Goal: Information Seeking & Learning: Learn about a topic

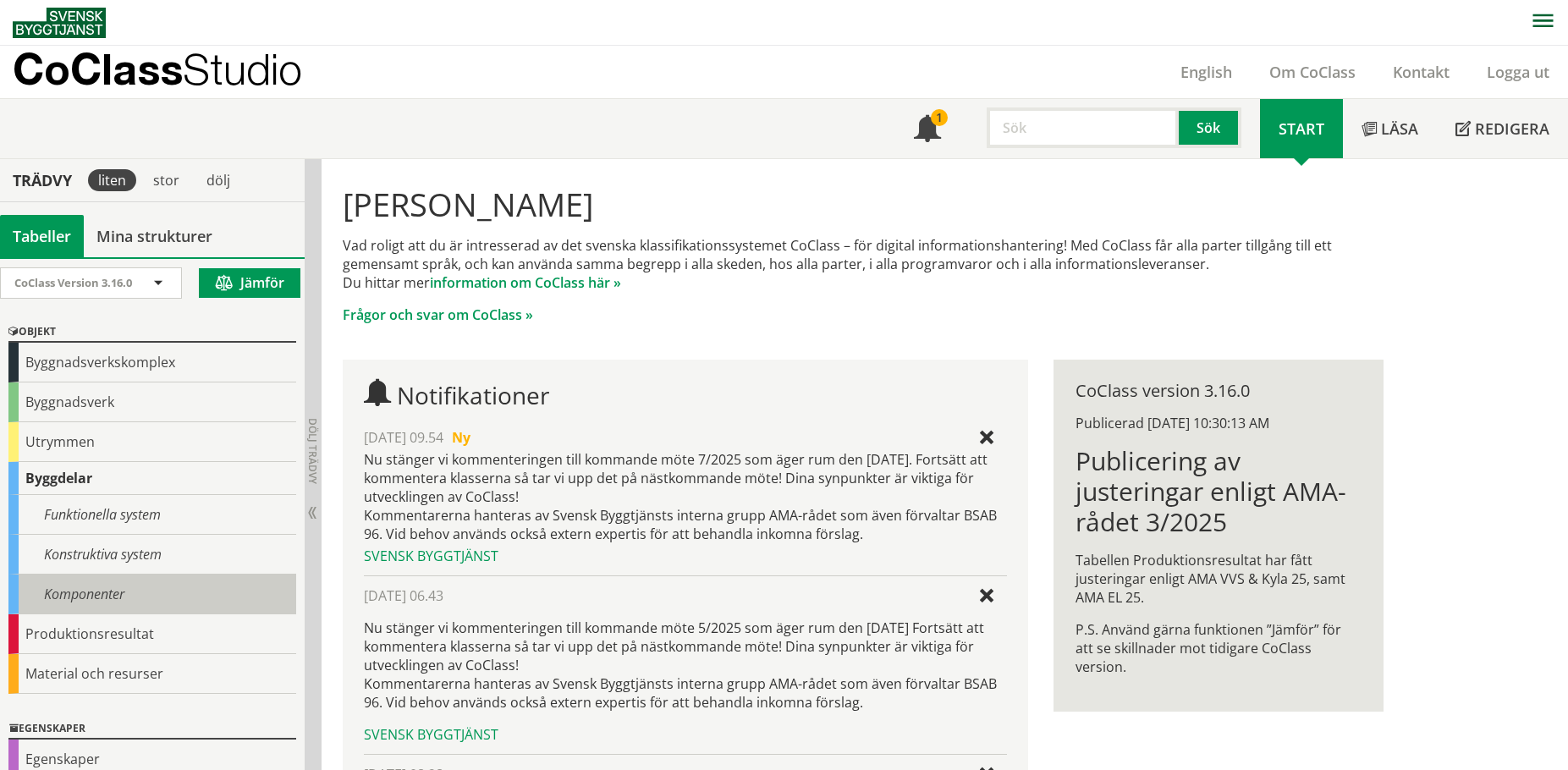
click at [98, 584] on div "Komponenter" at bounding box center [153, 594] width 288 height 40
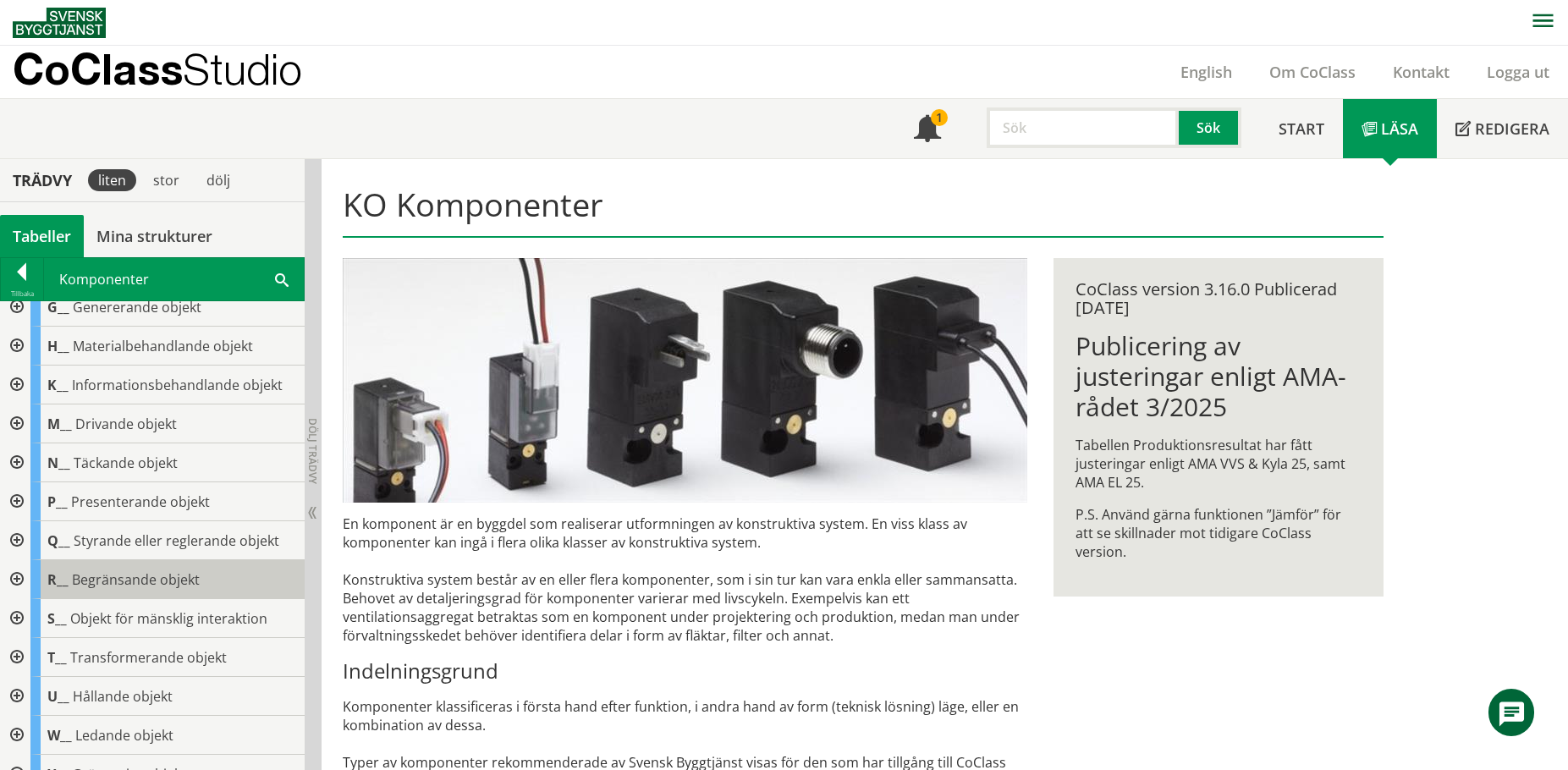
scroll to position [169, 0]
click at [17, 585] on div at bounding box center [15, 581] width 31 height 39
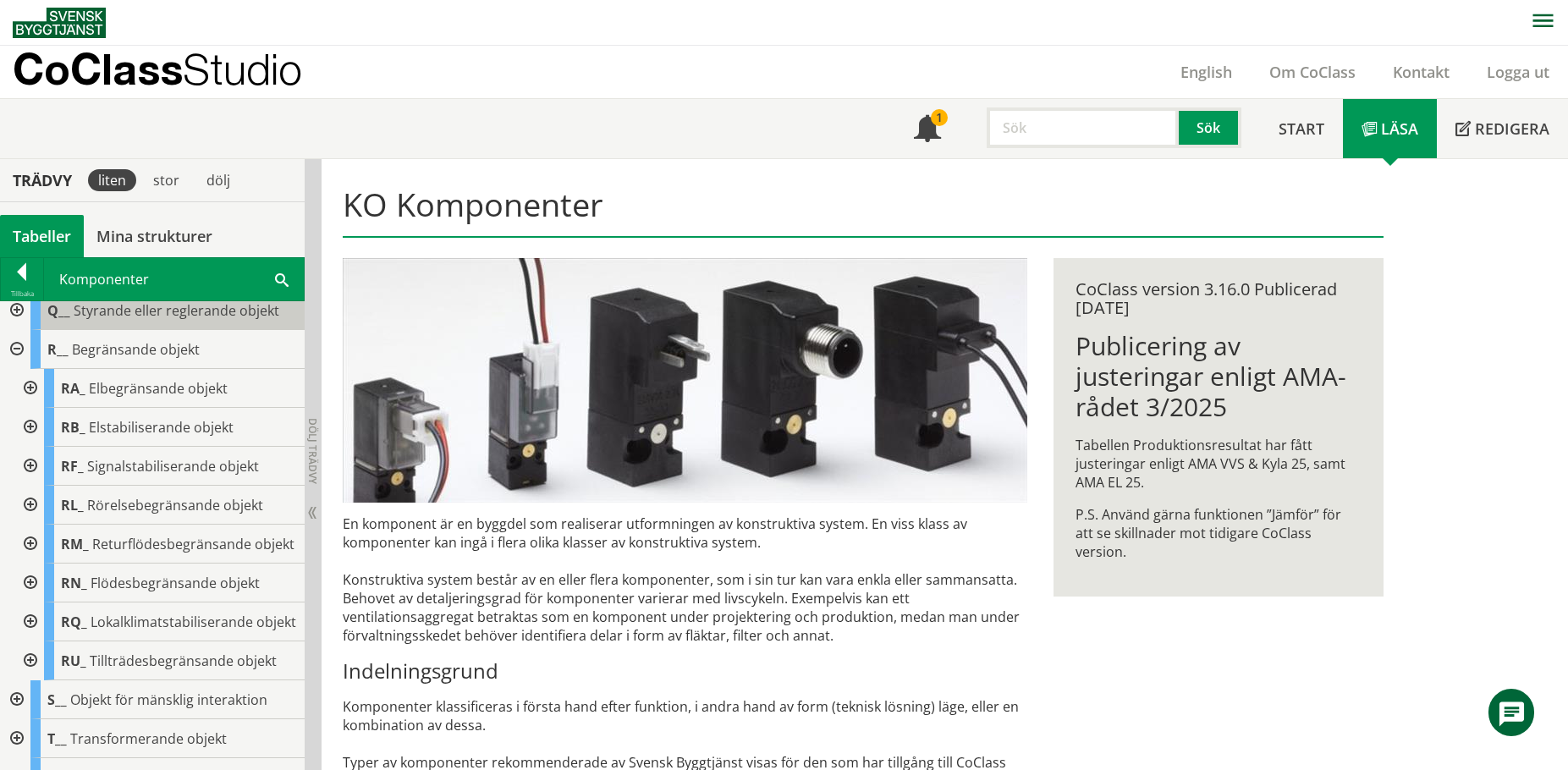
scroll to position [423, 0]
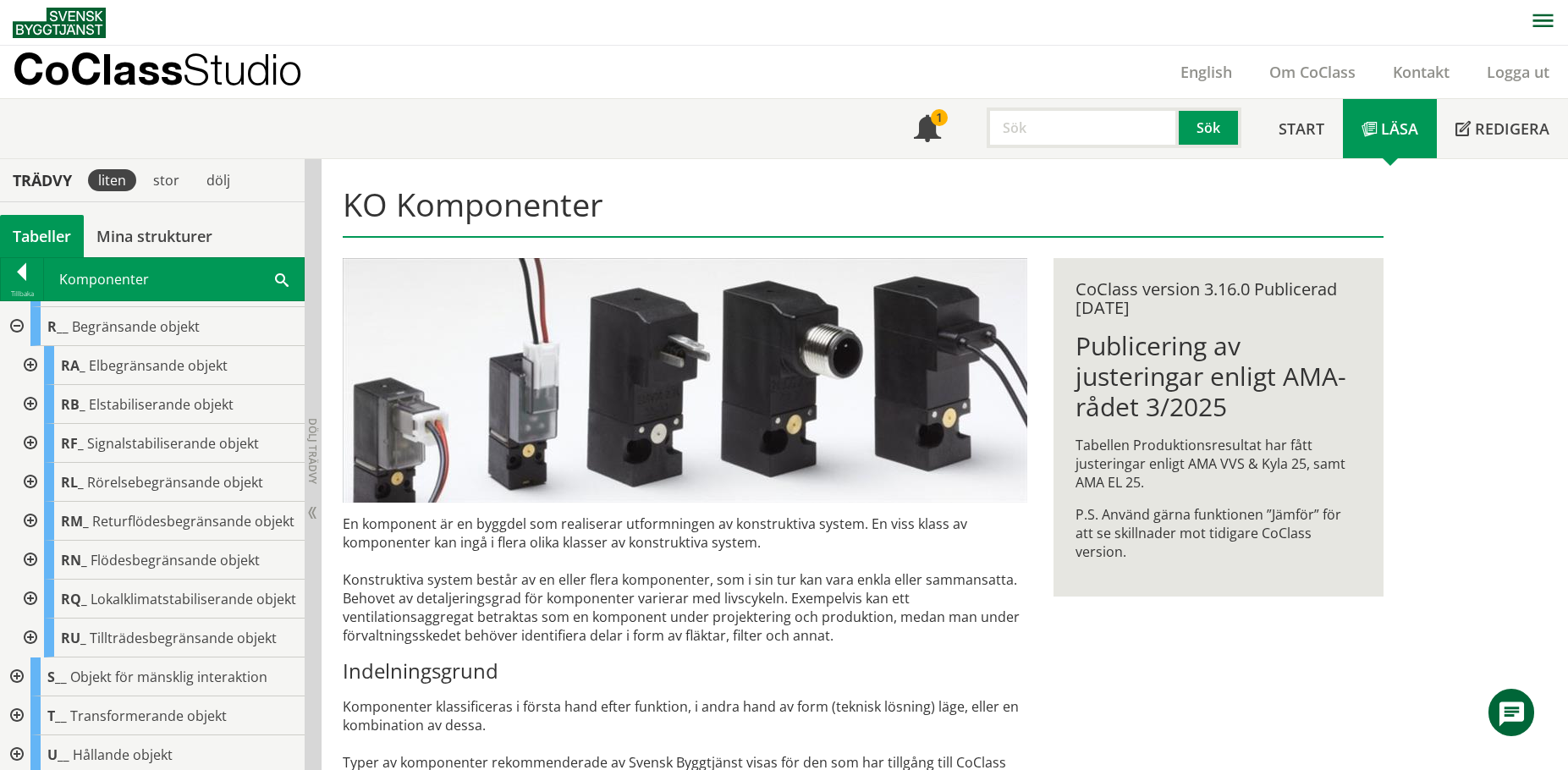
click at [34, 571] on div at bounding box center [29, 560] width 31 height 39
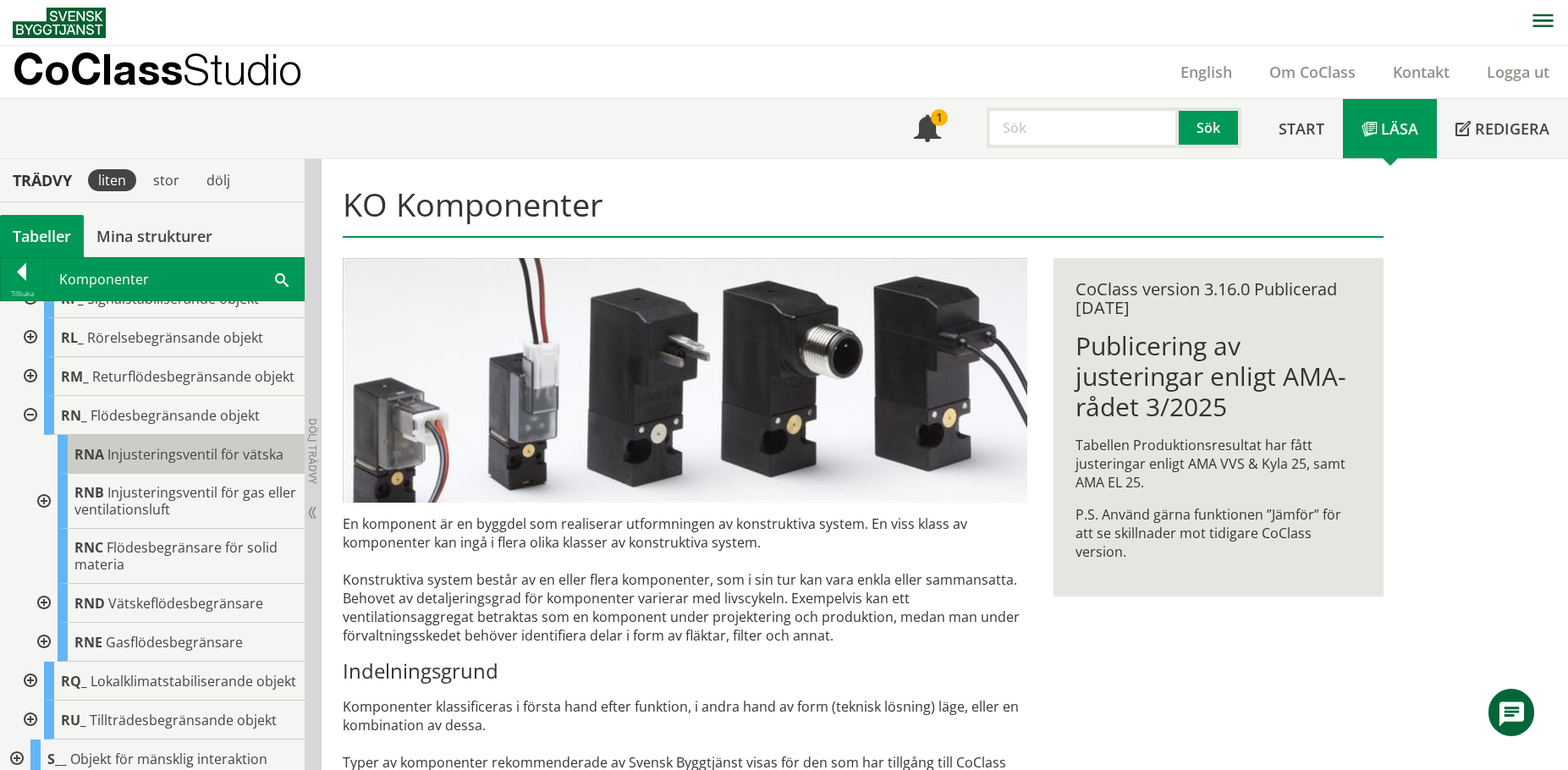
scroll to position [592, 0]
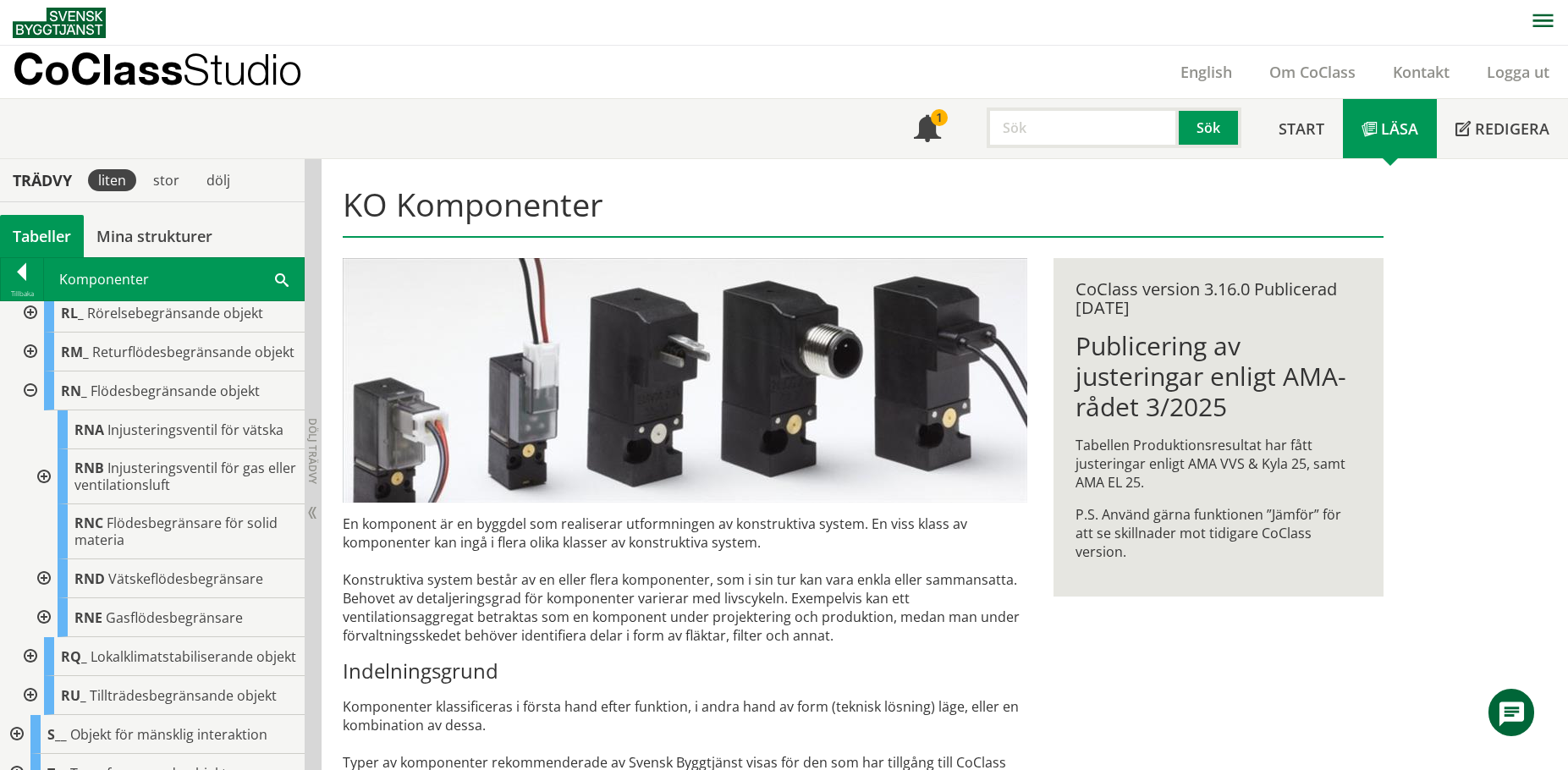
click at [51, 628] on div at bounding box center [42, 618] width 31 height 39
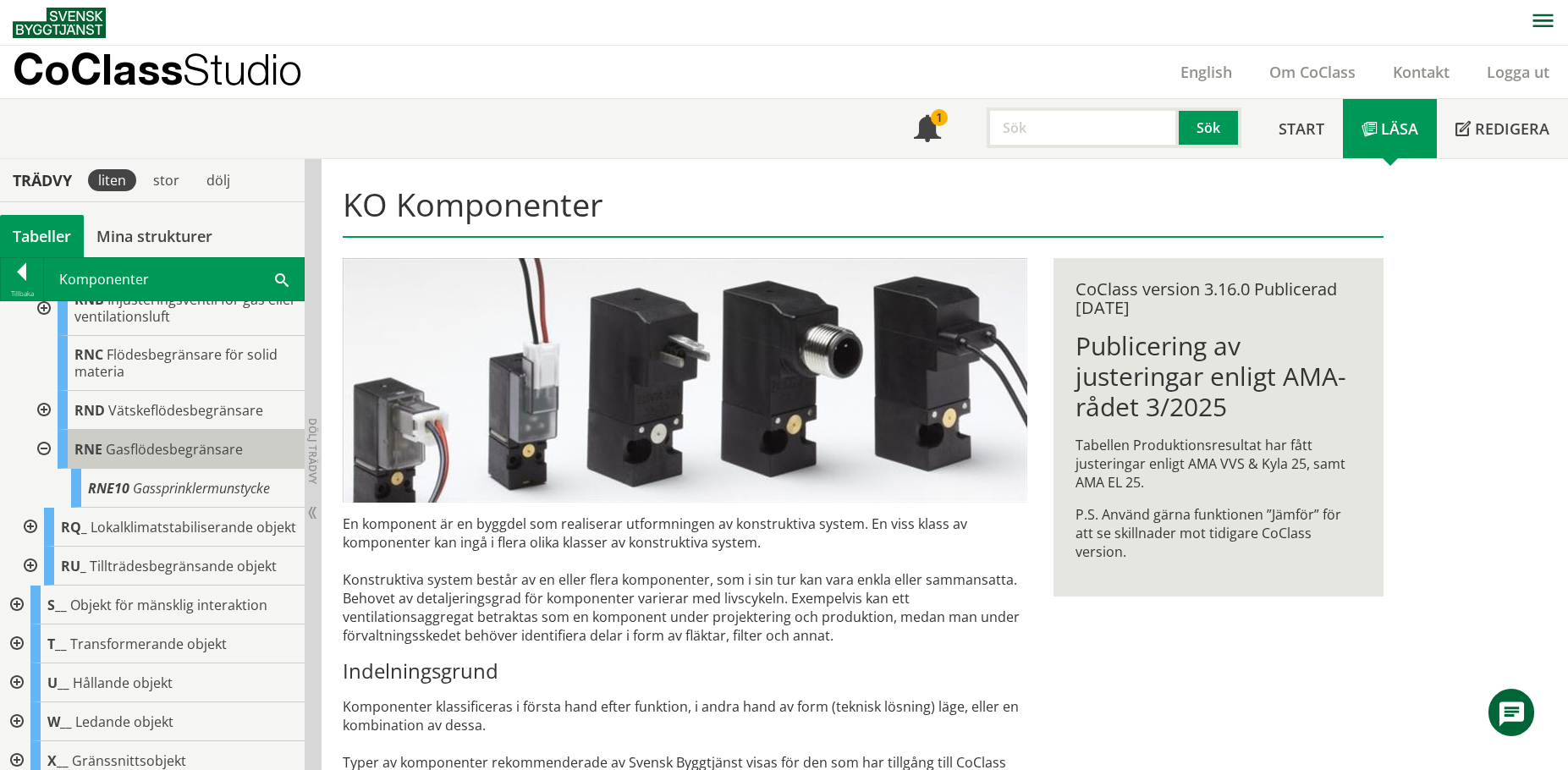
scroll to position [762, 0]
click at [142, 458] on span "Gasflödesbegränsare" at bounding box center [175, 448] width 137 height 18
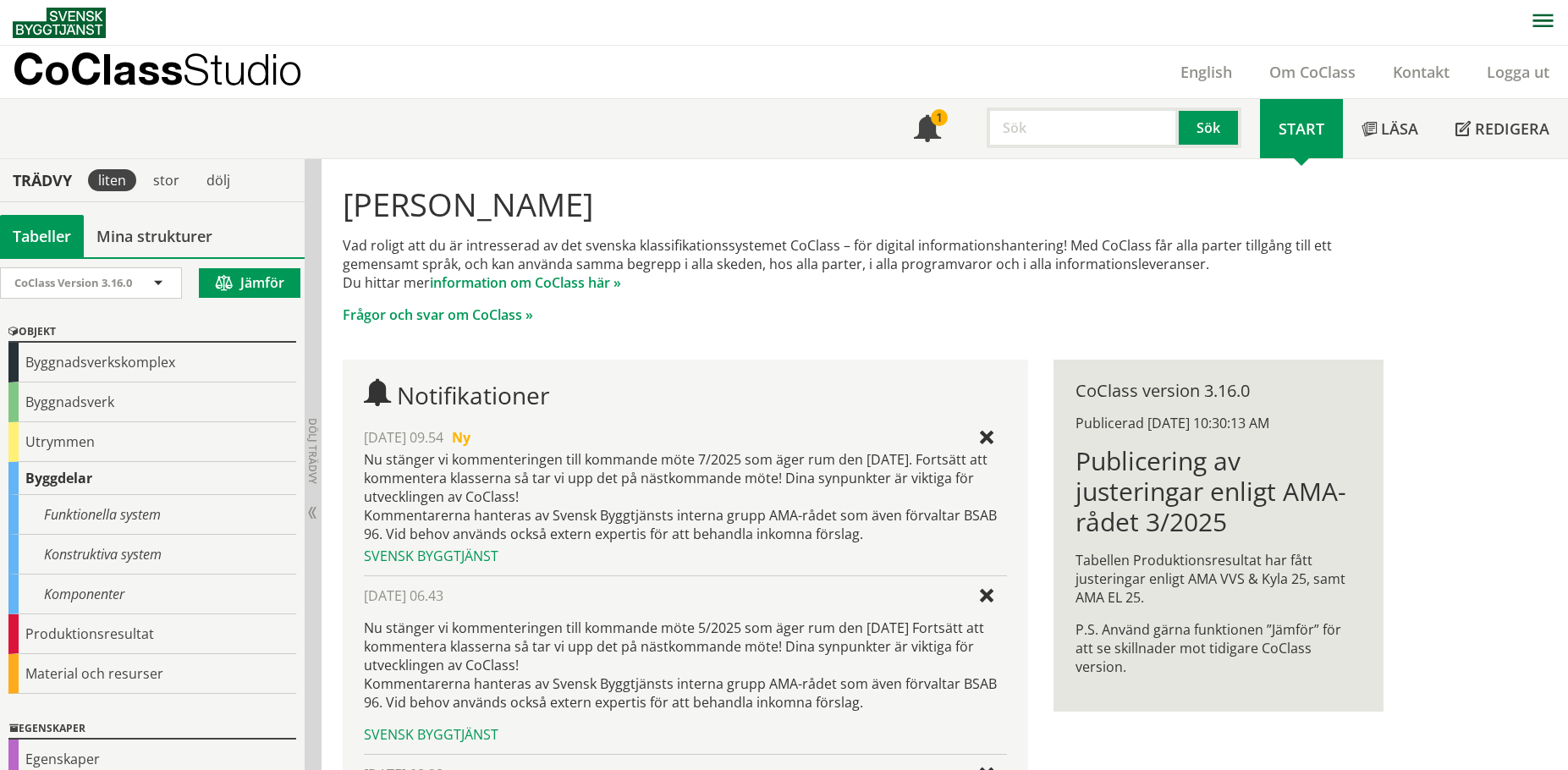
scroll to position [107, 0]
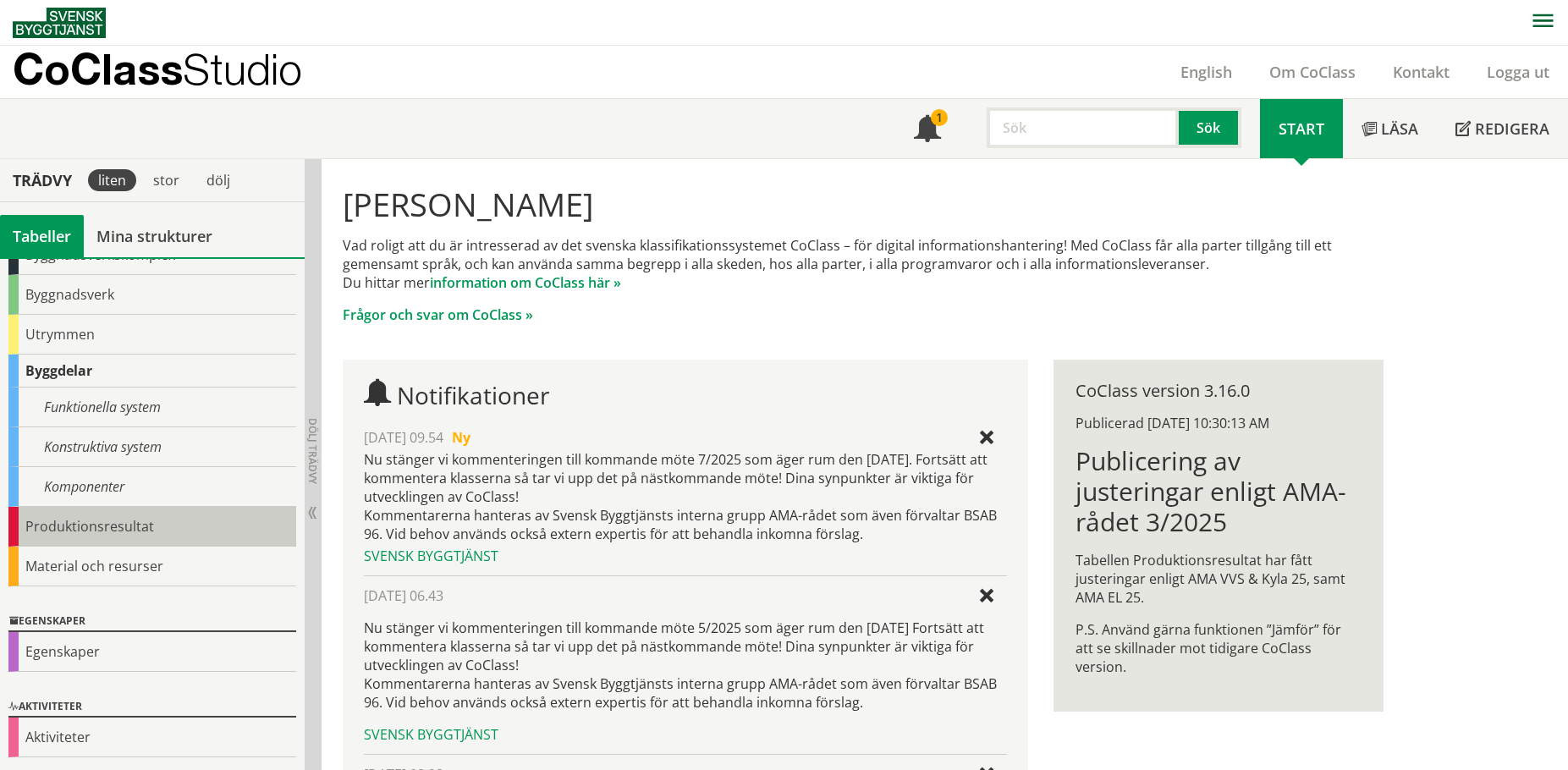
click at [126, 524] on div "Produktionsresultat" at bounding box center [153, 527] width 288 height 40
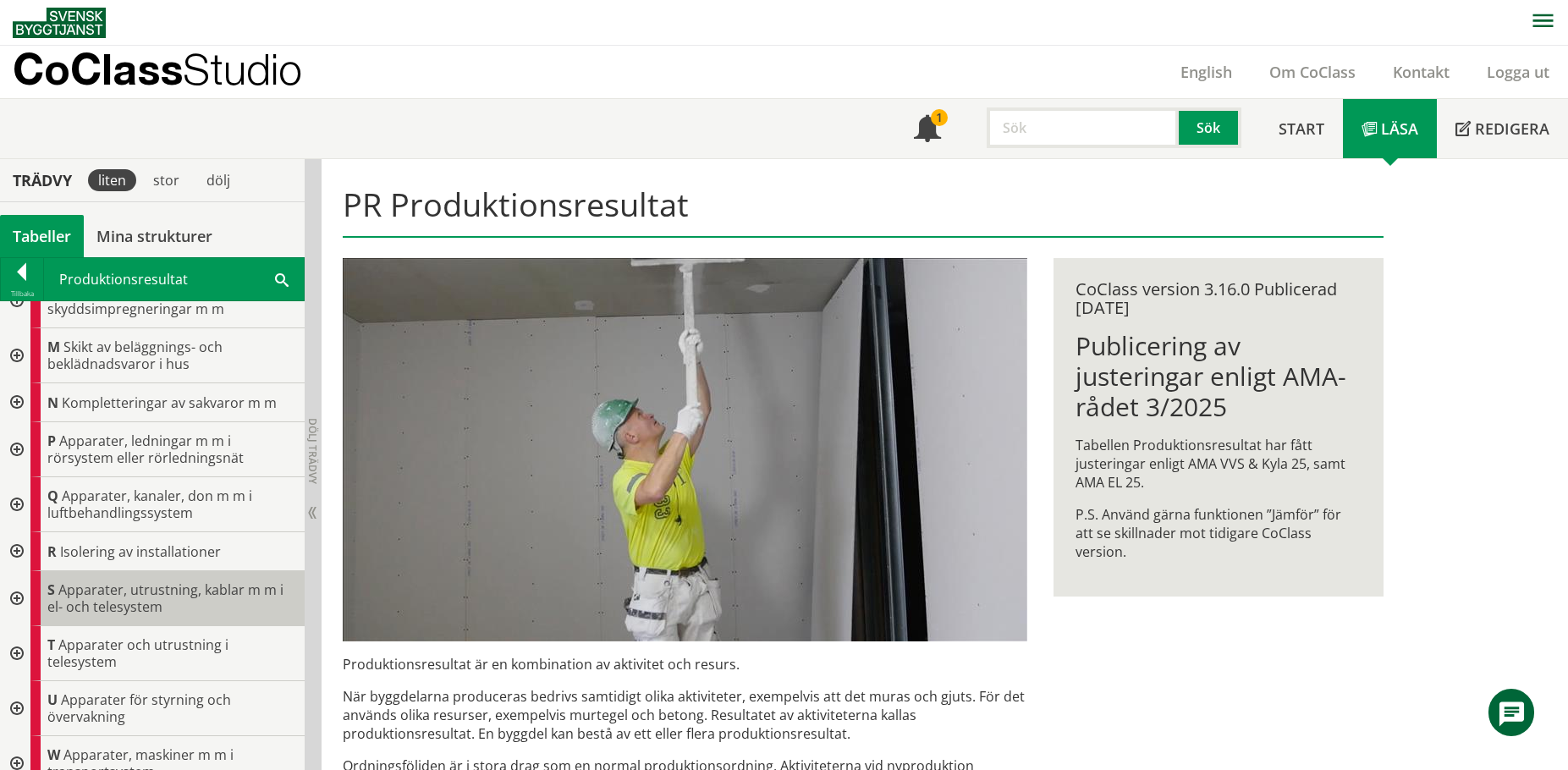
scroll to position [592, 0]
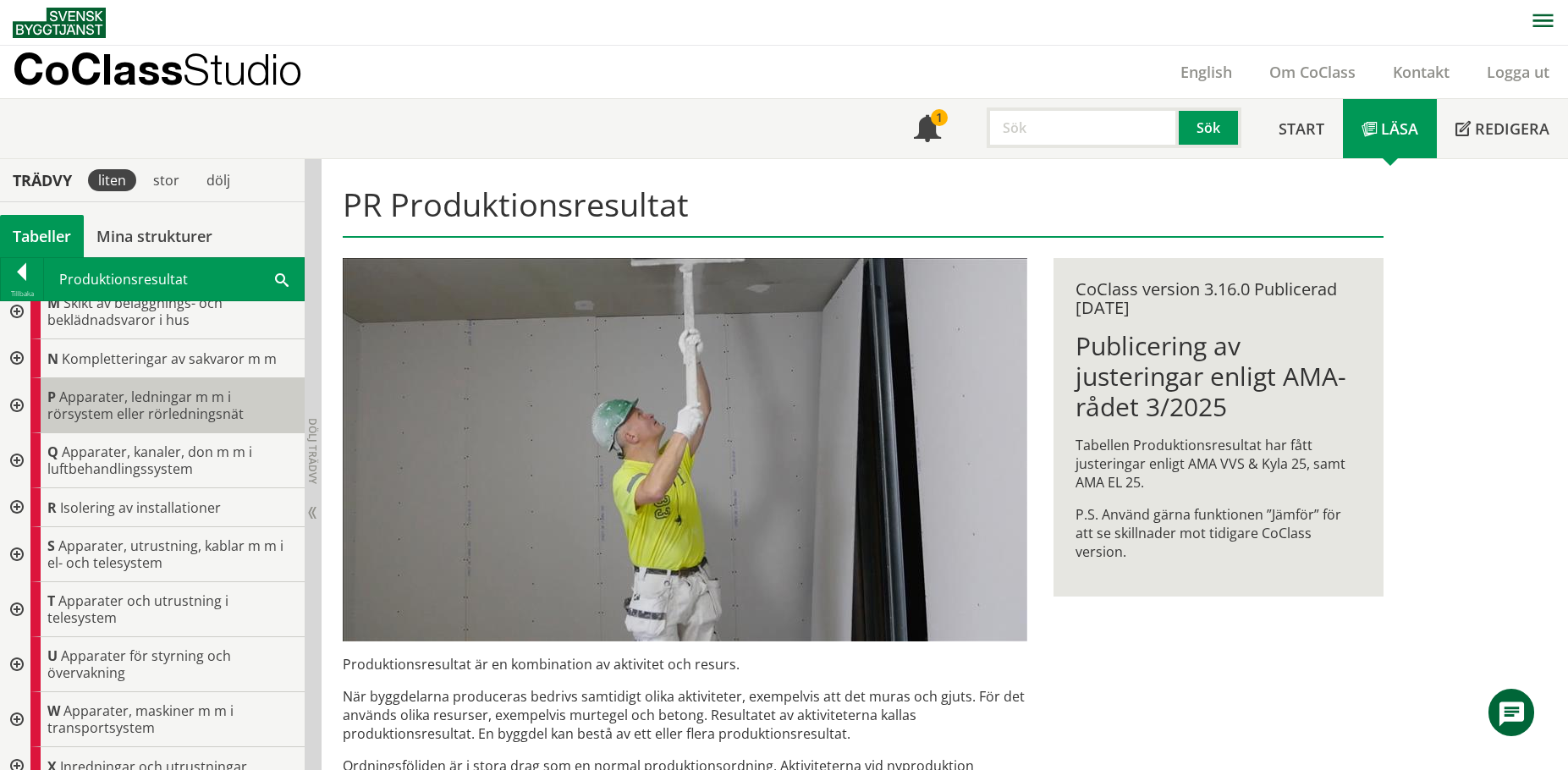
click at [133, 388] on span "Apparater, ledningar m m i rörsystem eller rörledningsnät" at bounding box center [145, 405] width 196 height 36
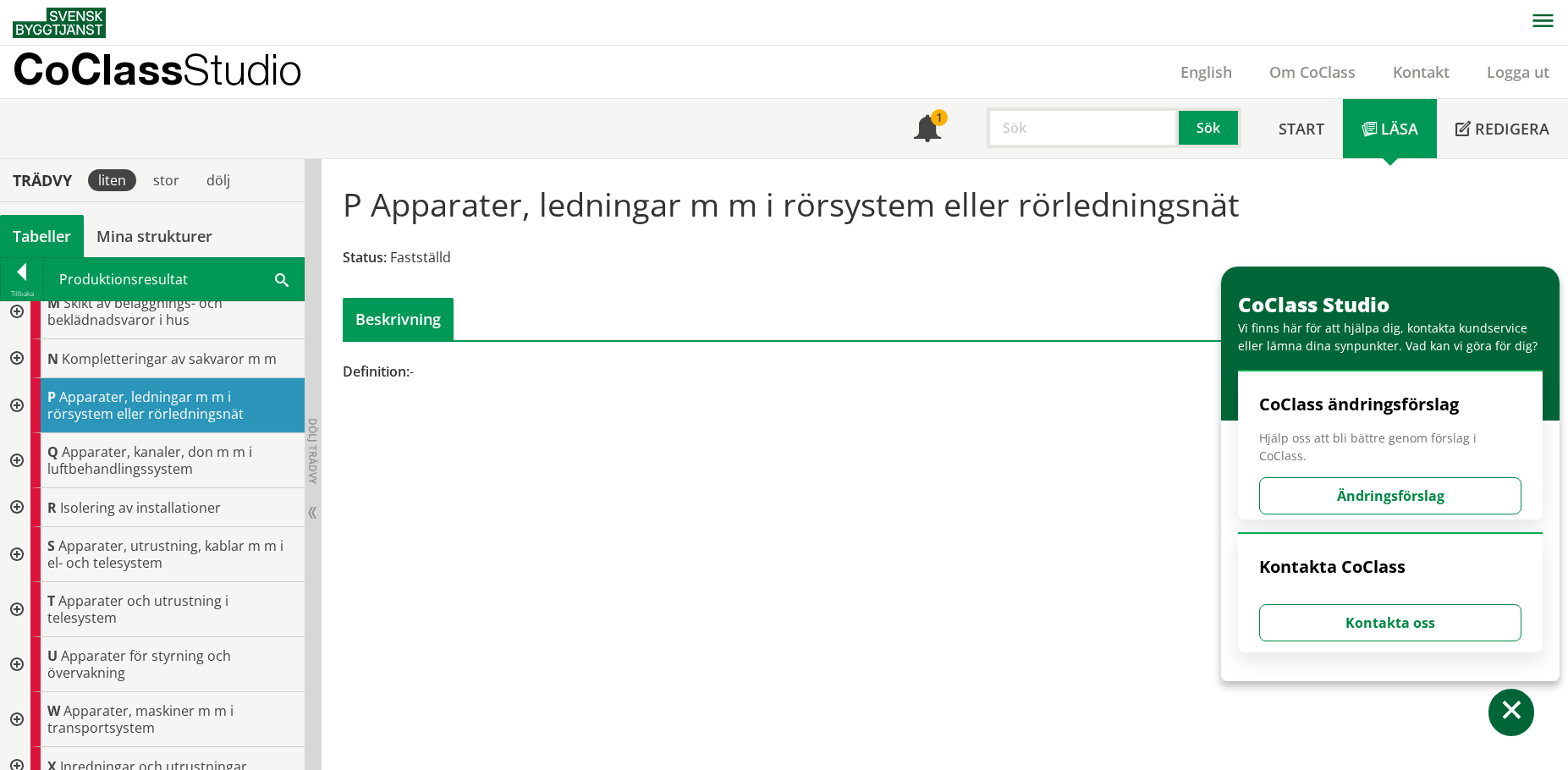
click at [19, 406] on div at bounding box center [15, 406] width 31 height 55
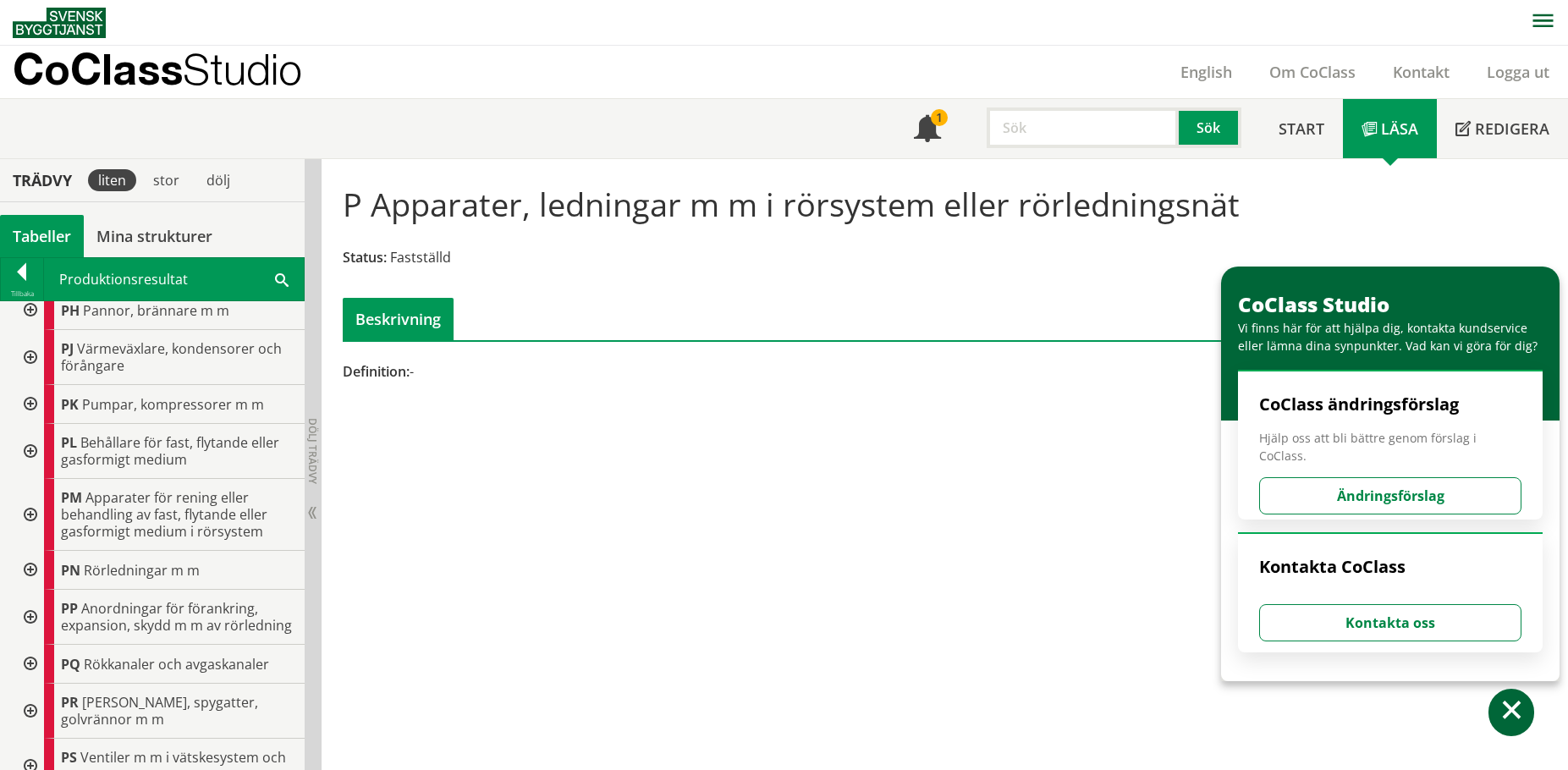
scroll to position [1185, 0]
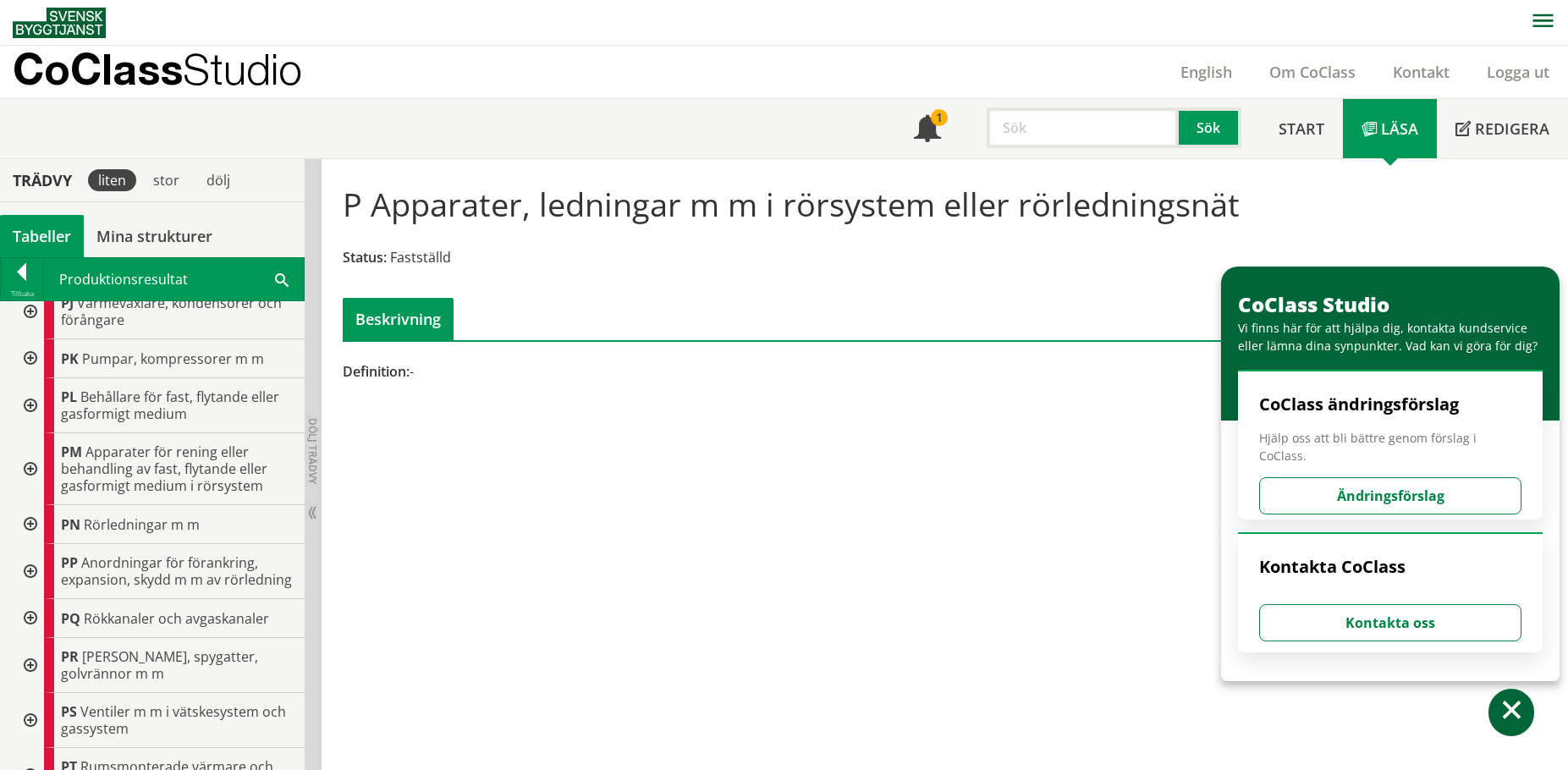
click at [32, 463] on div at bounding box center [29, 470] width 31 height 71
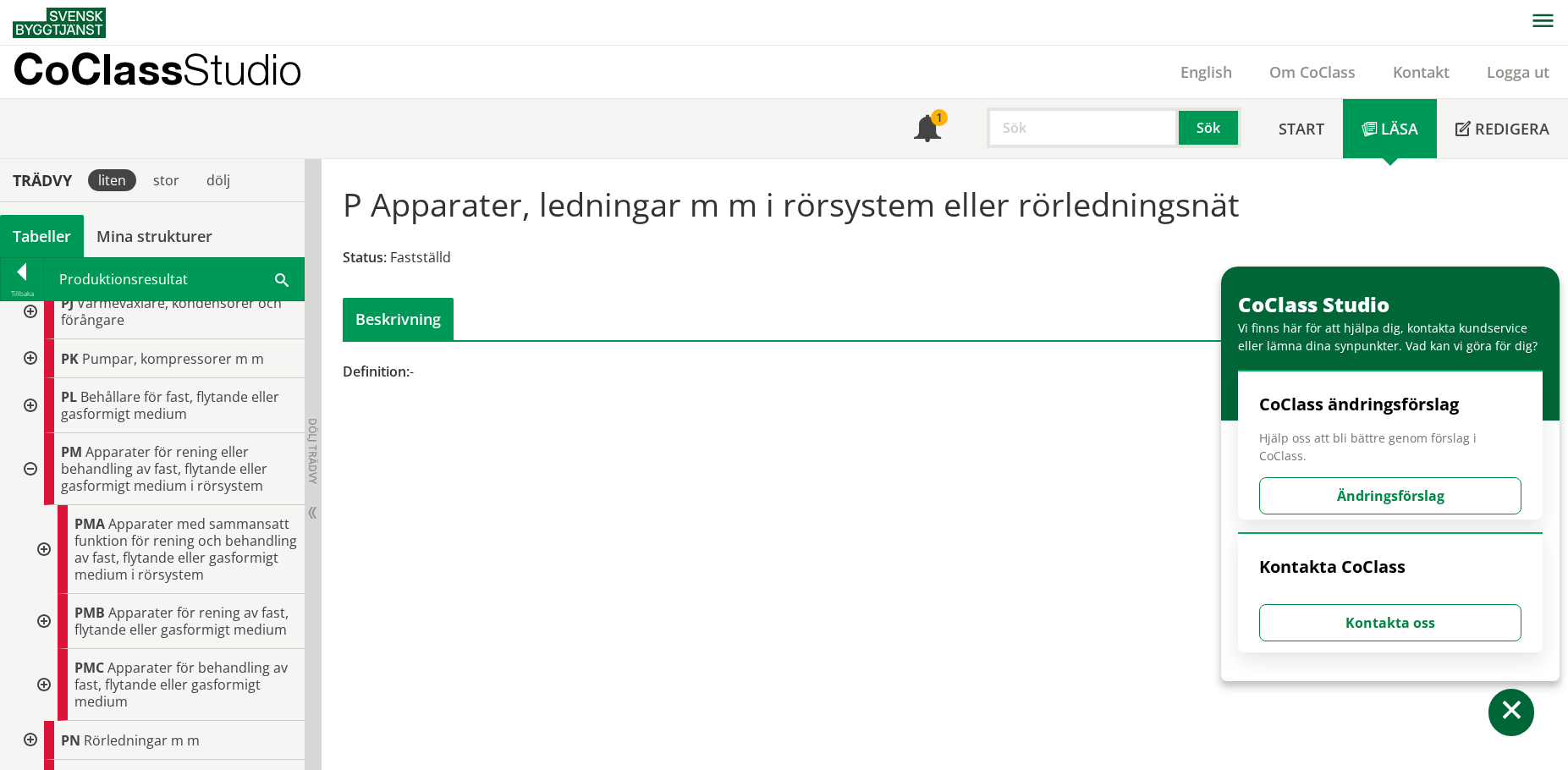
click at [51, 642] on div at bounding box center [42, 621] width 31 height 55
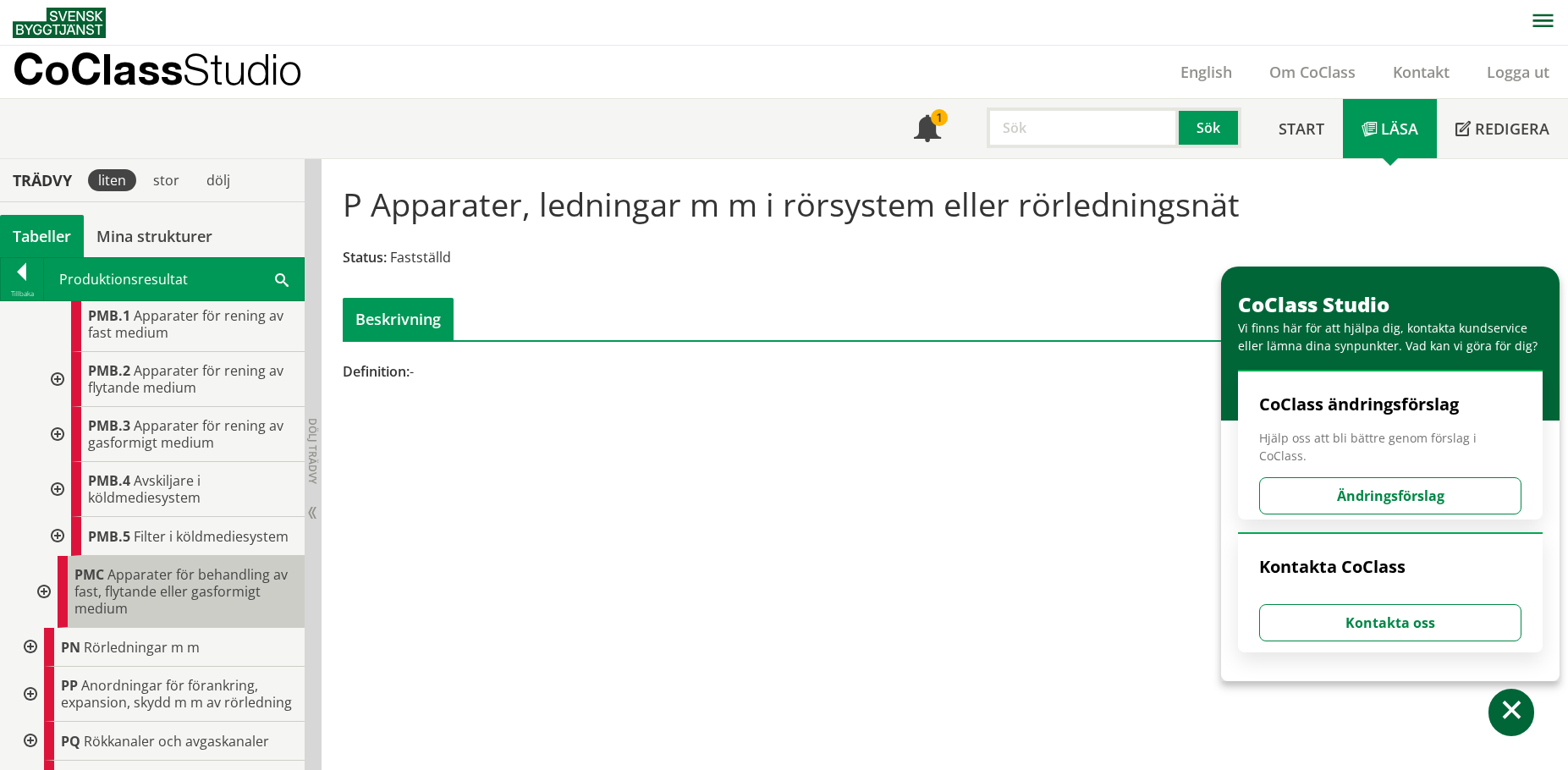
scroll to position [1524, 0]
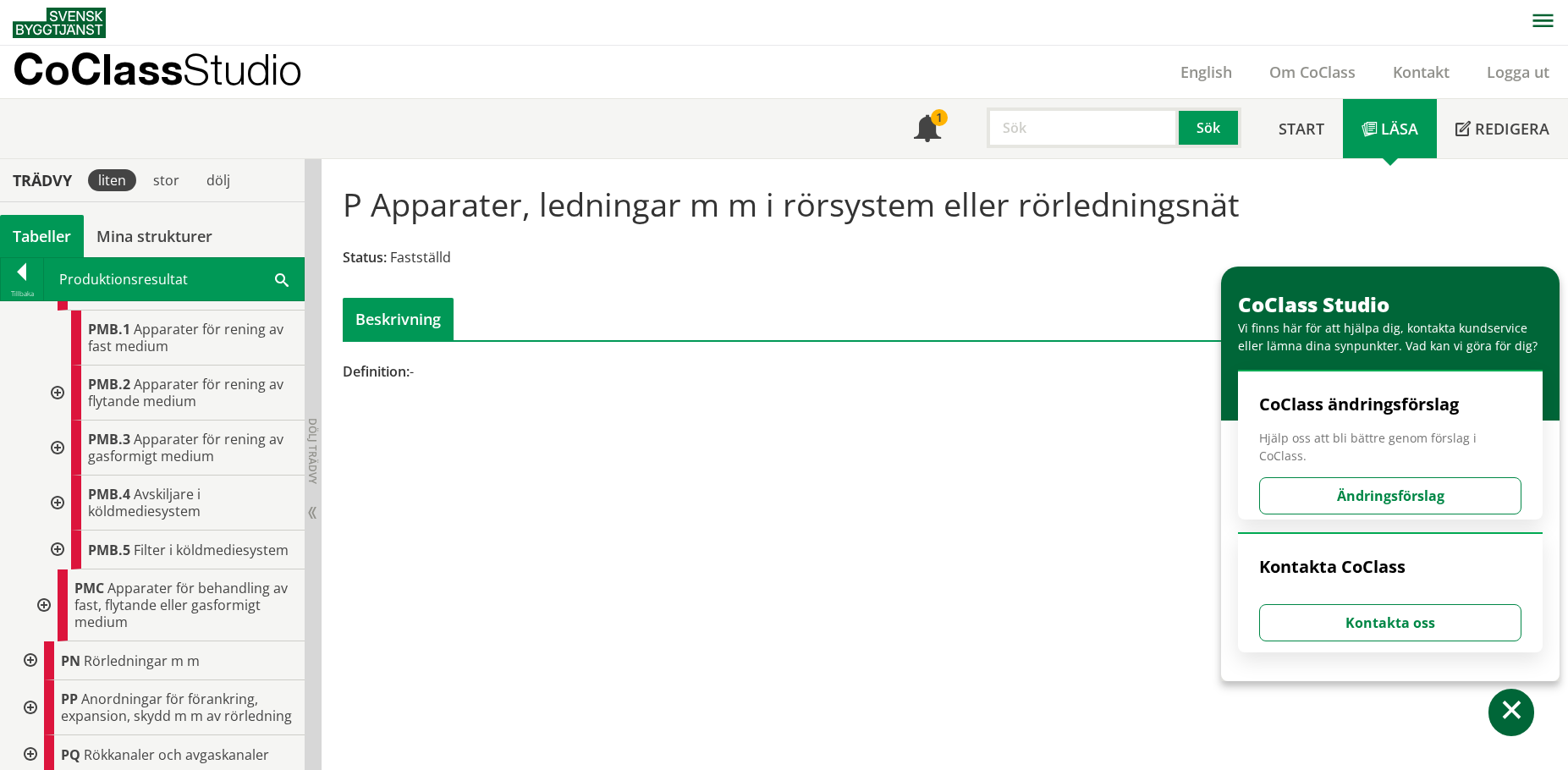
click at [58, 421] on div at bounding box center [56, 393] width 31 height 55
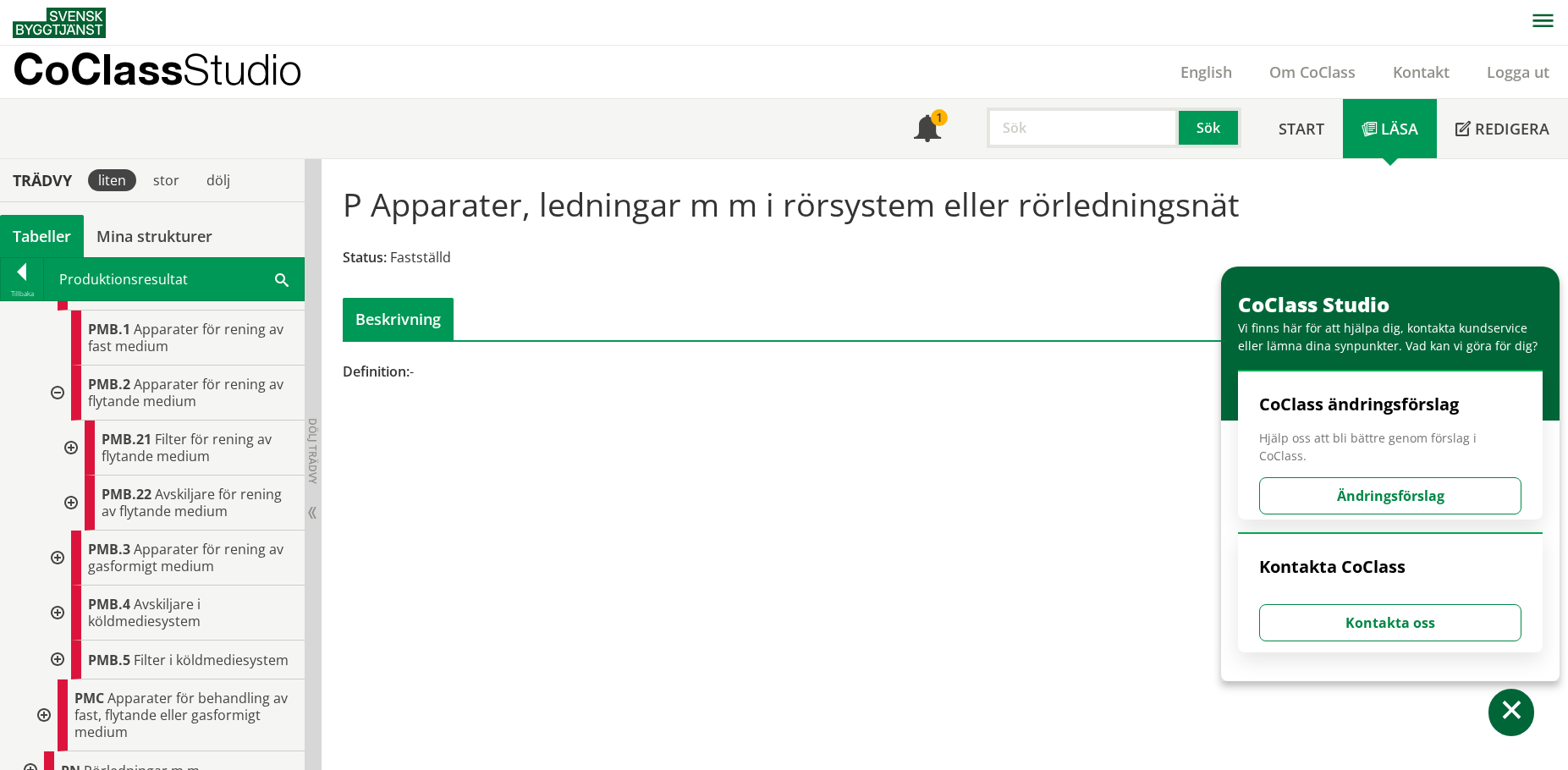
click at [66, 530] on div at bounding box center [70, 502] width 31 height 55
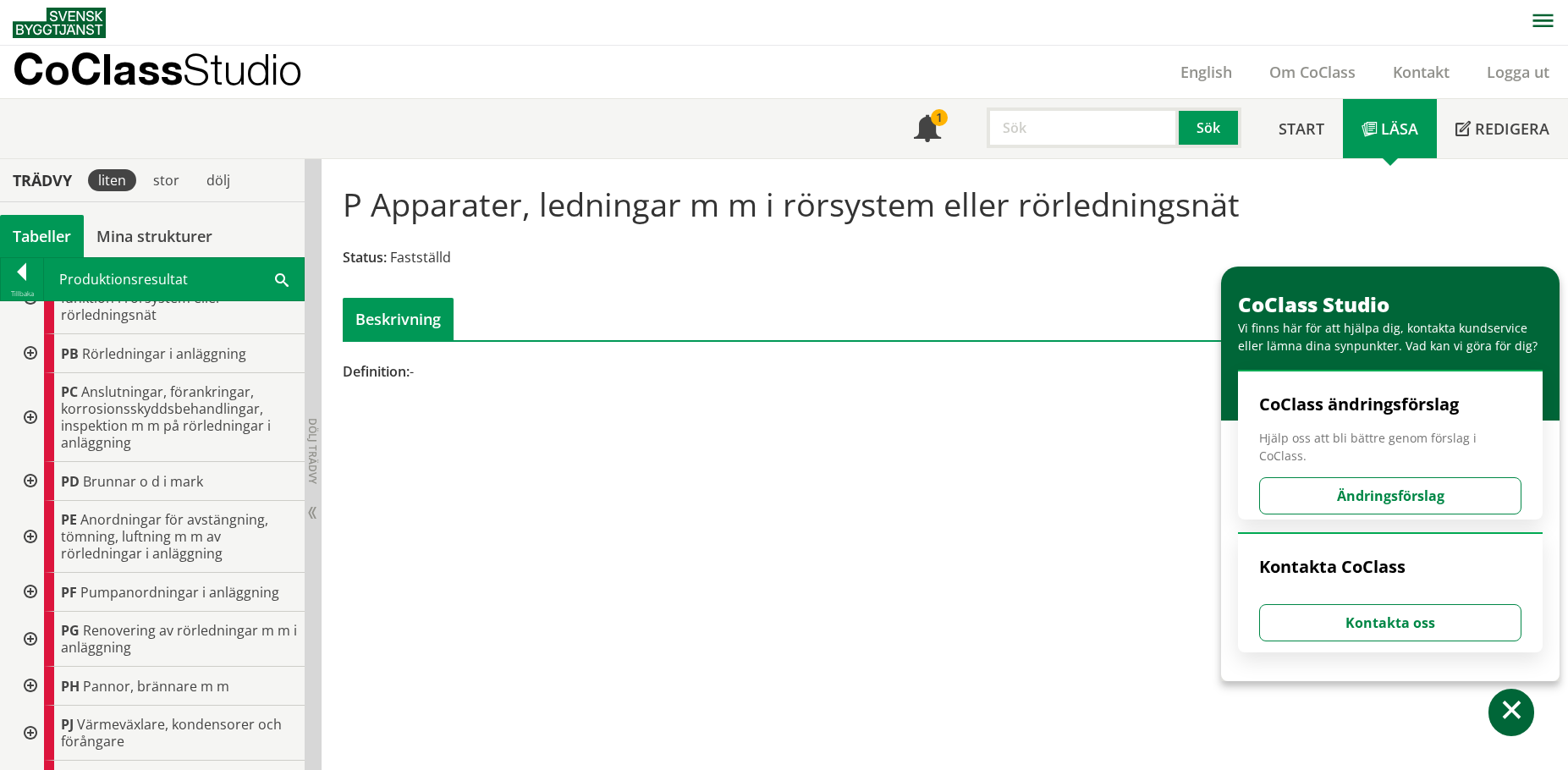
scroll to position [762, 0]
click at [27, 417] on div at bounding box center [29, 419] width 31 height 89
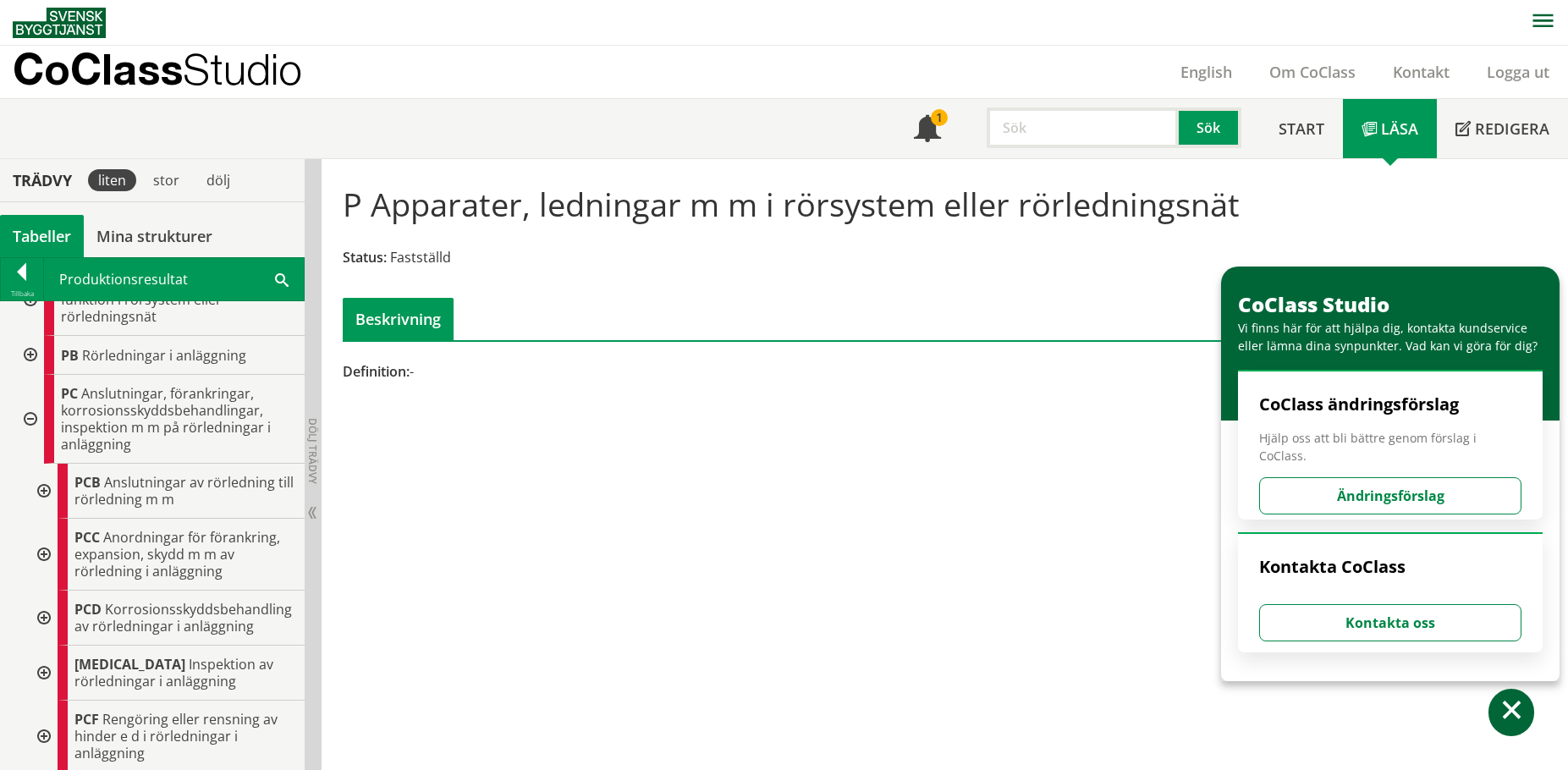
click at [41, 489] on div at bounding box center [42, 491] width 31 height 55
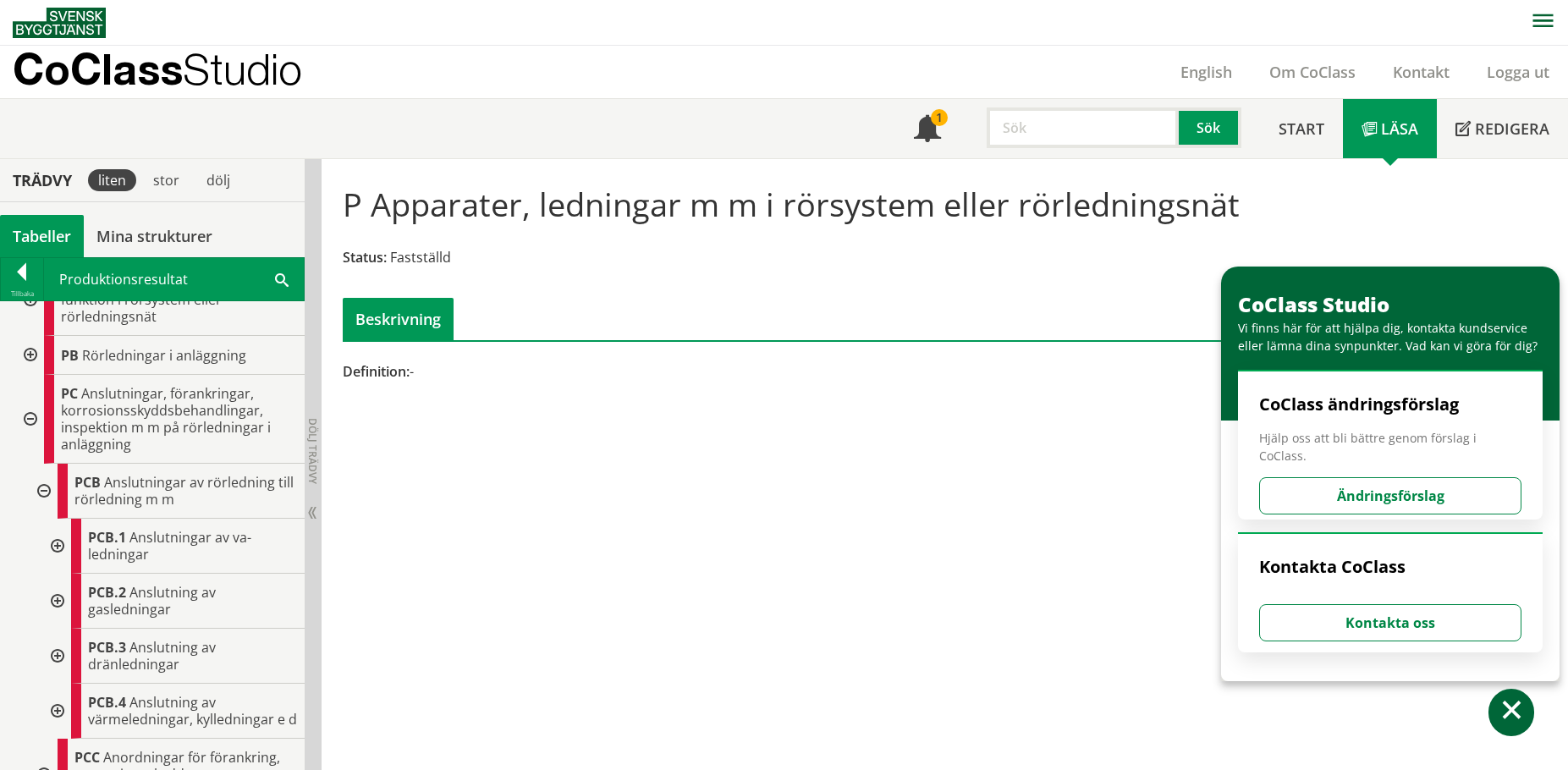
click at [58, 543] on div at bounding box center [56, 546] width 31 height 55
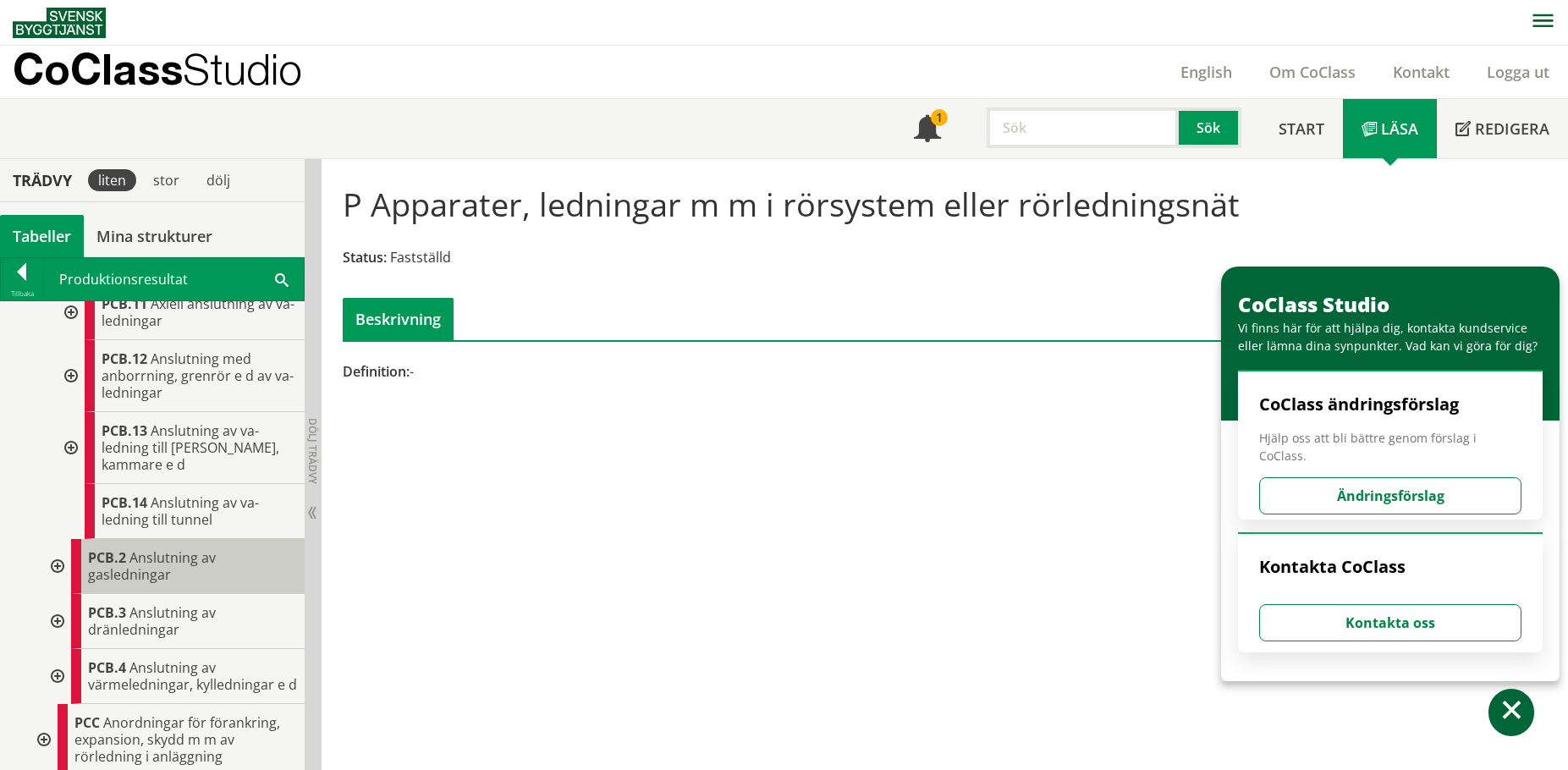
scroll to position [1185, 0]
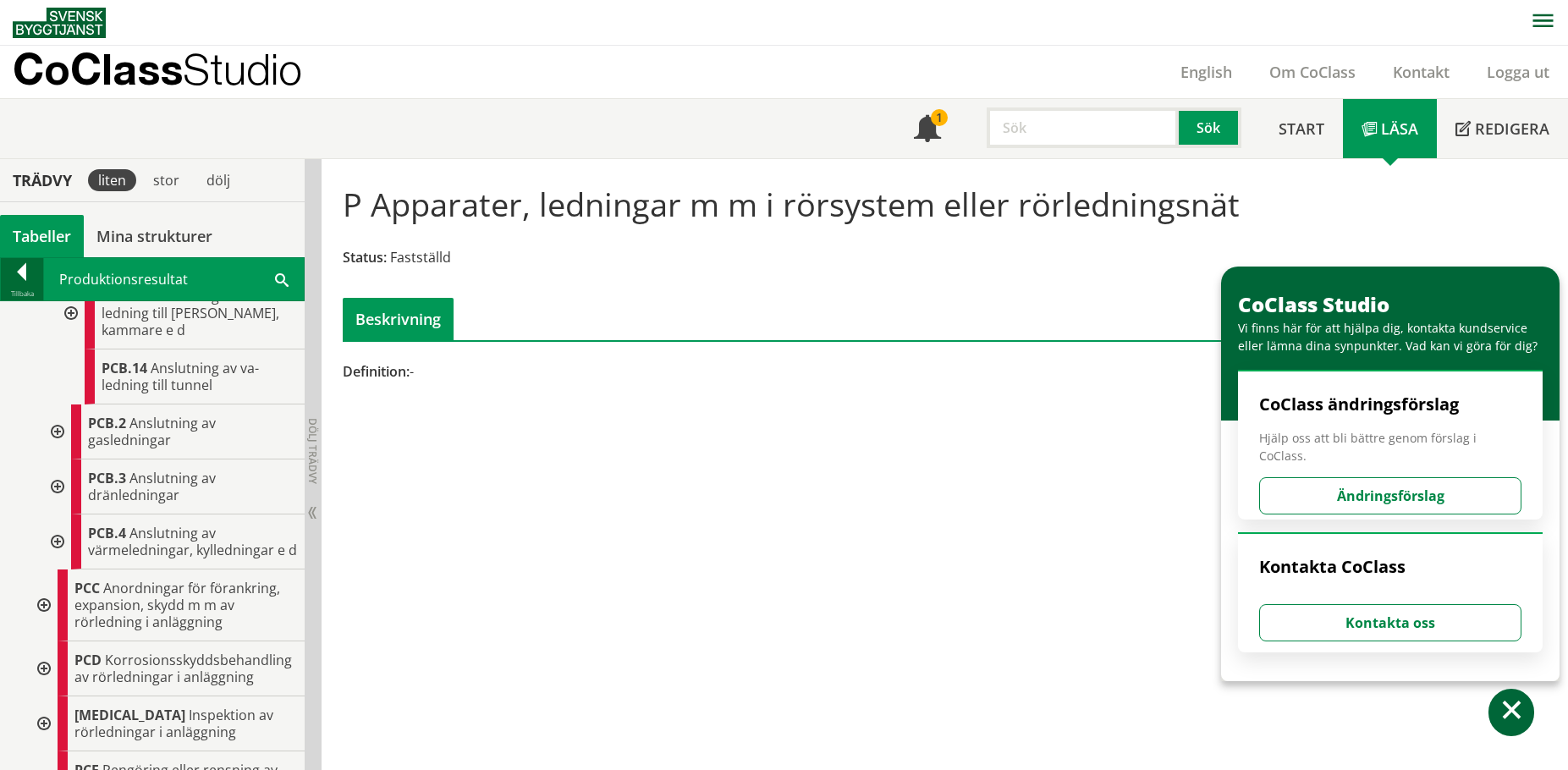
click at [10, 271] on div at bounding box center [22, 275] width 42 height 24
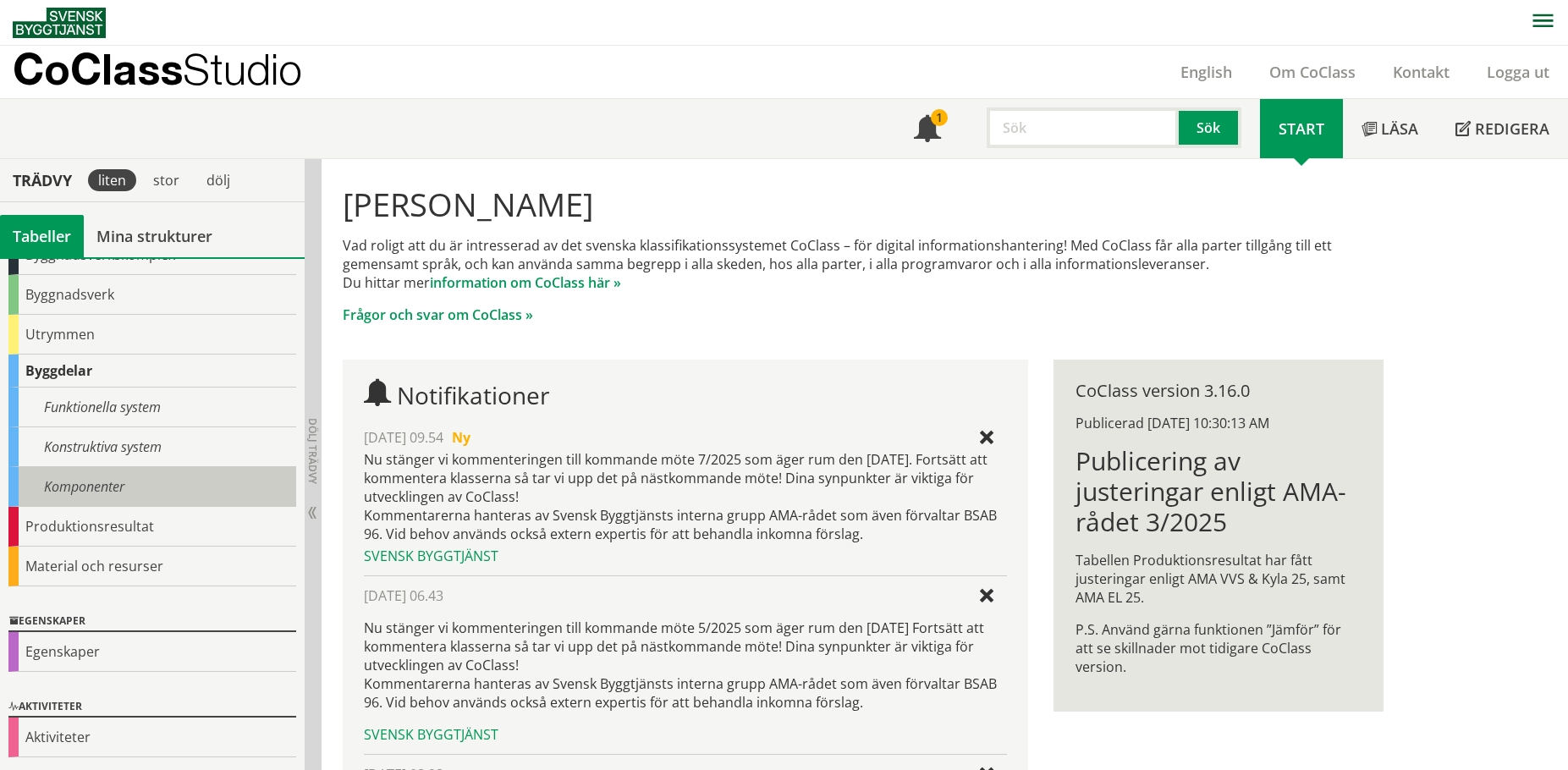
click at [140, 471] on div "Komponenter" at bounding box center [153, 487] width 288 height 40
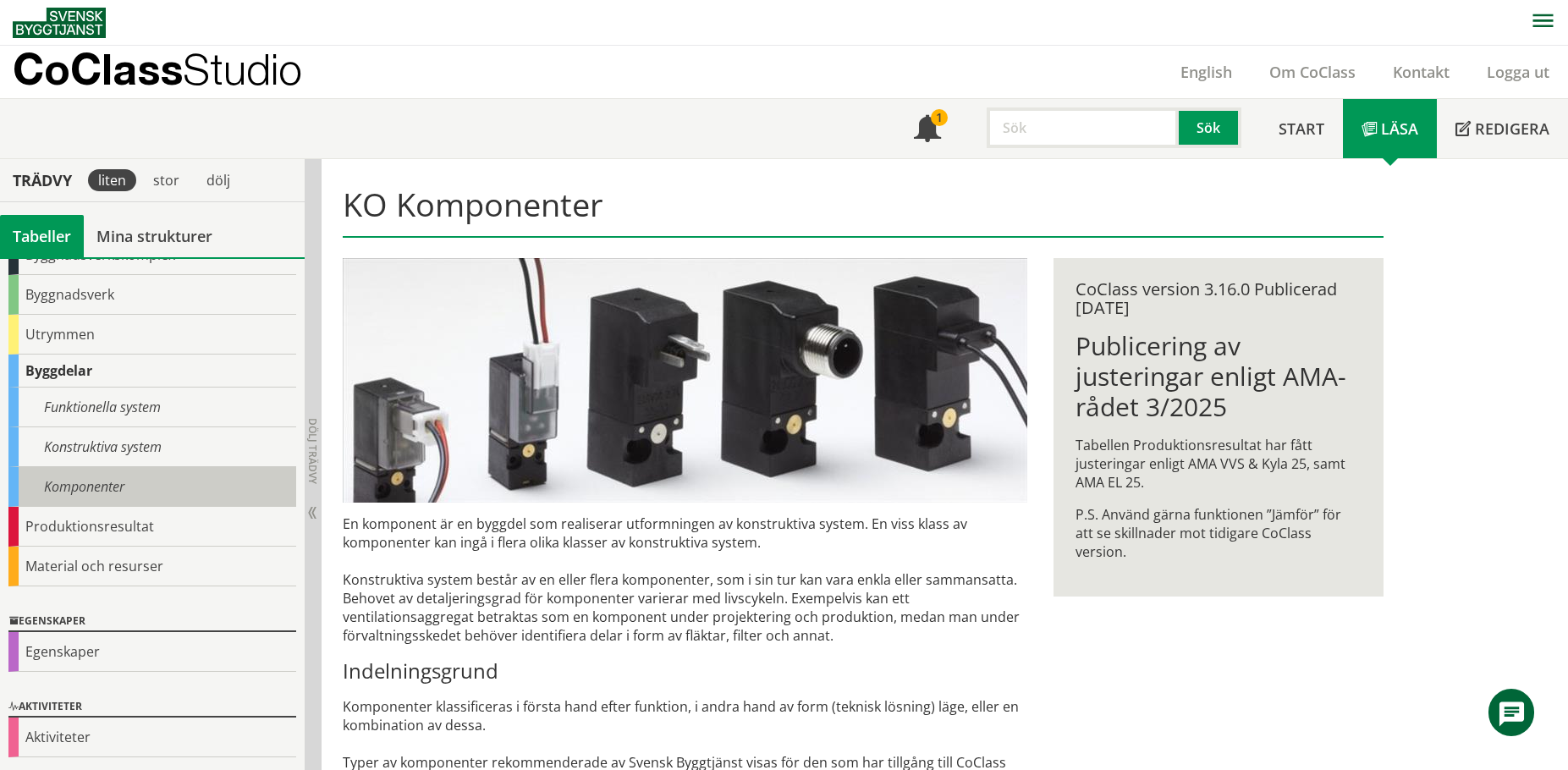
click at [124, 481] on div "Komponenter" at bounding box center [153, 487] width 288 height 40
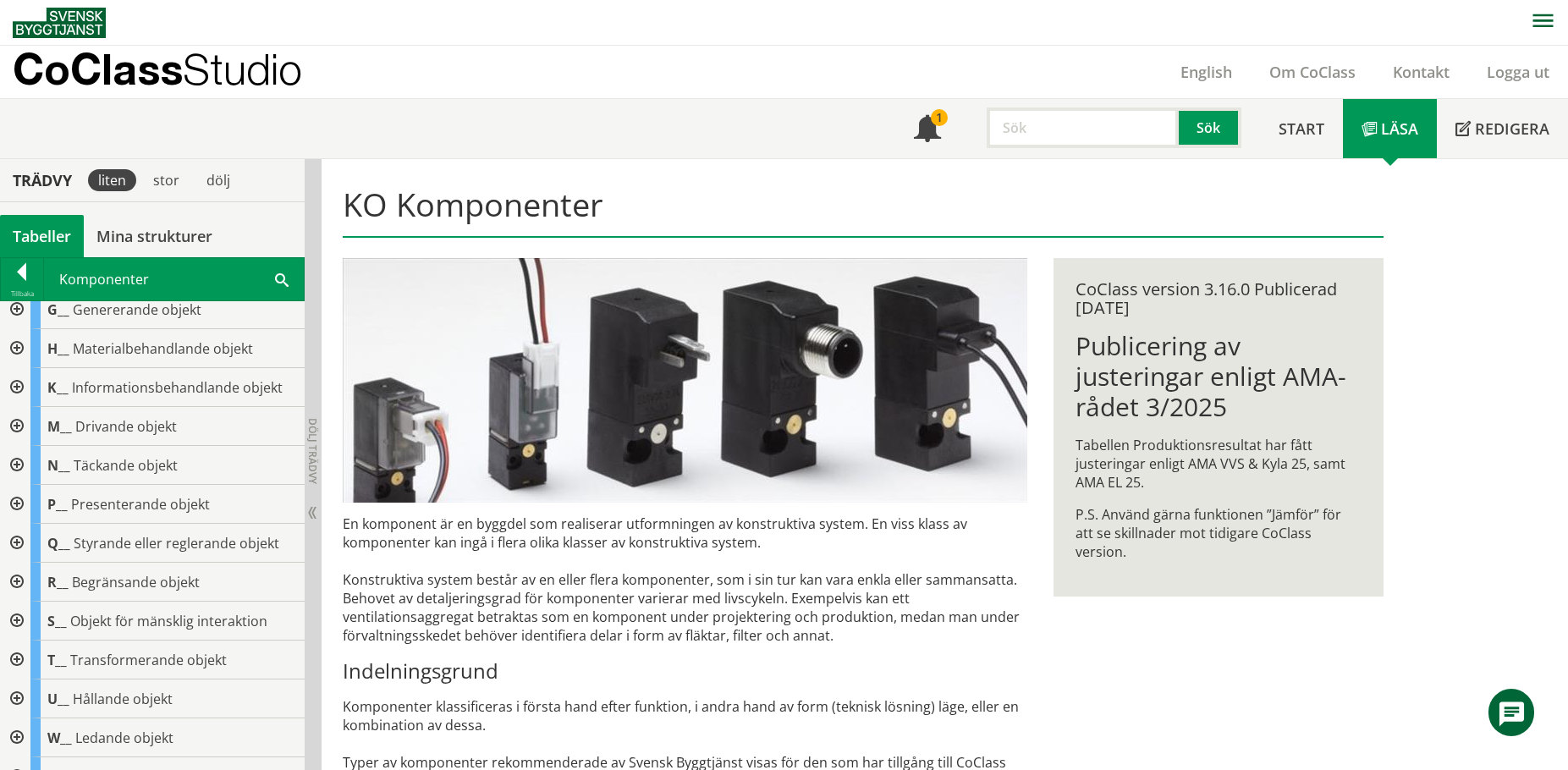
scroll to position [169, 0]
click at [15, 502] on div at bounding box center [15, 502] width 31 height 39
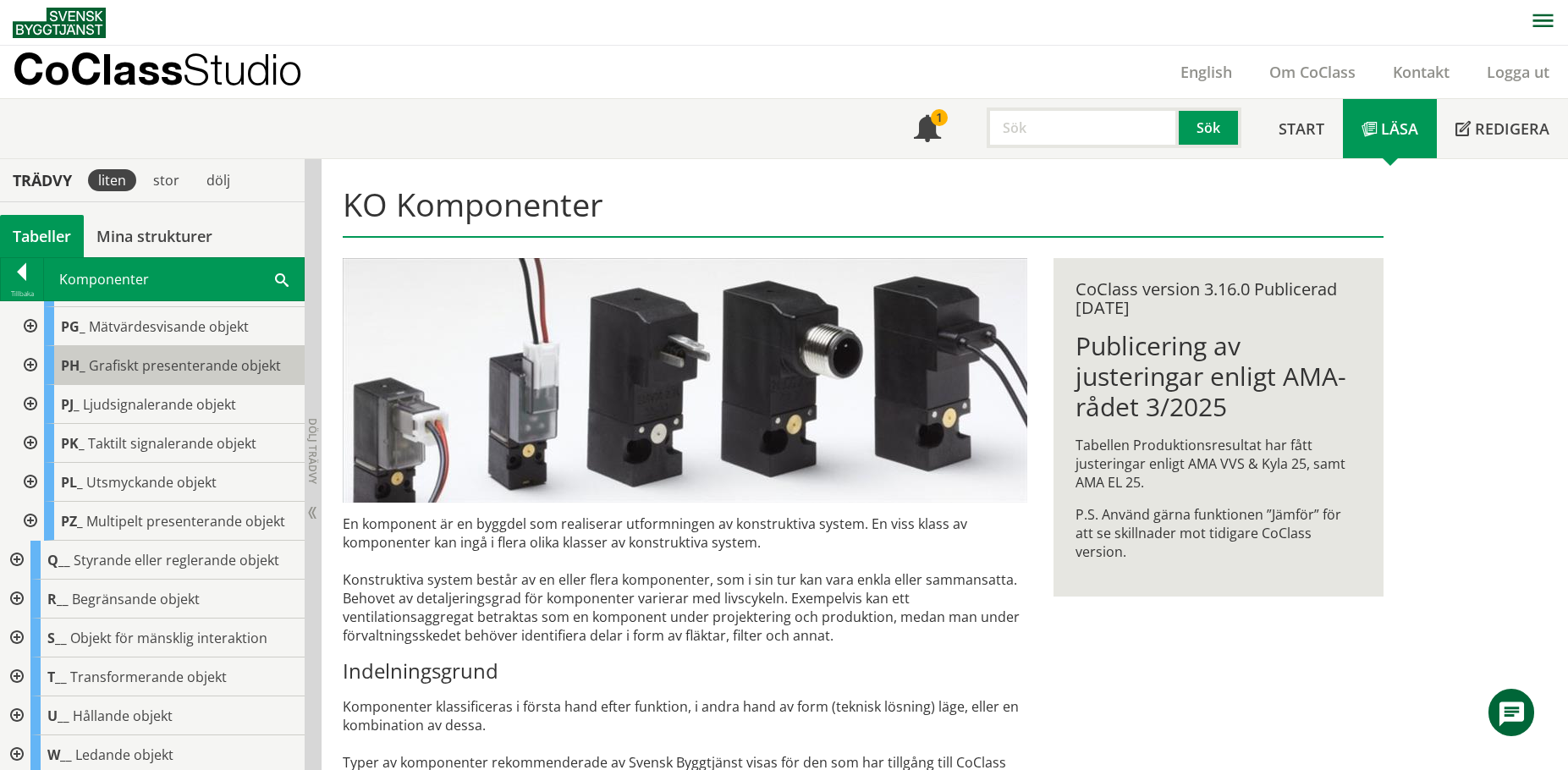
scroll to position [339, 0]
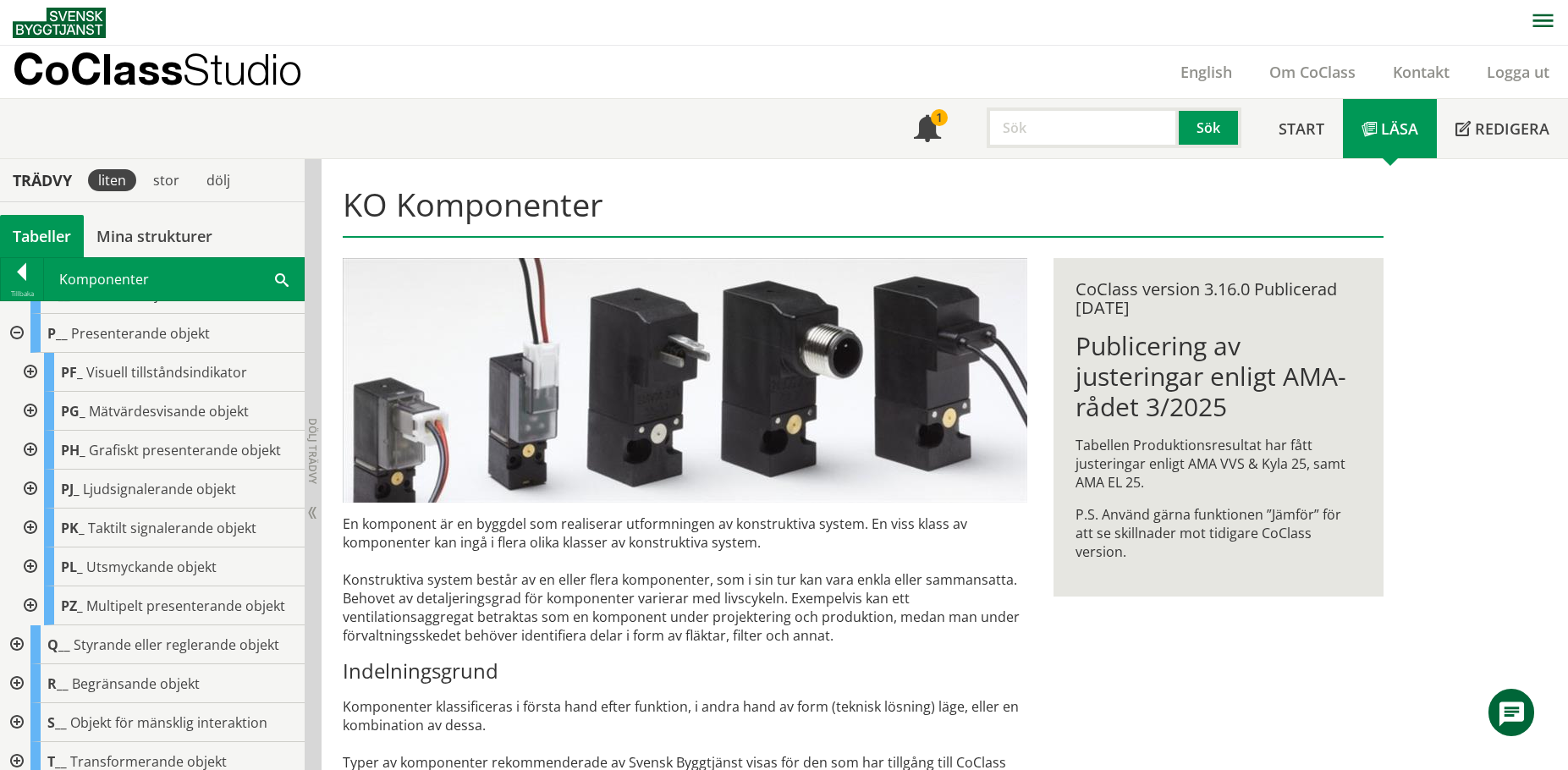
click at [27, 365] on div at bounding box center [29, 372] width 31 height 39
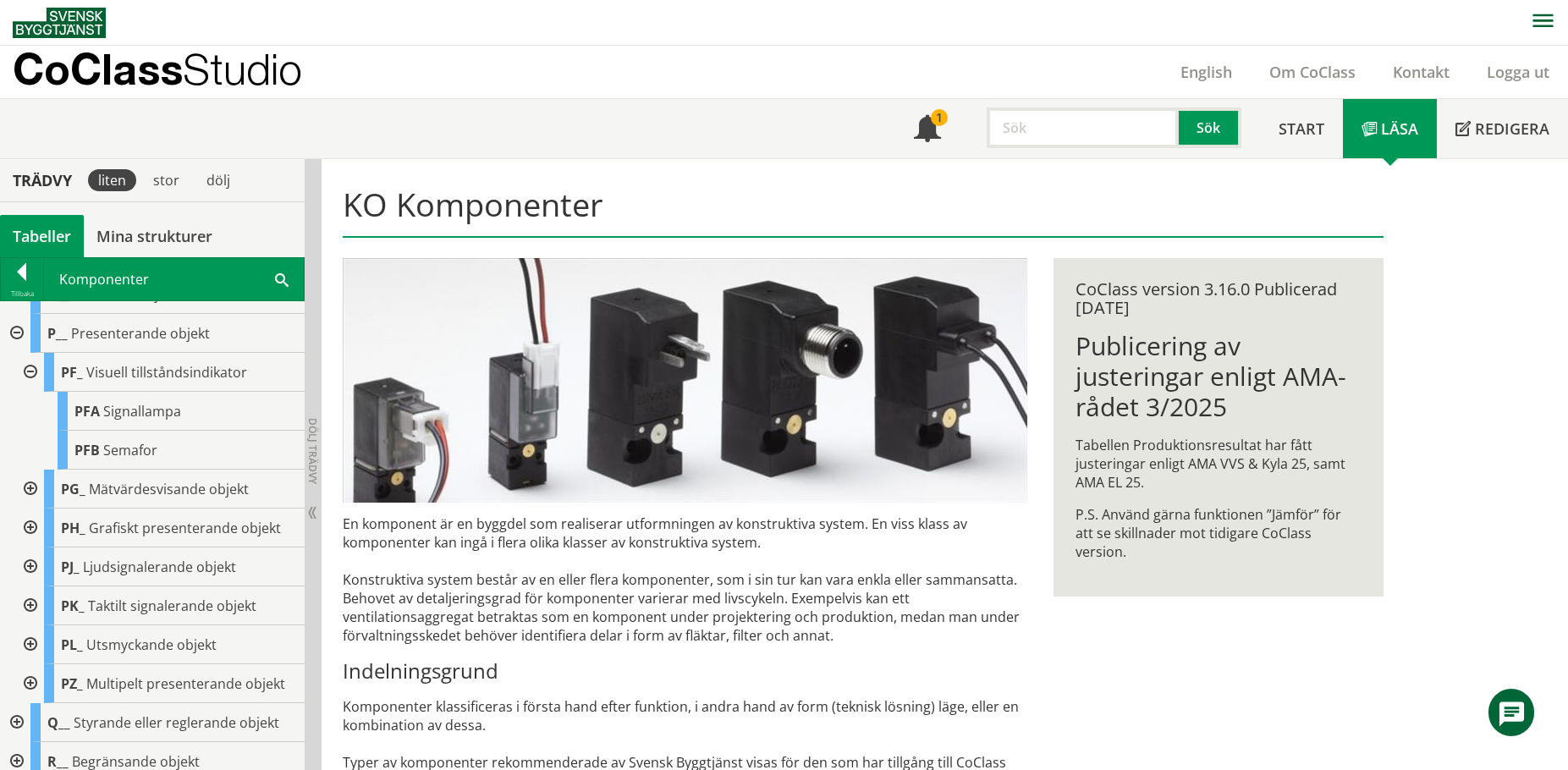
click at [27, 365] on div at bounding box center [29, 372] width 31 height 39
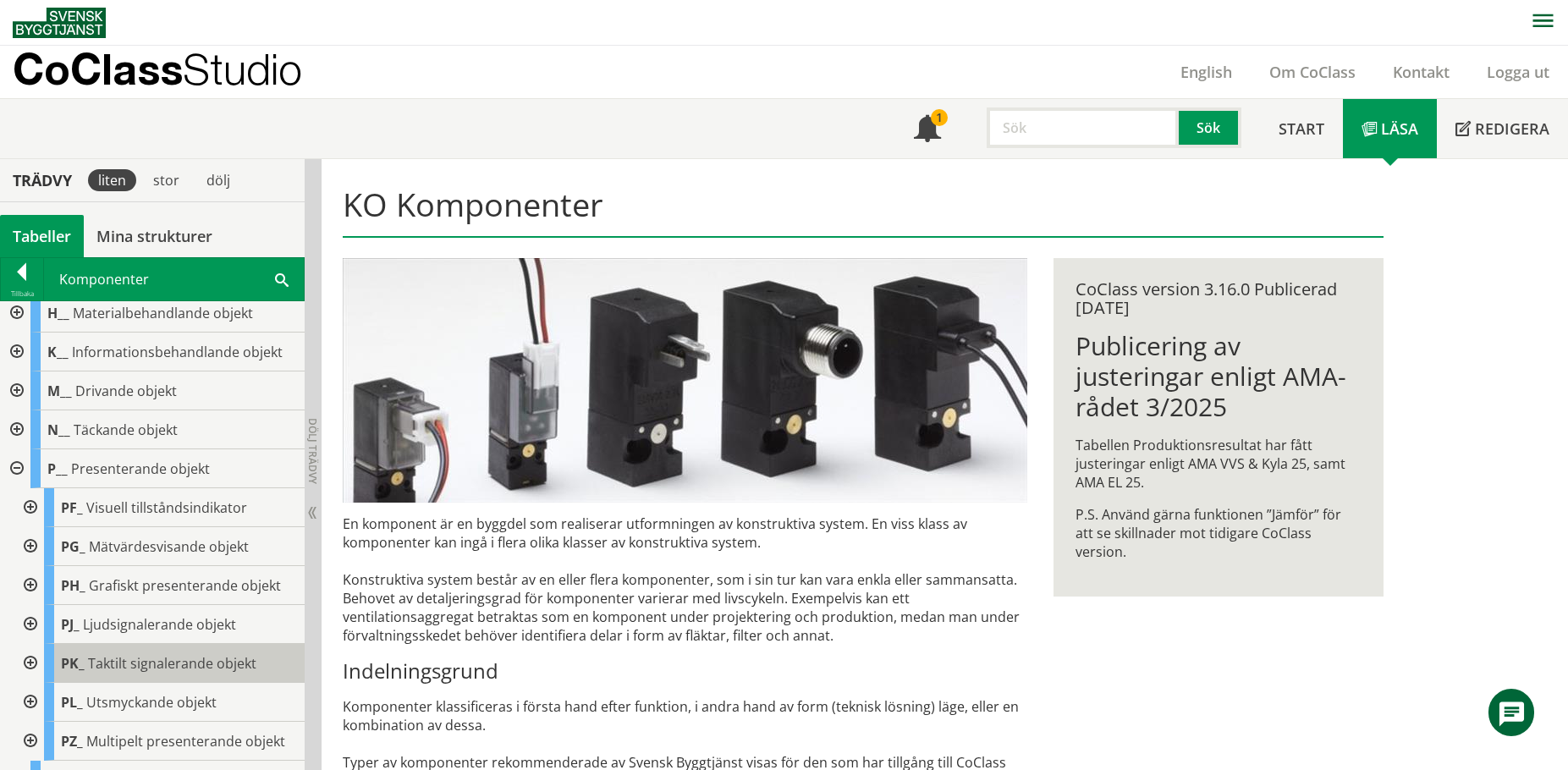
scroll to position [169, 0]
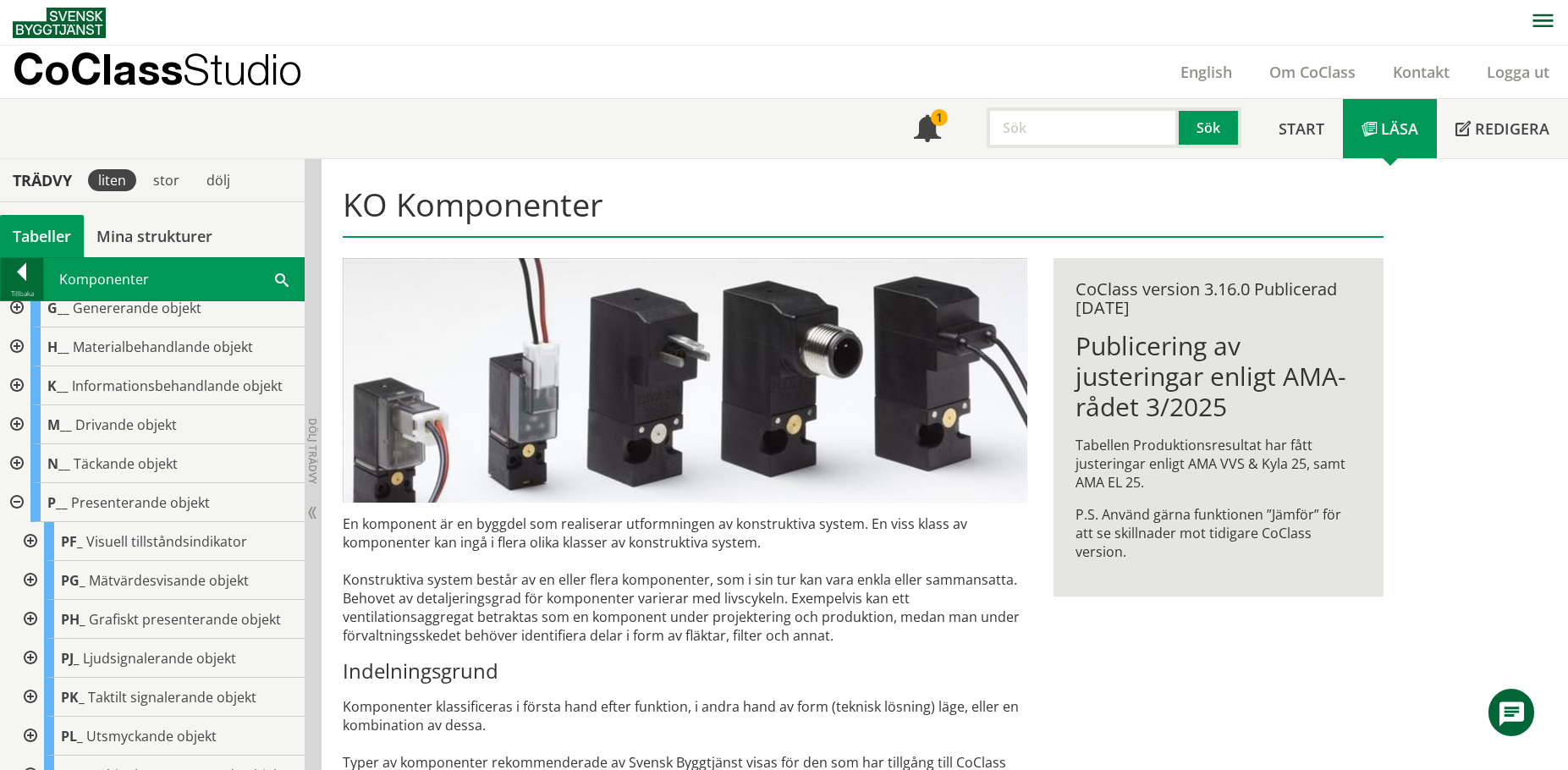
click at [24, 273] on div at bounding box center [22, 275] width 42 height 24
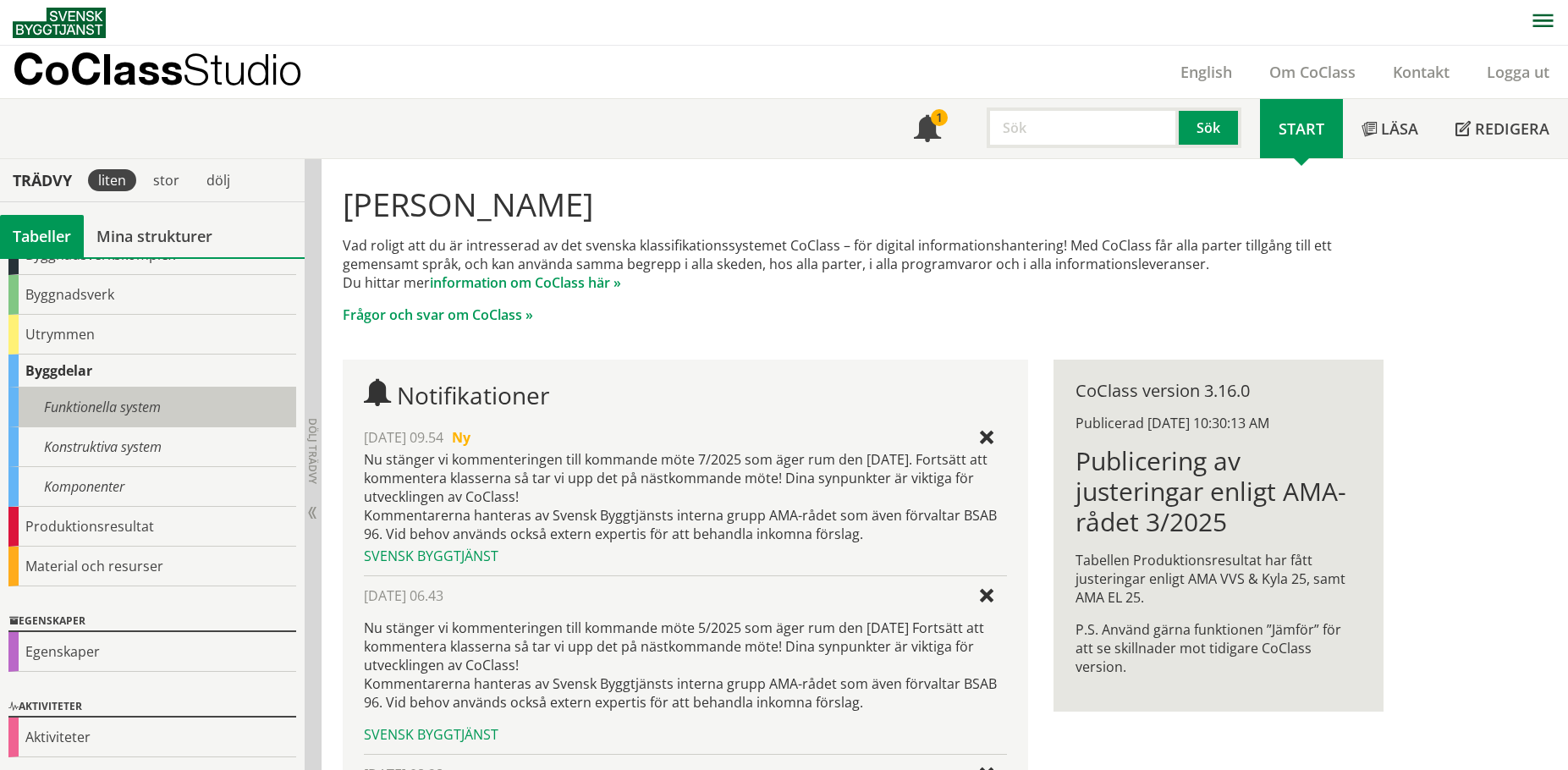
click at [97, 414] on div "Funktionella system" at bounding box center [153, 407] width 288 height 40
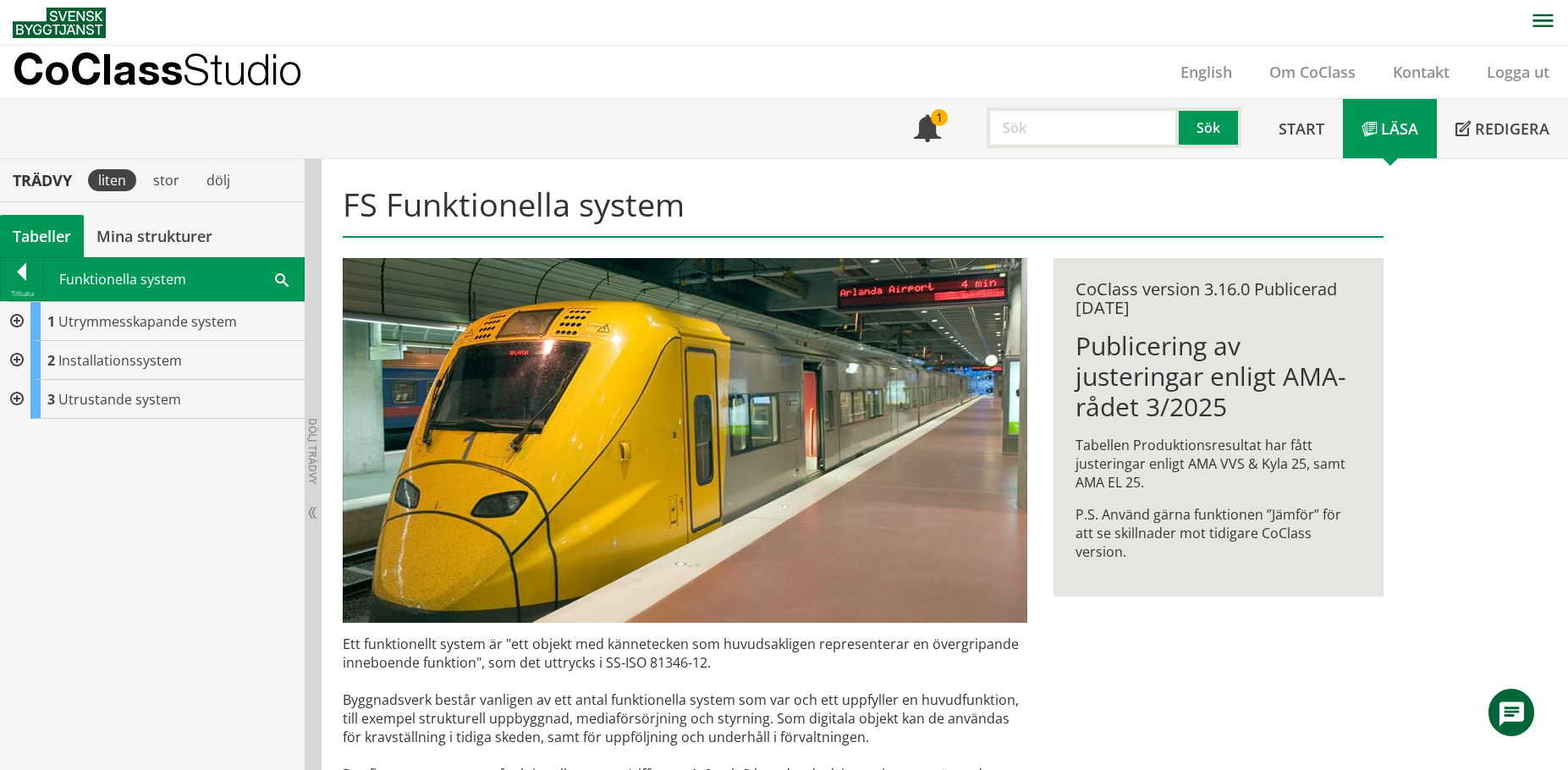
click at [12, 323] on div at bounding box center [15, 322] width 31 height 39
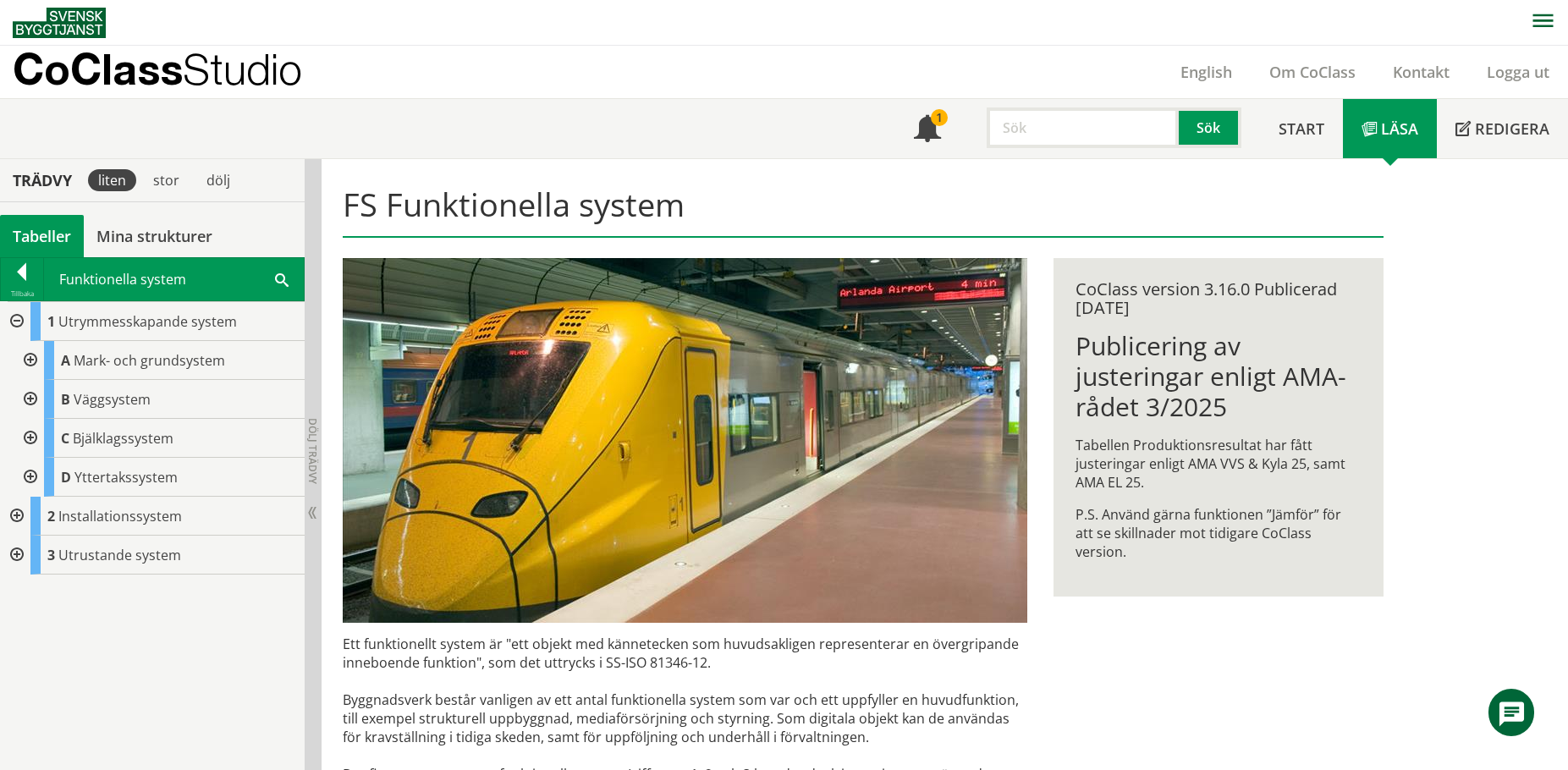
click at [19, 518] on div at bounding box center [15, 516] width 31 height 39
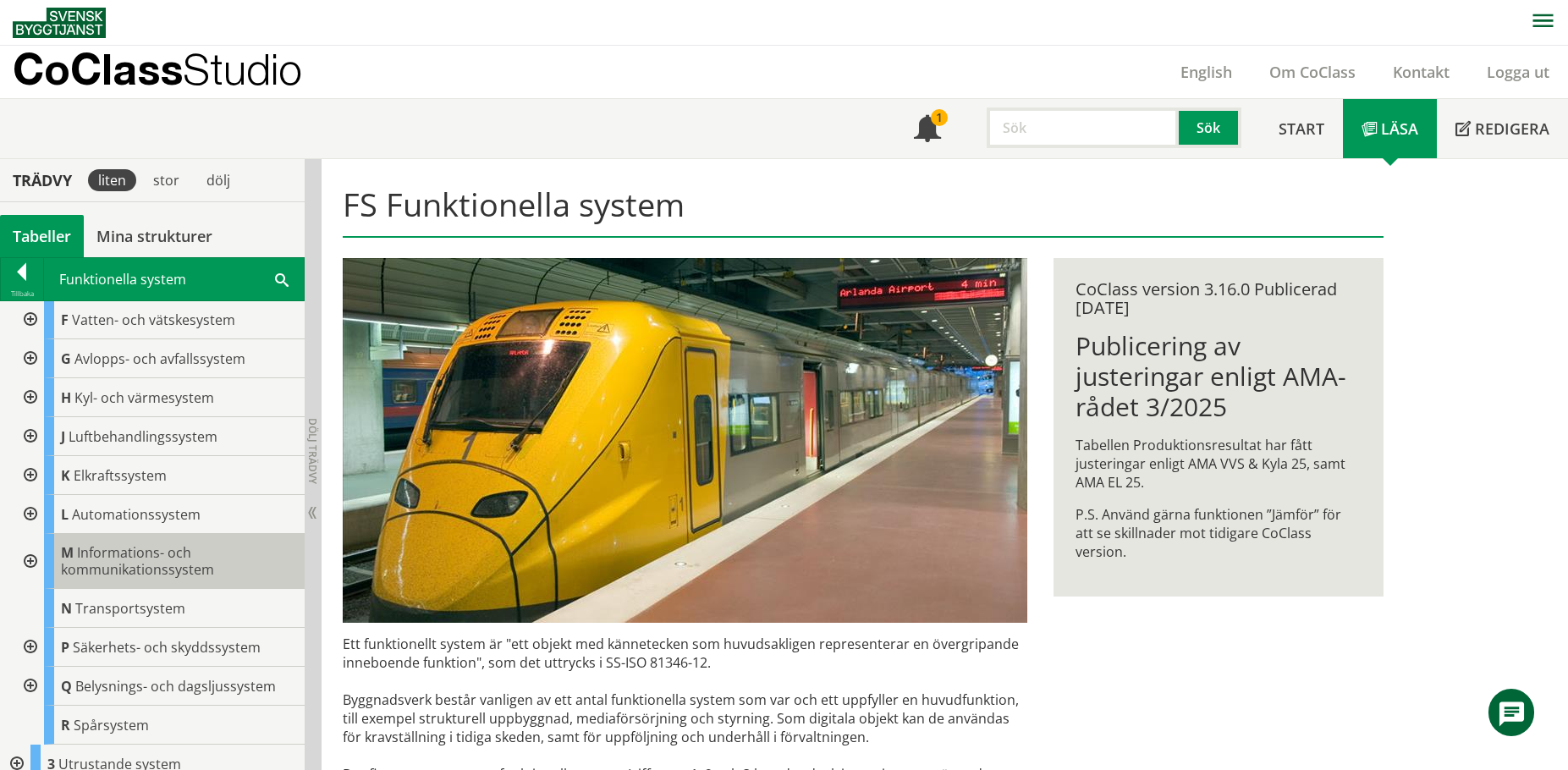
scroll to position [288, 0]
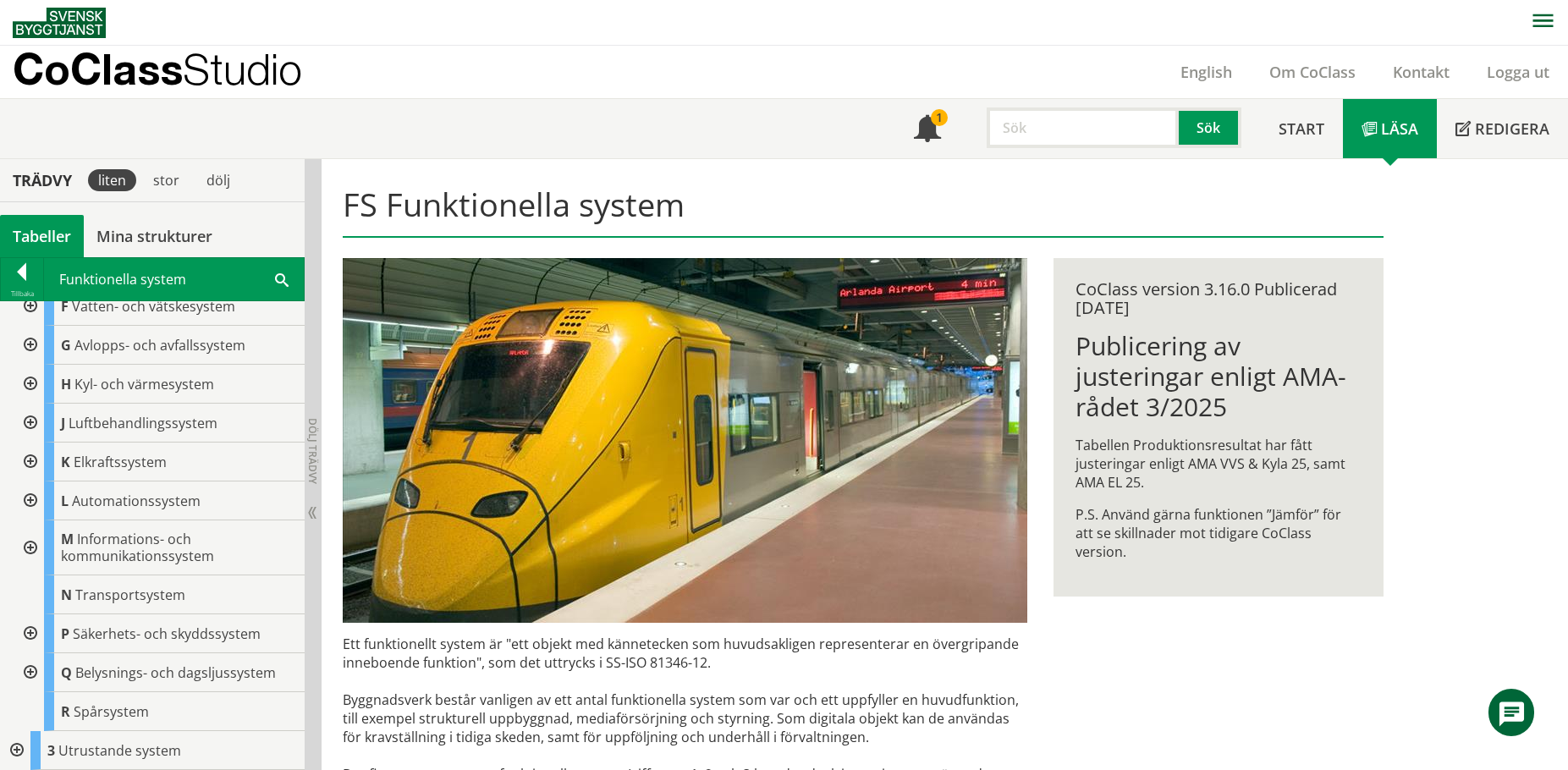
click at [22, 739] on div at bounding box center [15, 751] width 31 height 39
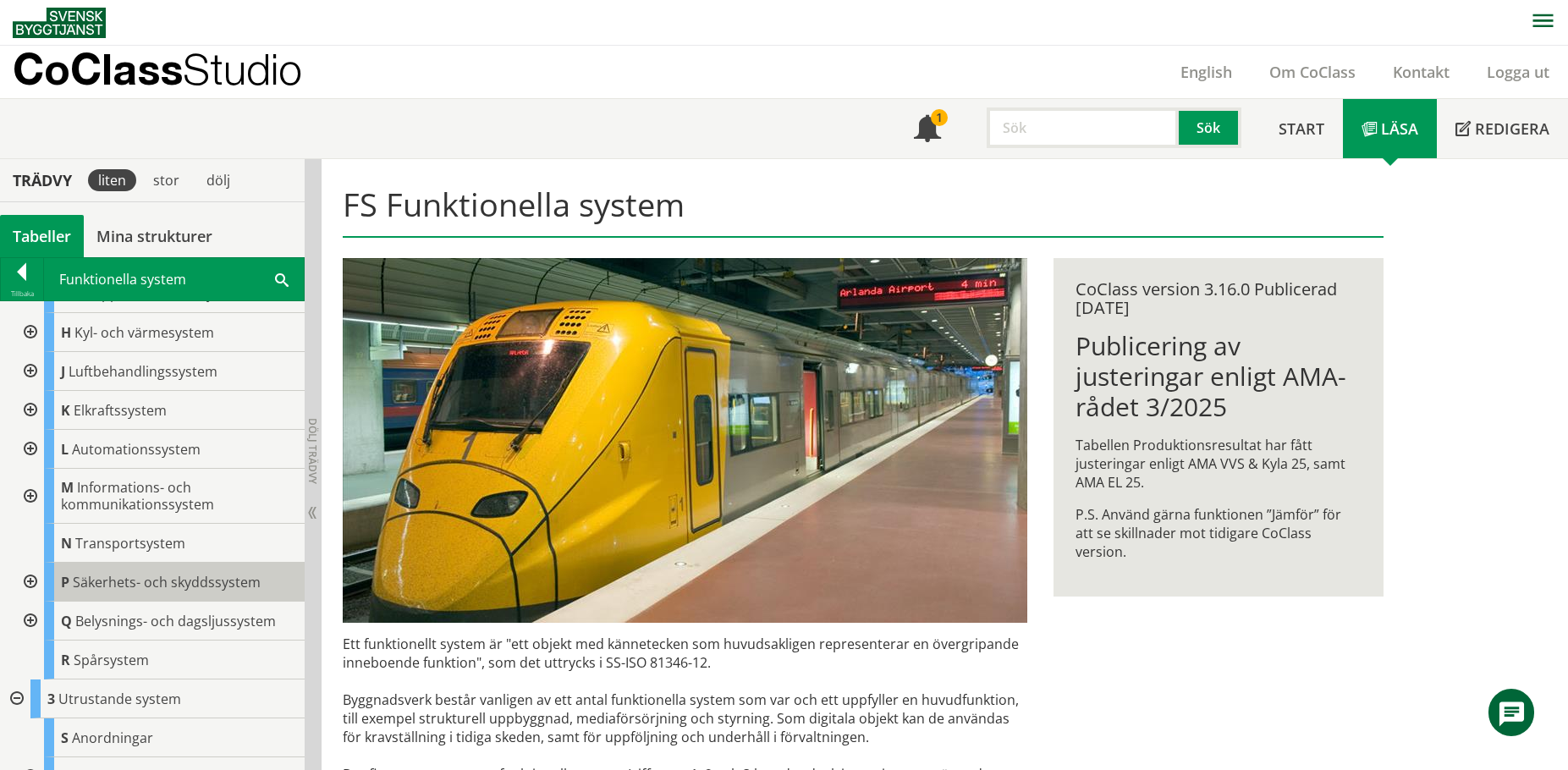
scroll to position [366, 0]
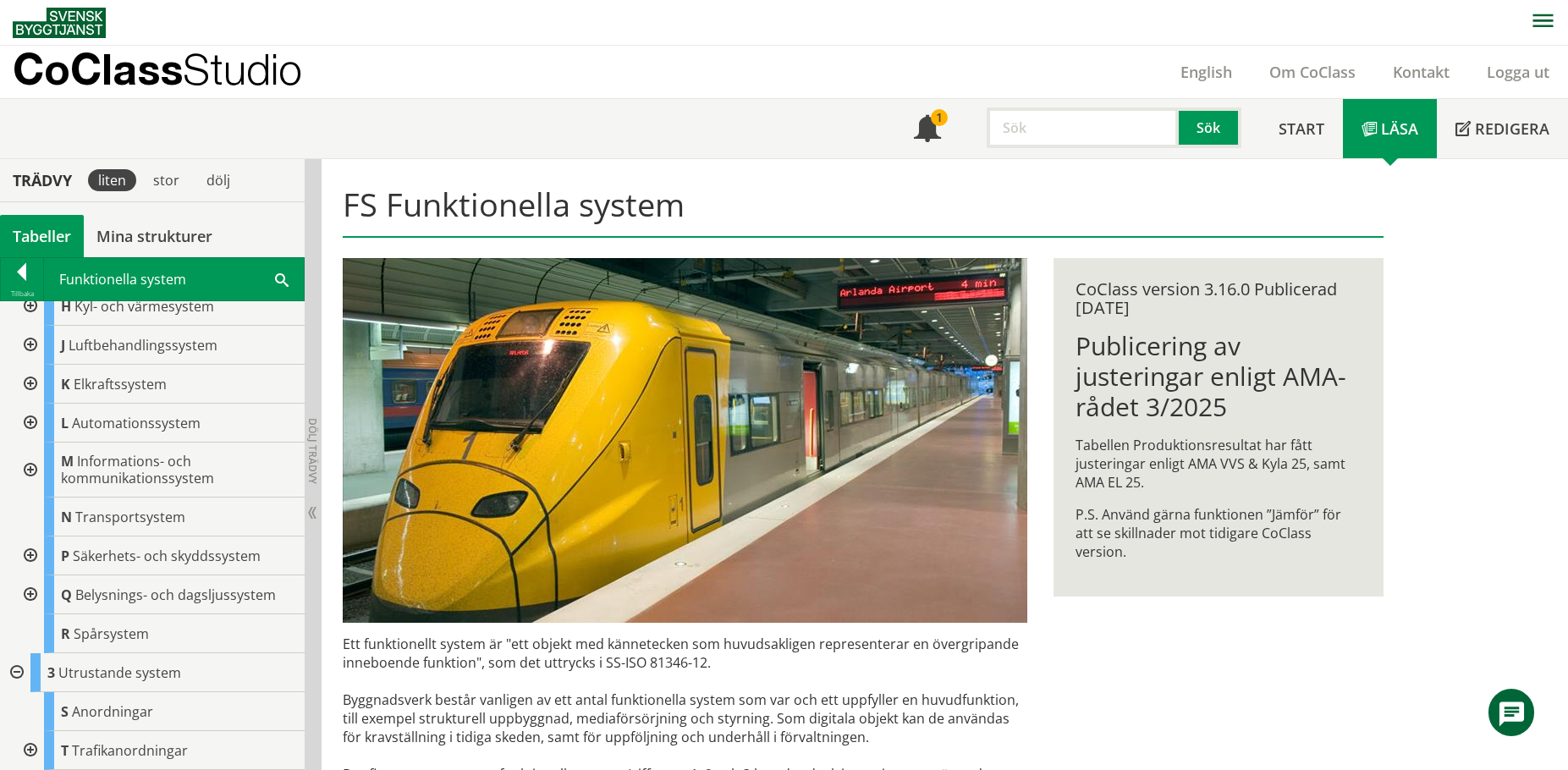
click at [24, 752] on div at bounding box center [29, 751] width 31 height 39
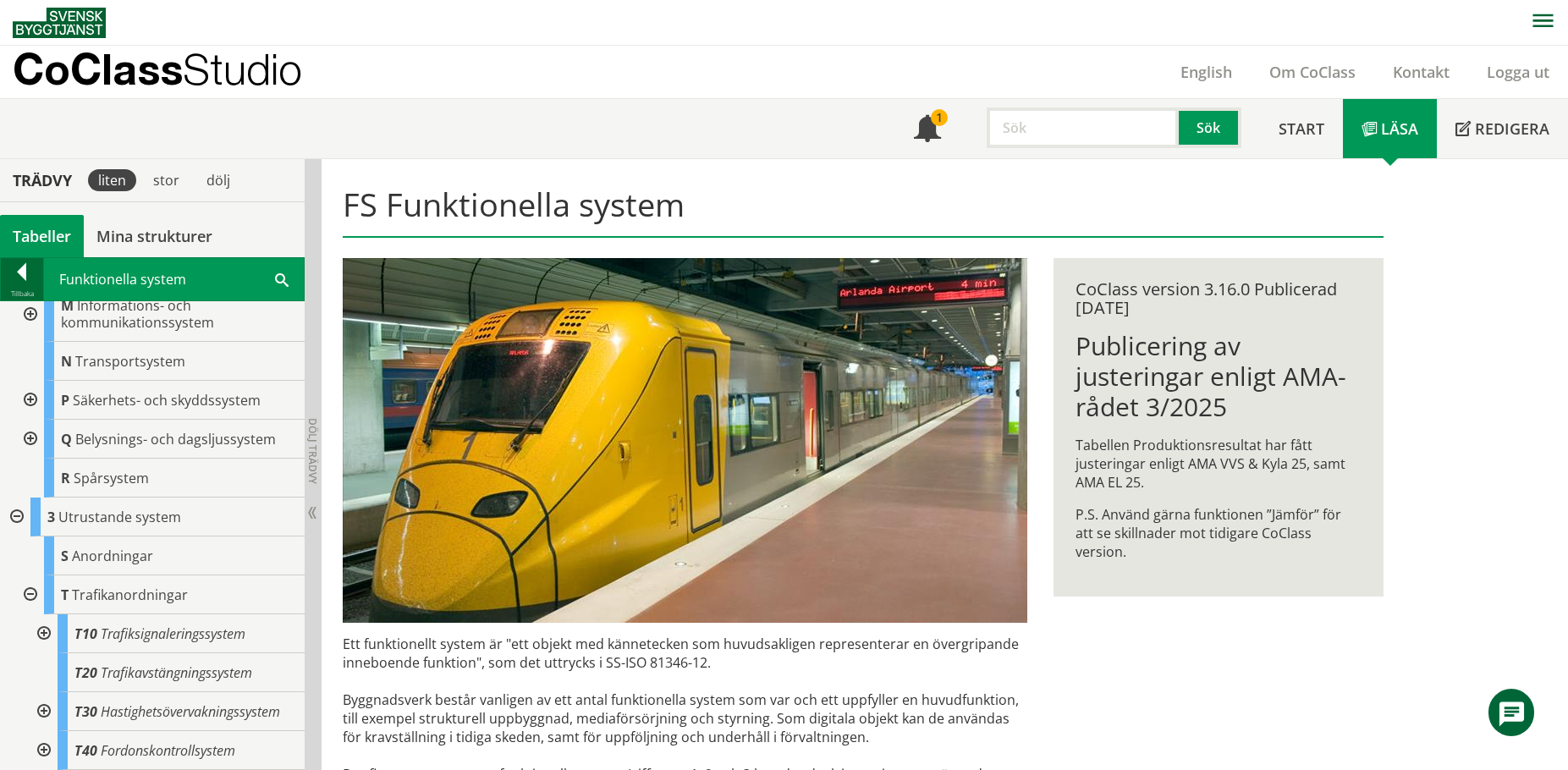
click at [27, 277] on div at bounding box center [22, 275] width 42 height 24
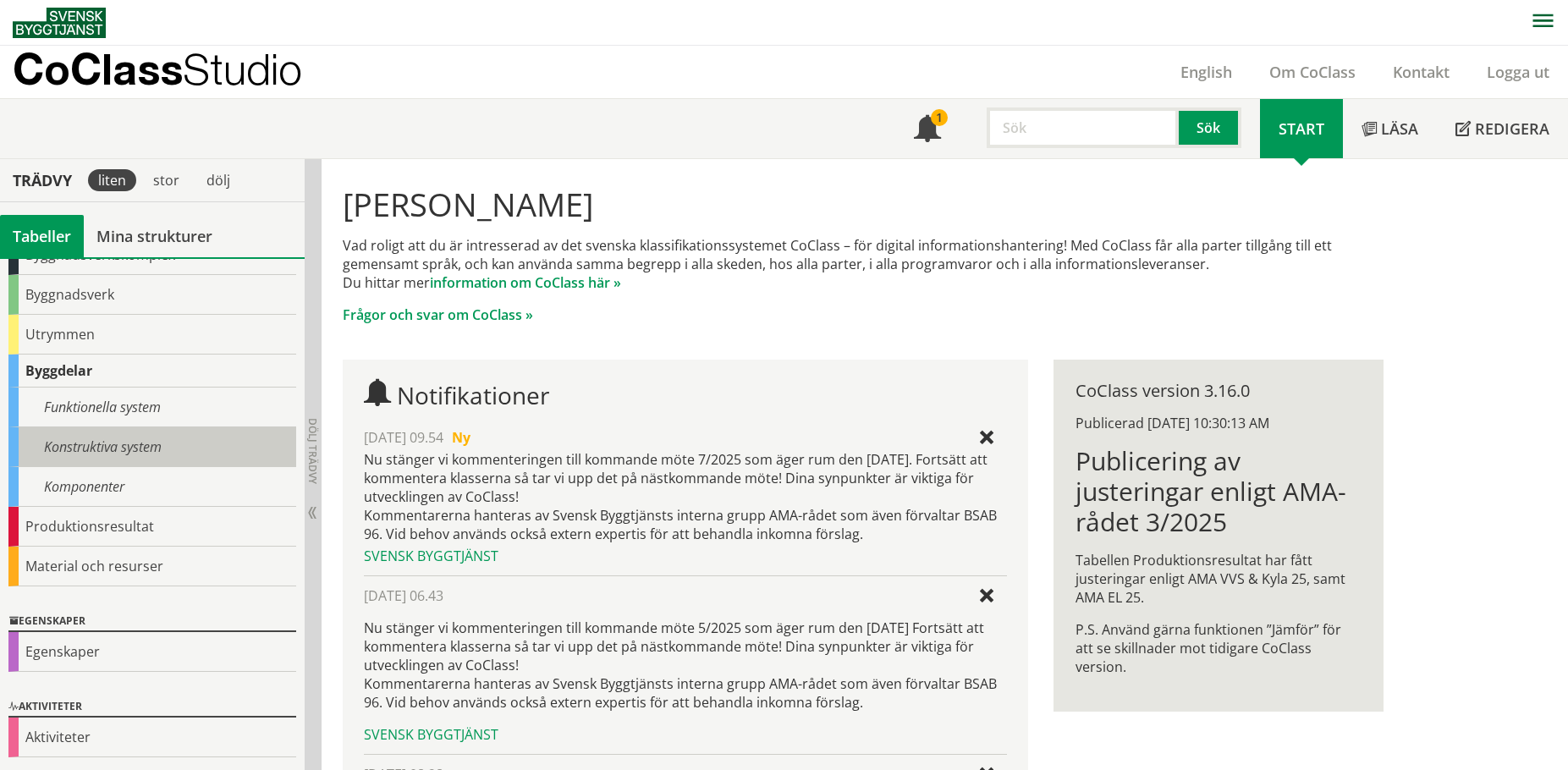
click at [65, 460] on div "Konstruktiva system" at bounding box center [153, 447] width 288 height 40
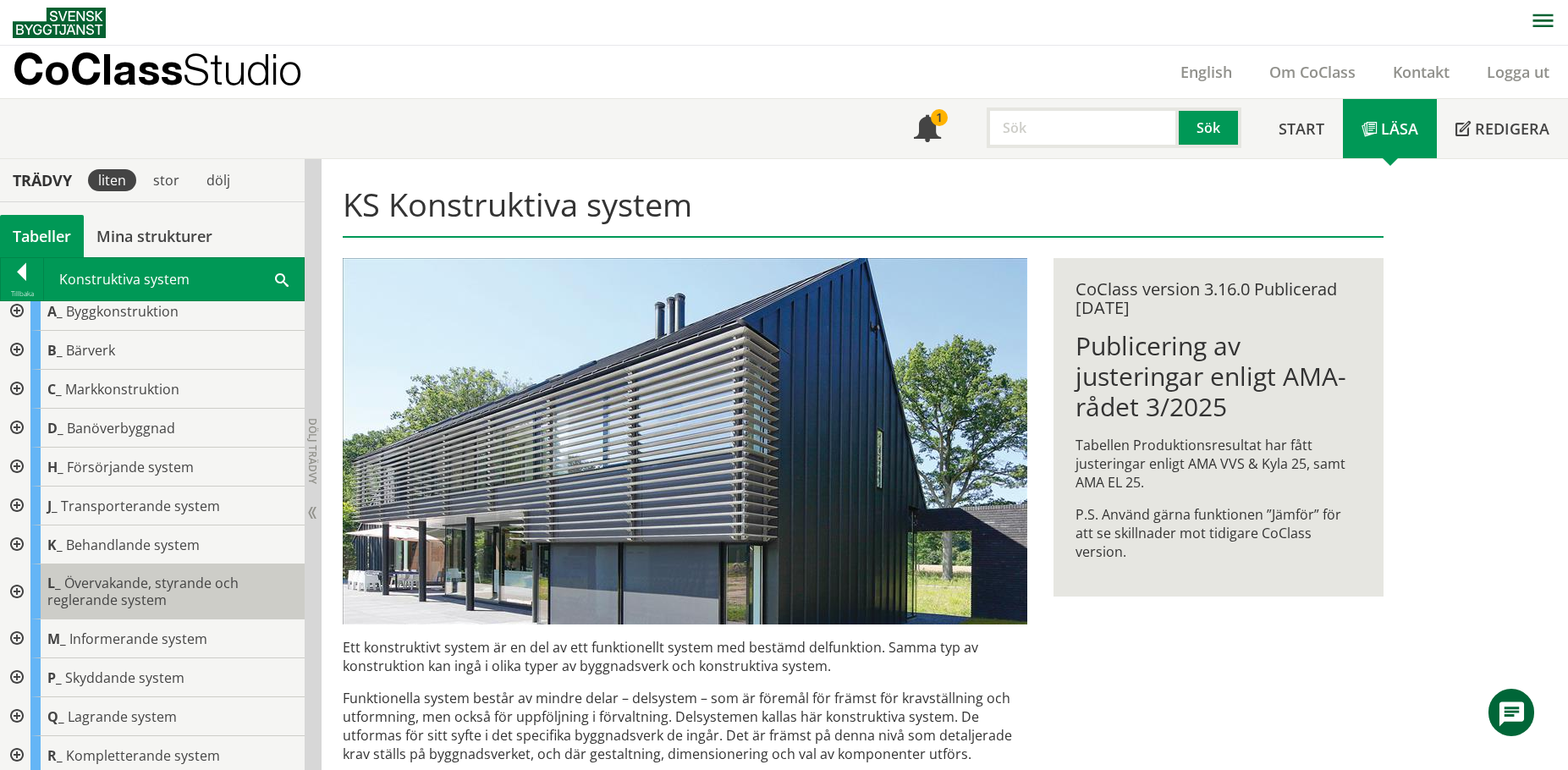
scroll to position [15, 0]
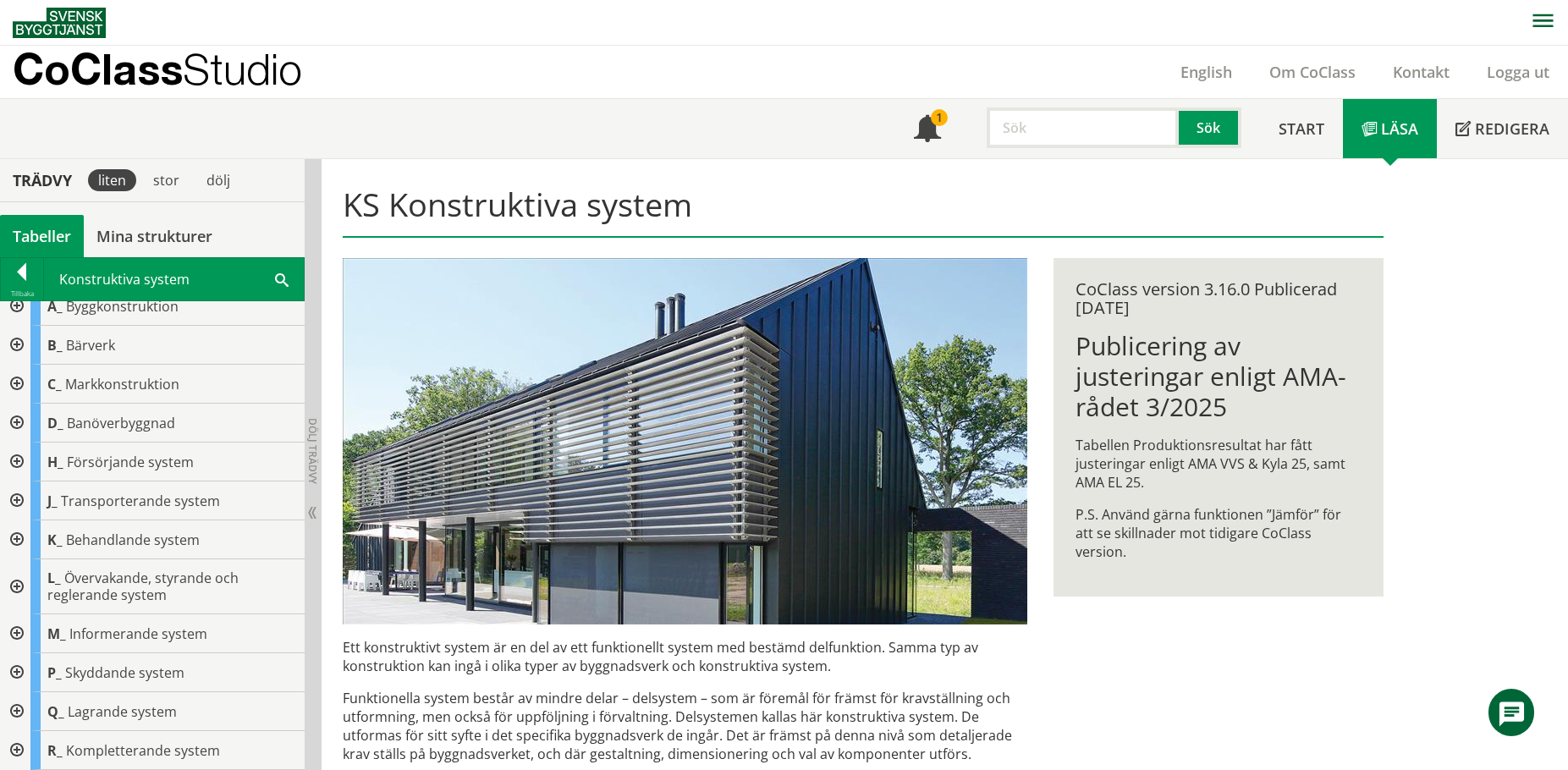
click at [21, 499] on div at bounding box center [15, 501] width 31 height 39
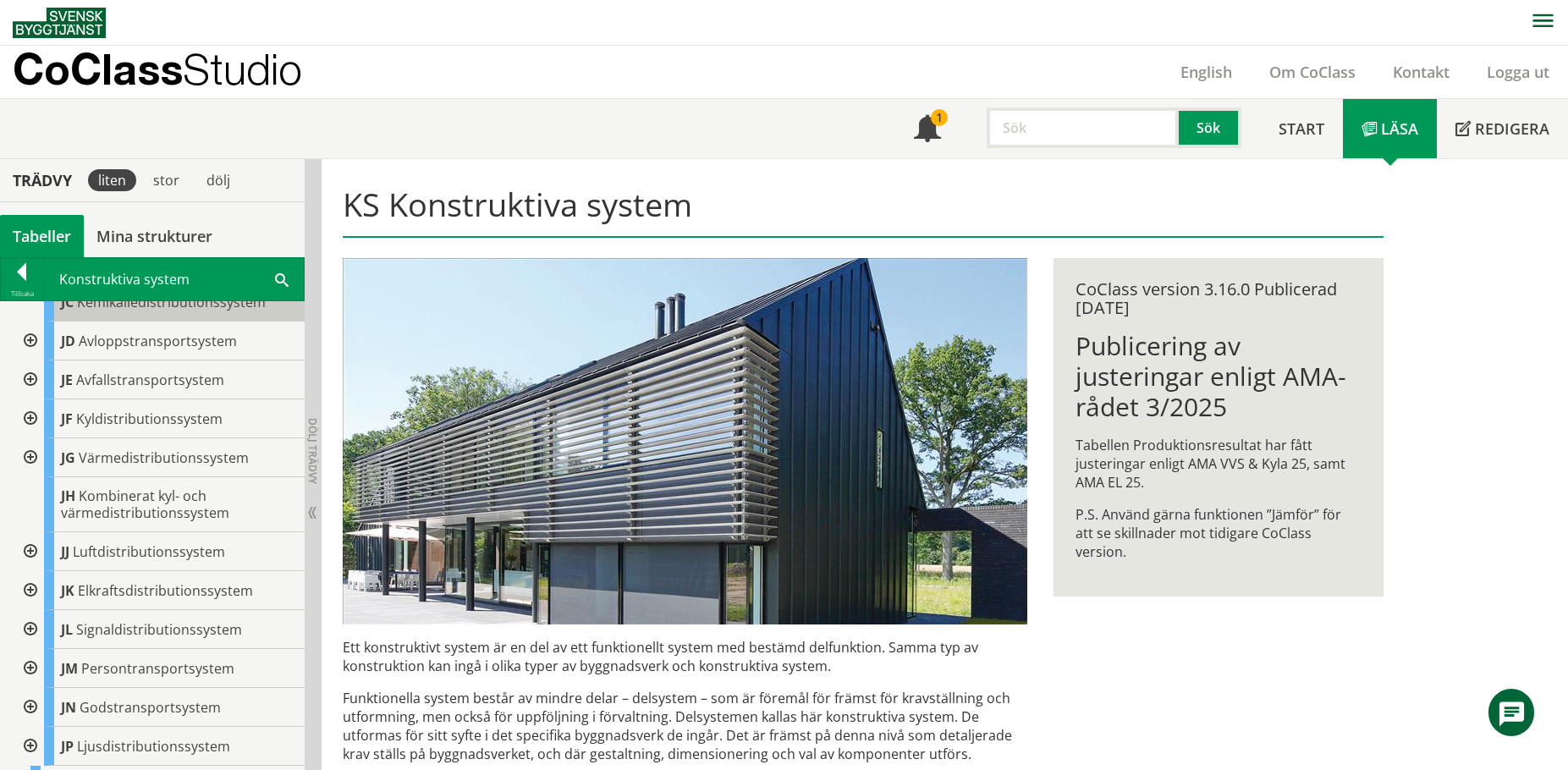
scroll to position [354, 0]
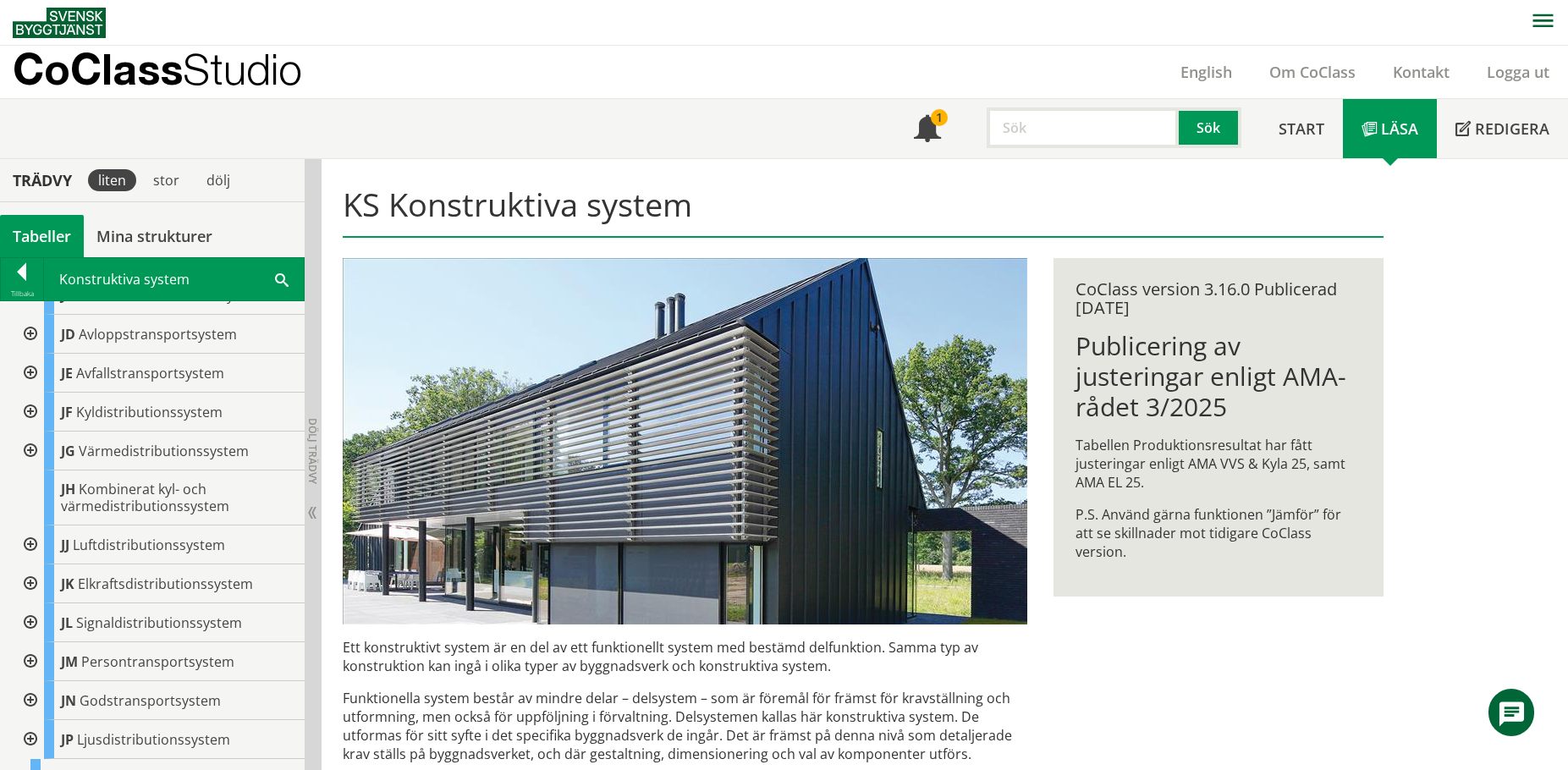
click at [25, 646] on div at bounding box center [29, 662] width 31 height 39
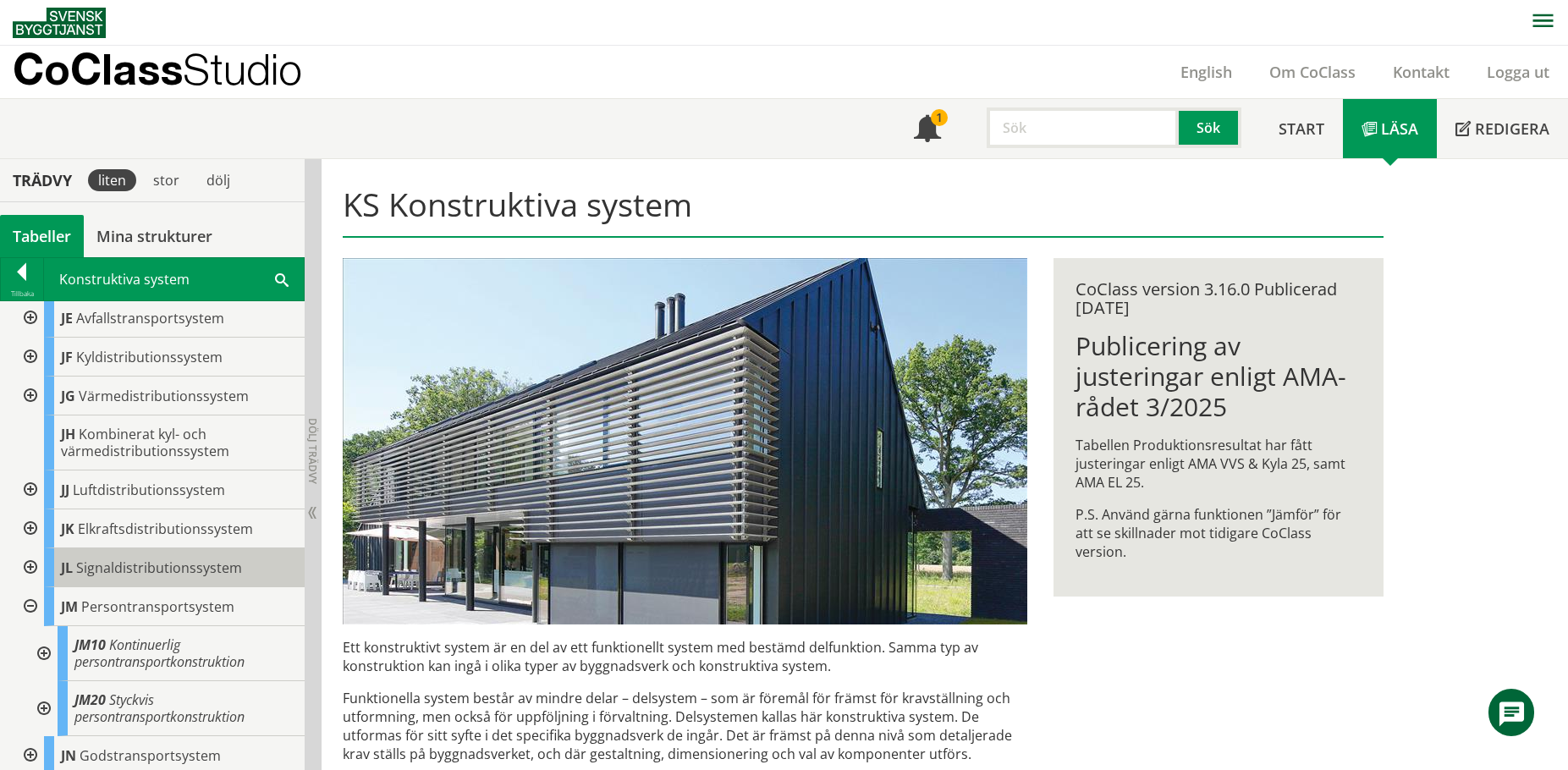
scroll to position [439, 0]
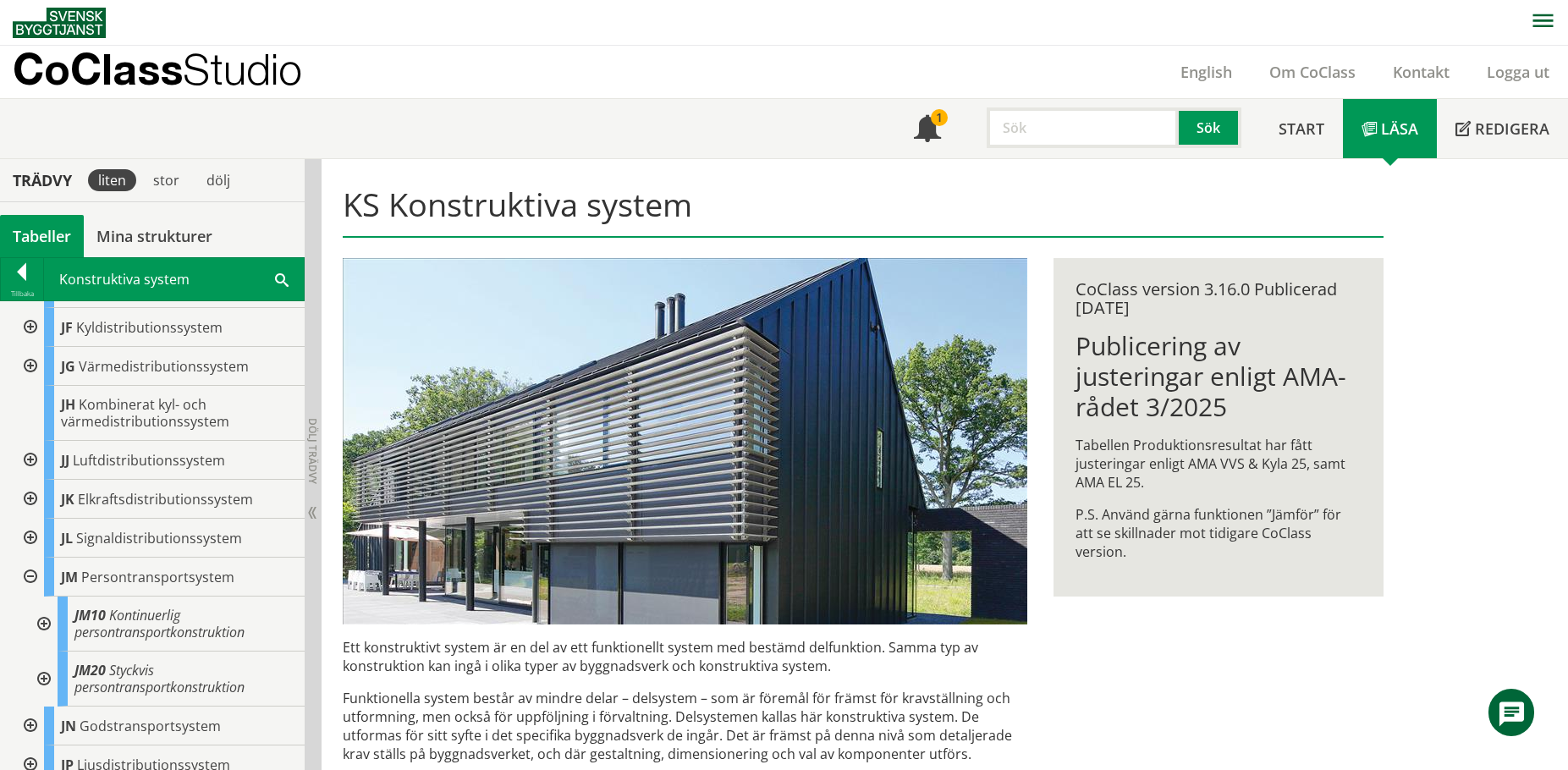
click at [23, 707] on div at bounding box center [29, 727] width 31 height 39
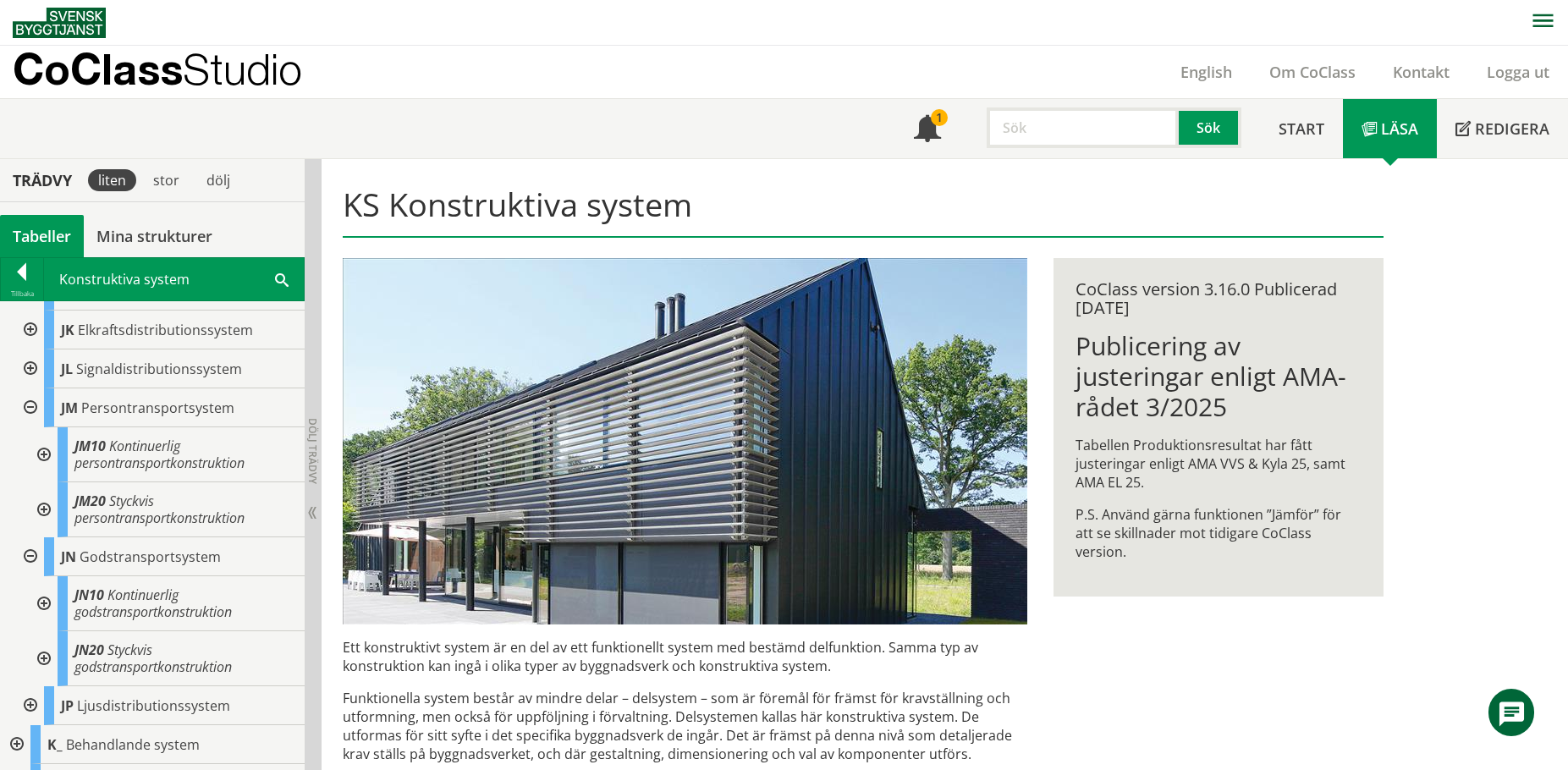
click at [21, 687] on div at bounding box center [29, 706] width 31 height 39
click at [26, 393] on div at bounding box center [29, 408] width 31 height 39
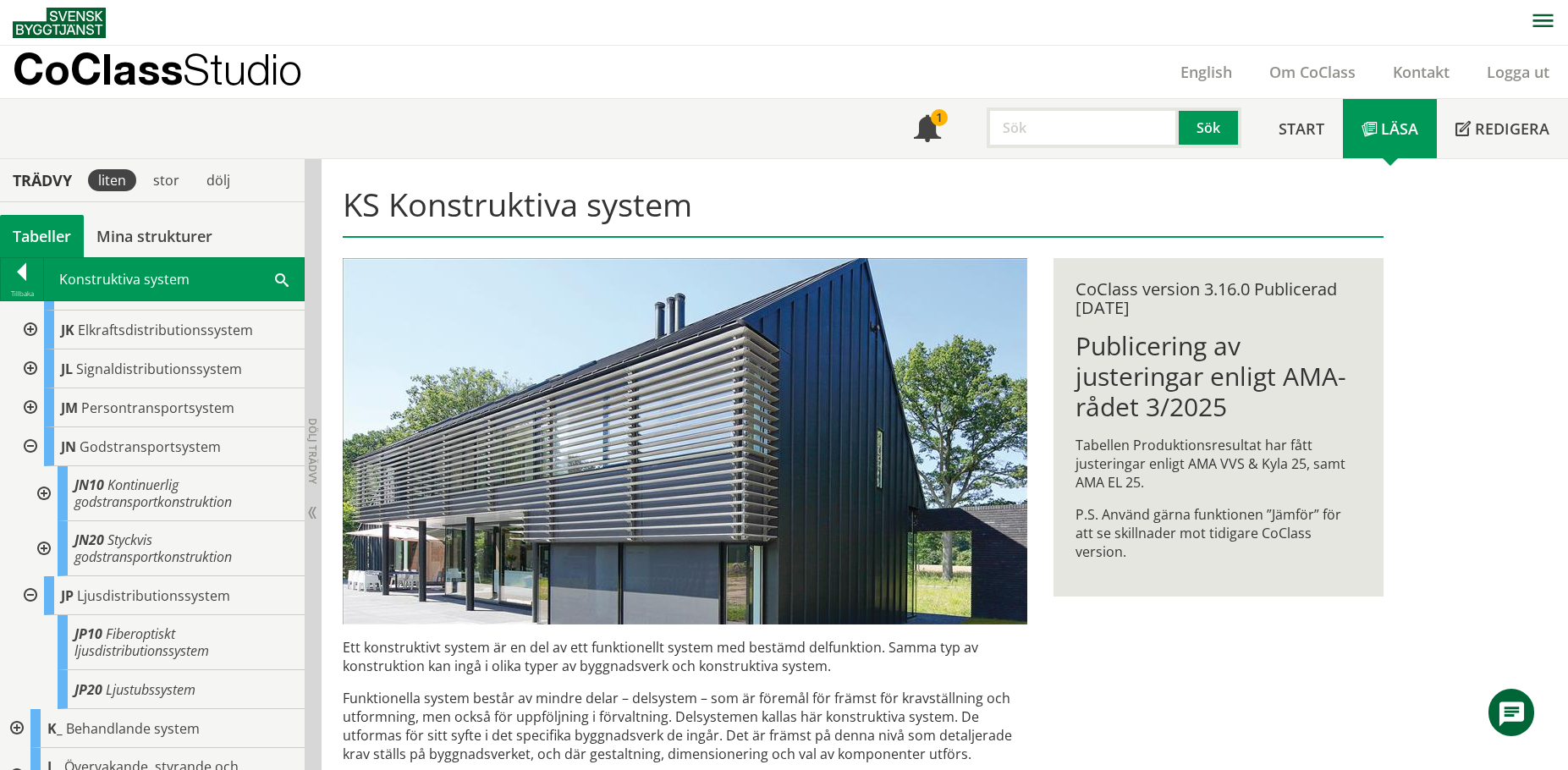
click at [36, 428] on div at bounding box center [29, 447] width 31 height 39
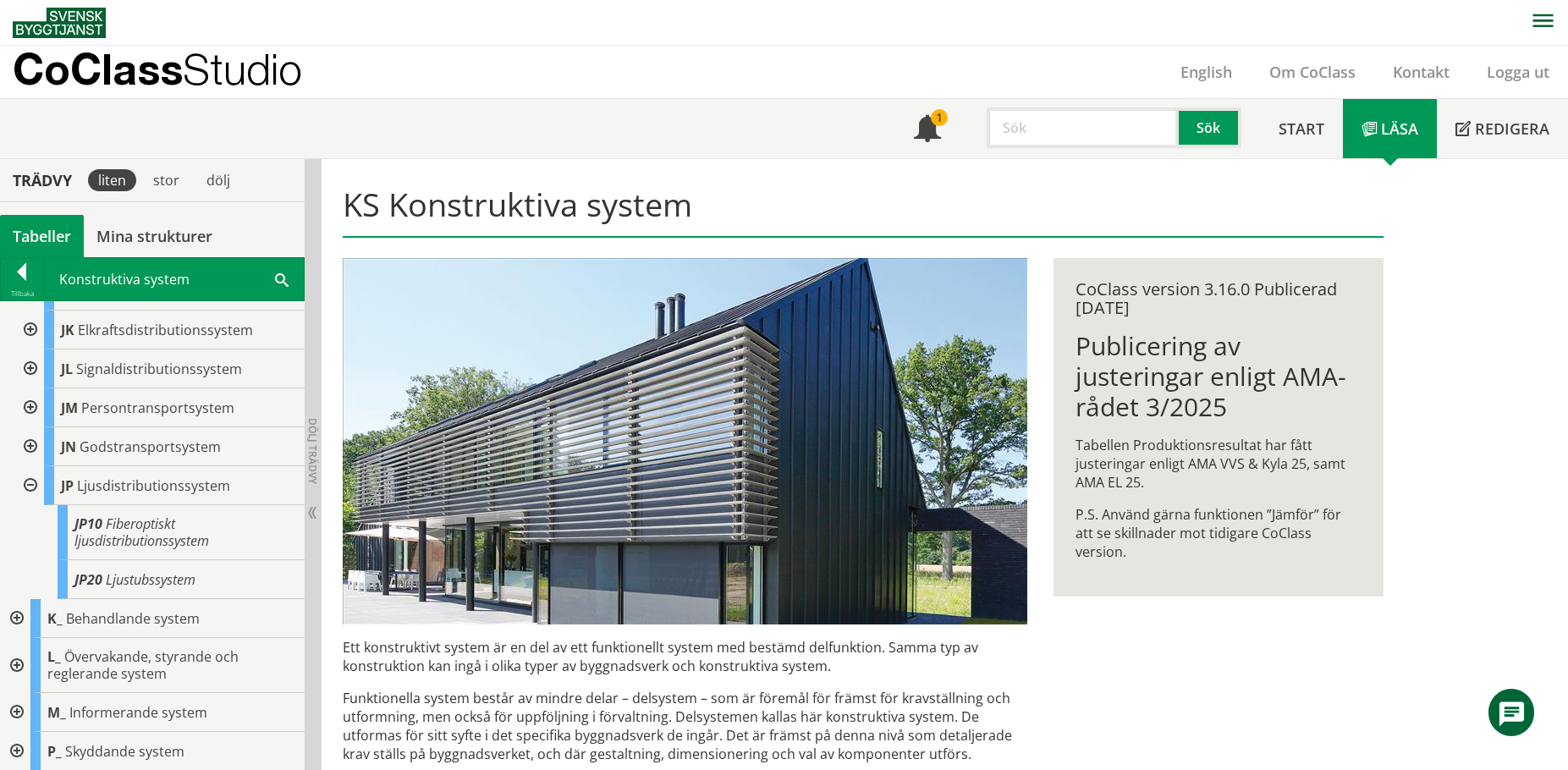
click at [27, 471] on div at bounding box center [29, 486] width 31 height 39
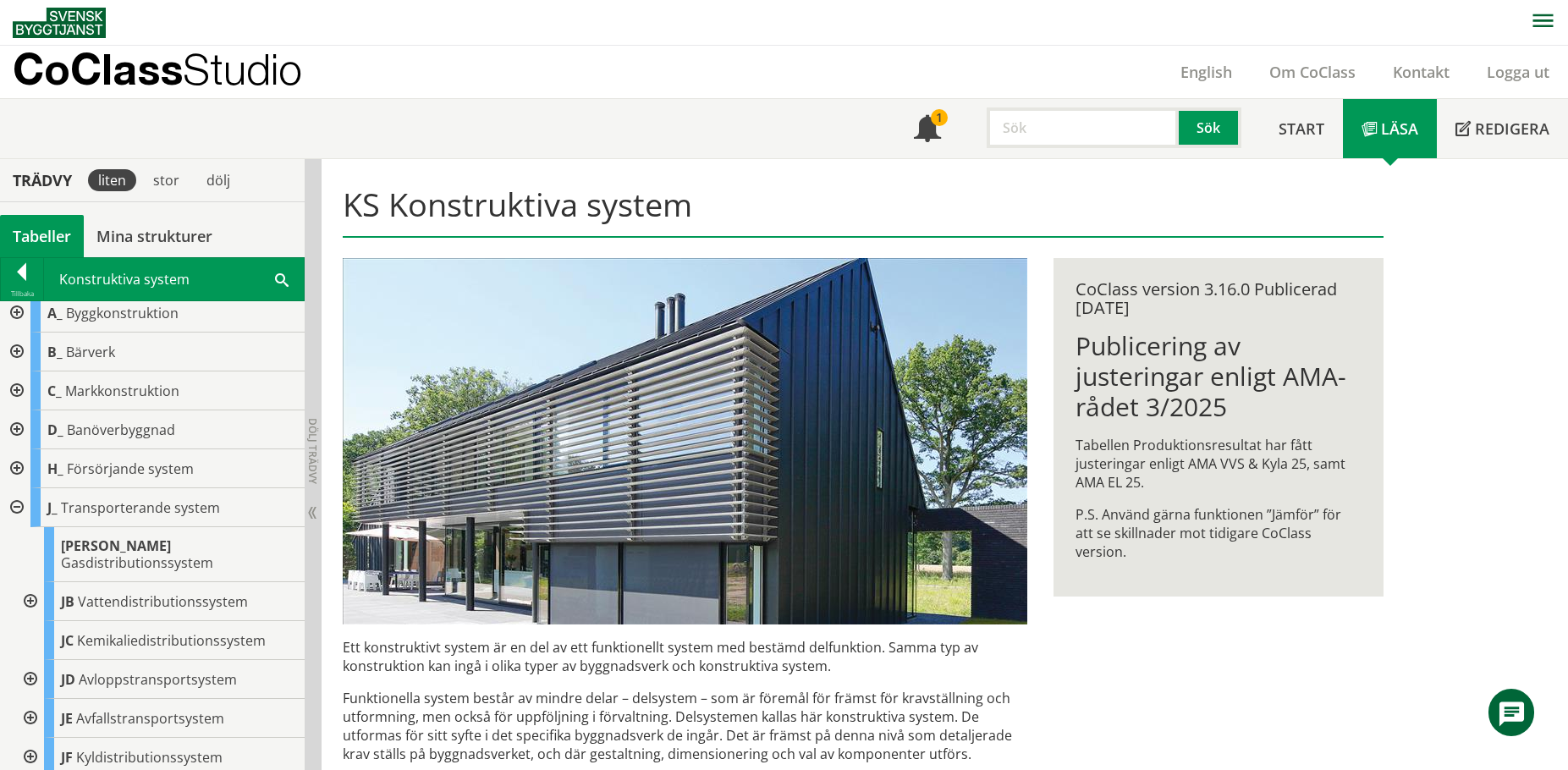
scroll to position [0, 0]
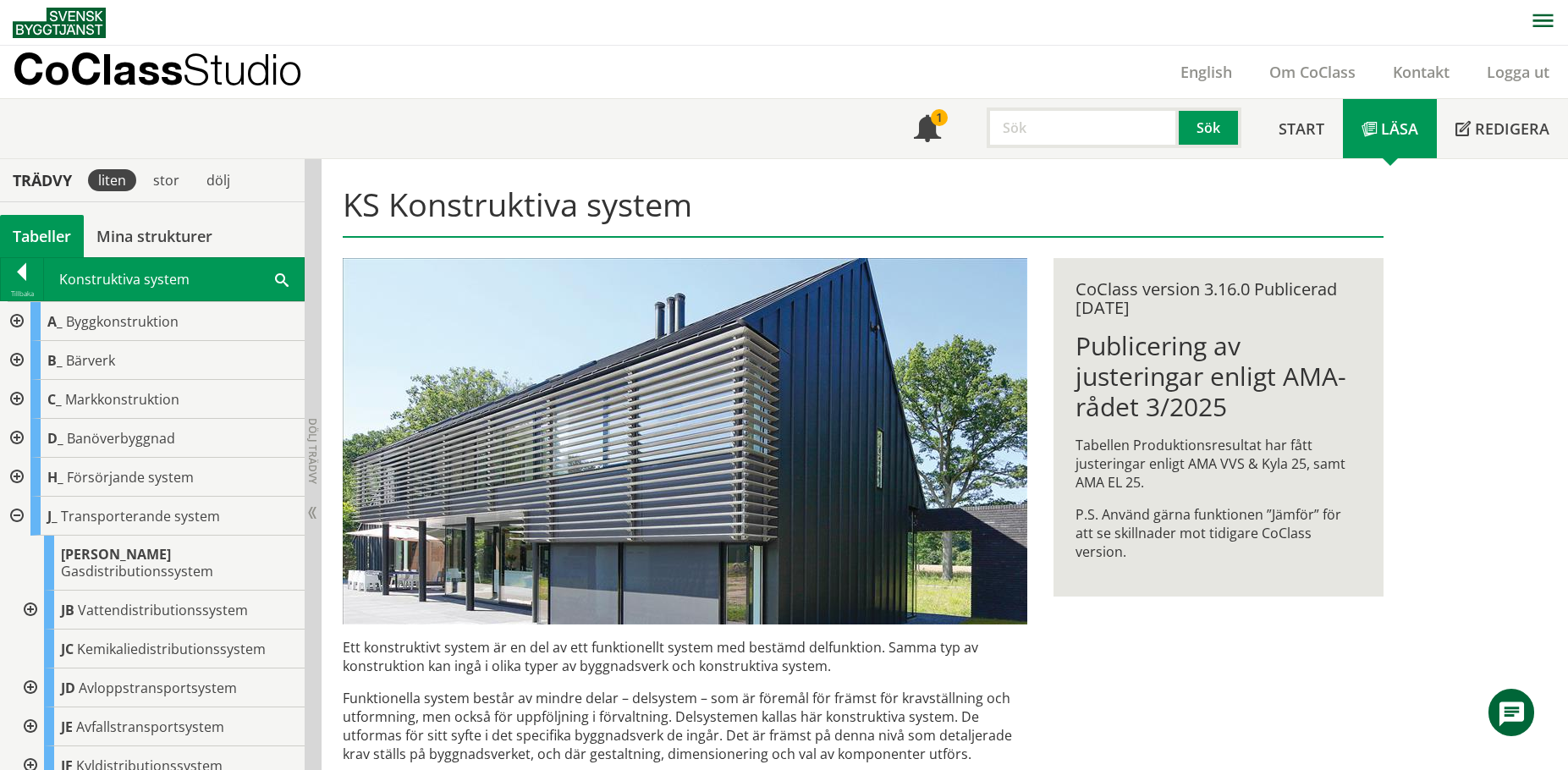
click at [22, 517] on div at bounding box center [15, 516] width 31 height 39
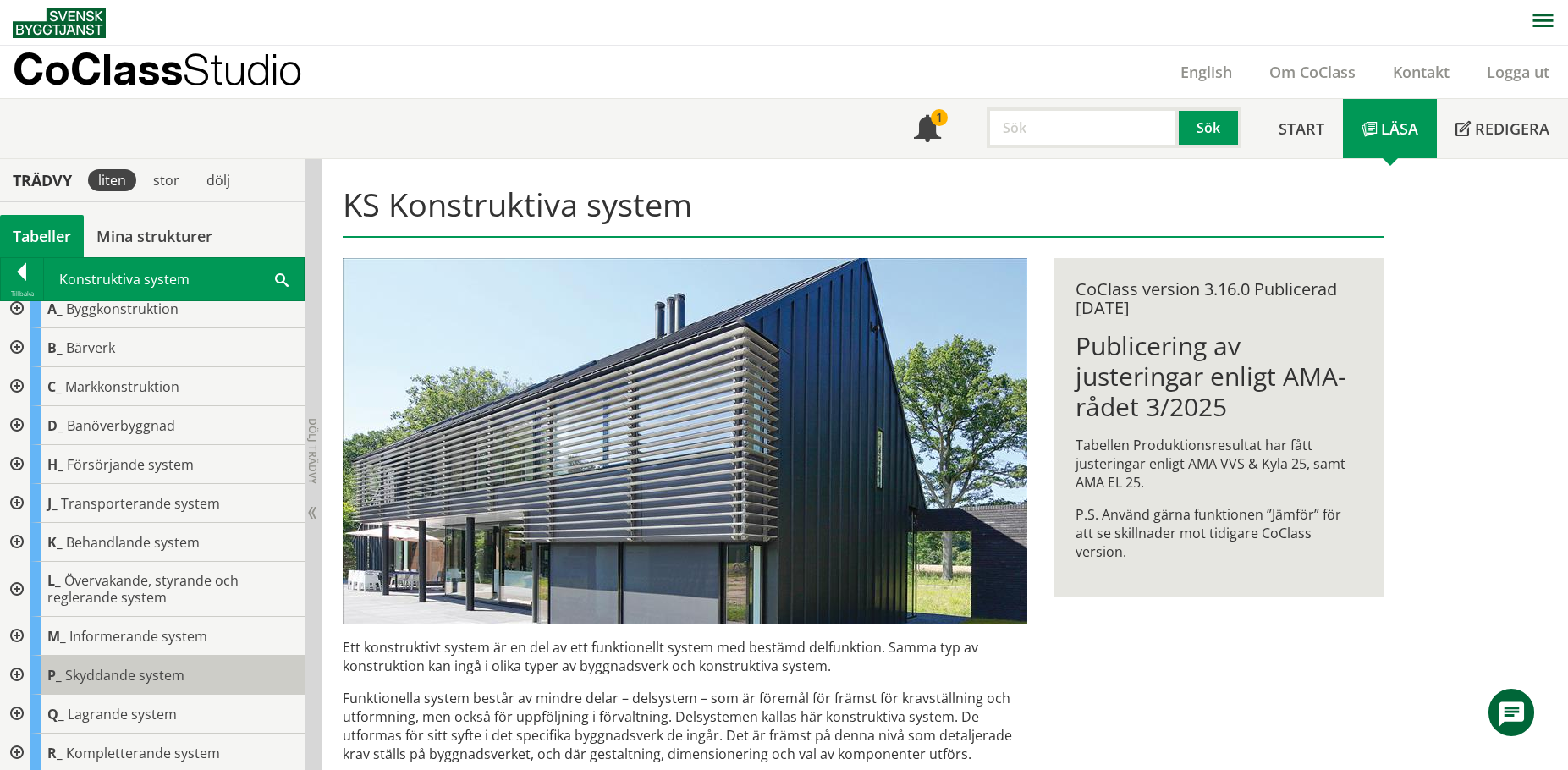
scroll to position [15, 0]
click at [10, 749] on div at bounding box center [15, 751] width 31 height 39
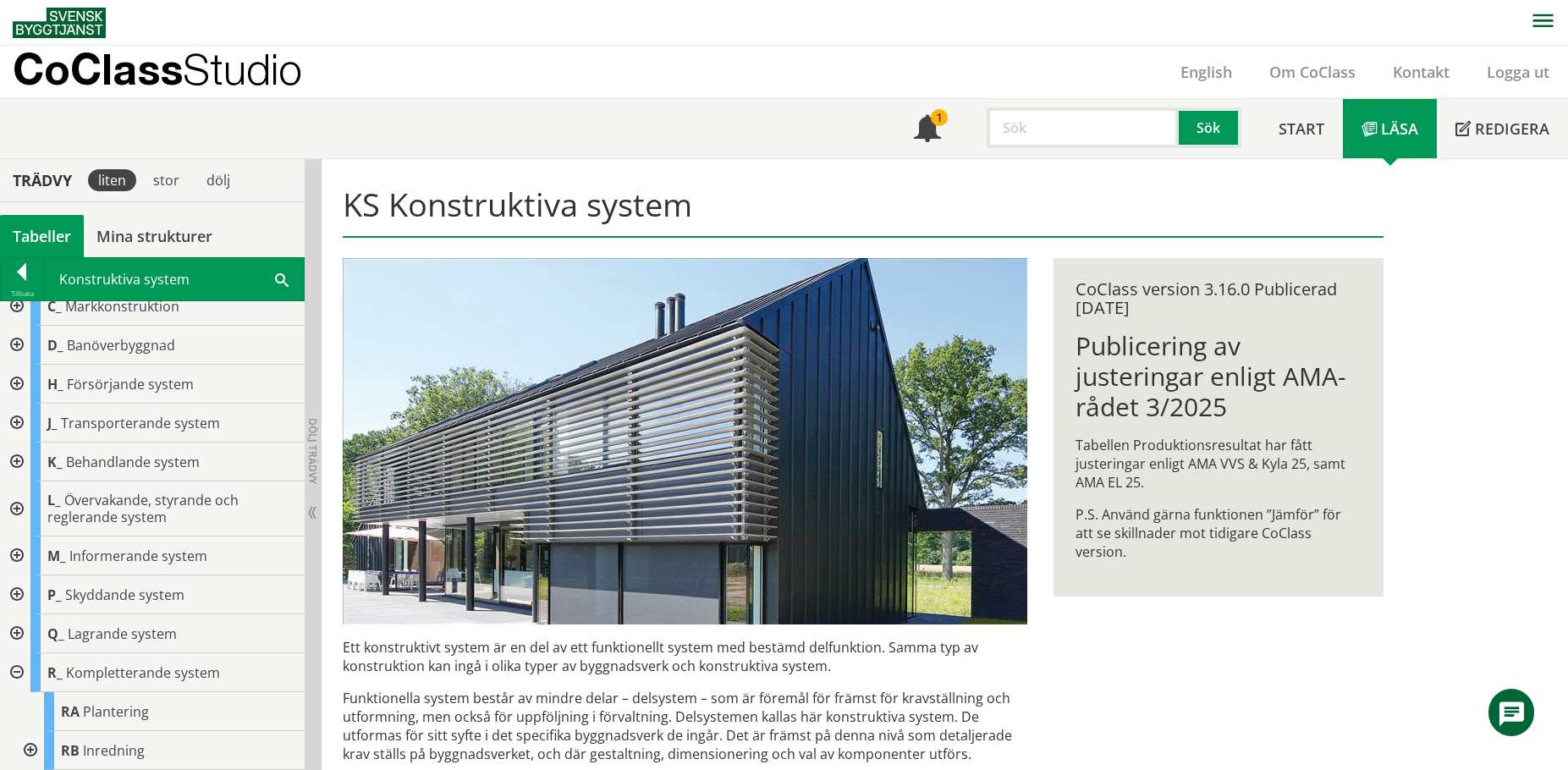
scroll to position [226, 0]
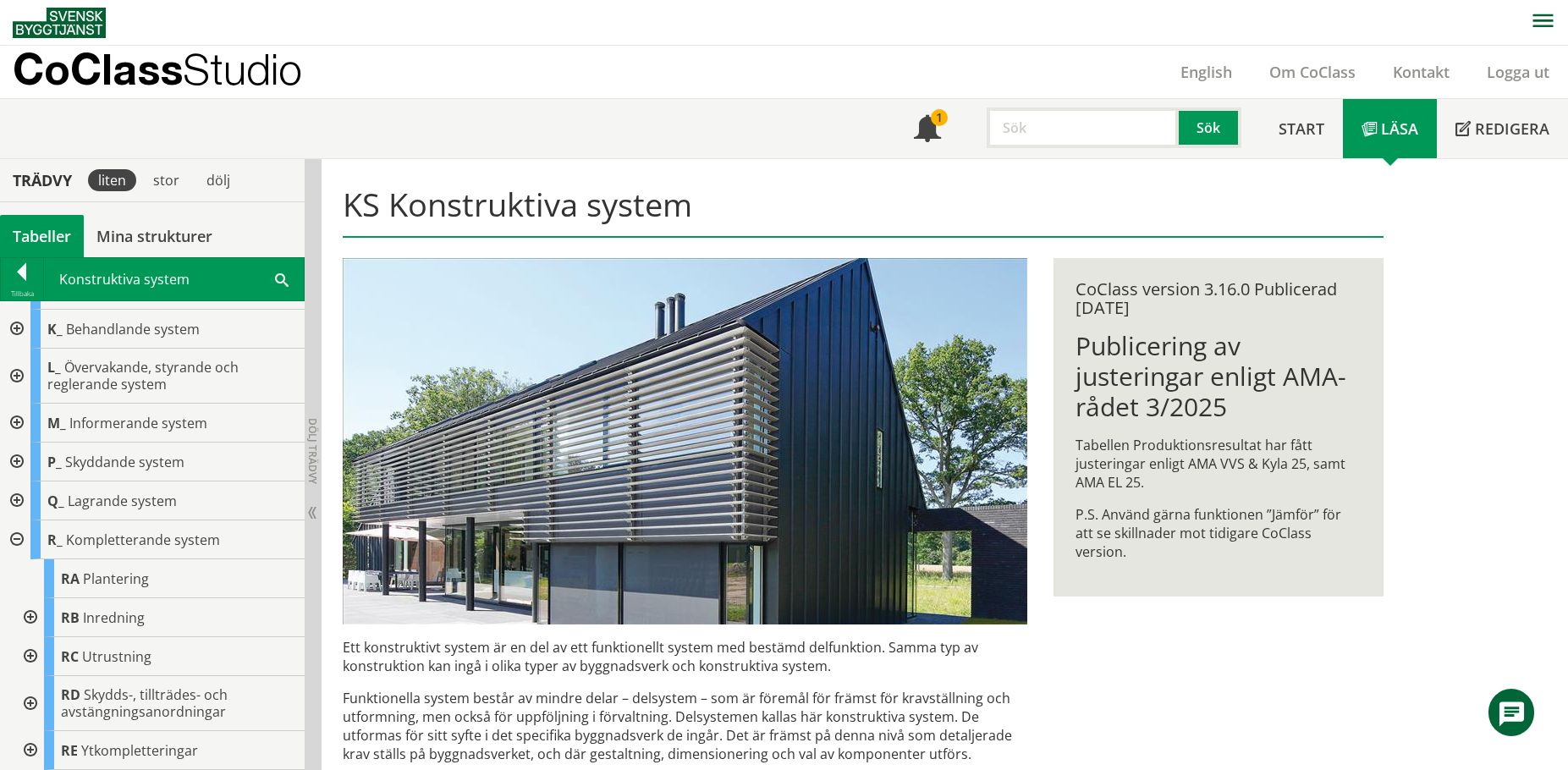
click at [26, 654] on div at bounding box center [29, 657] width 31 height 39
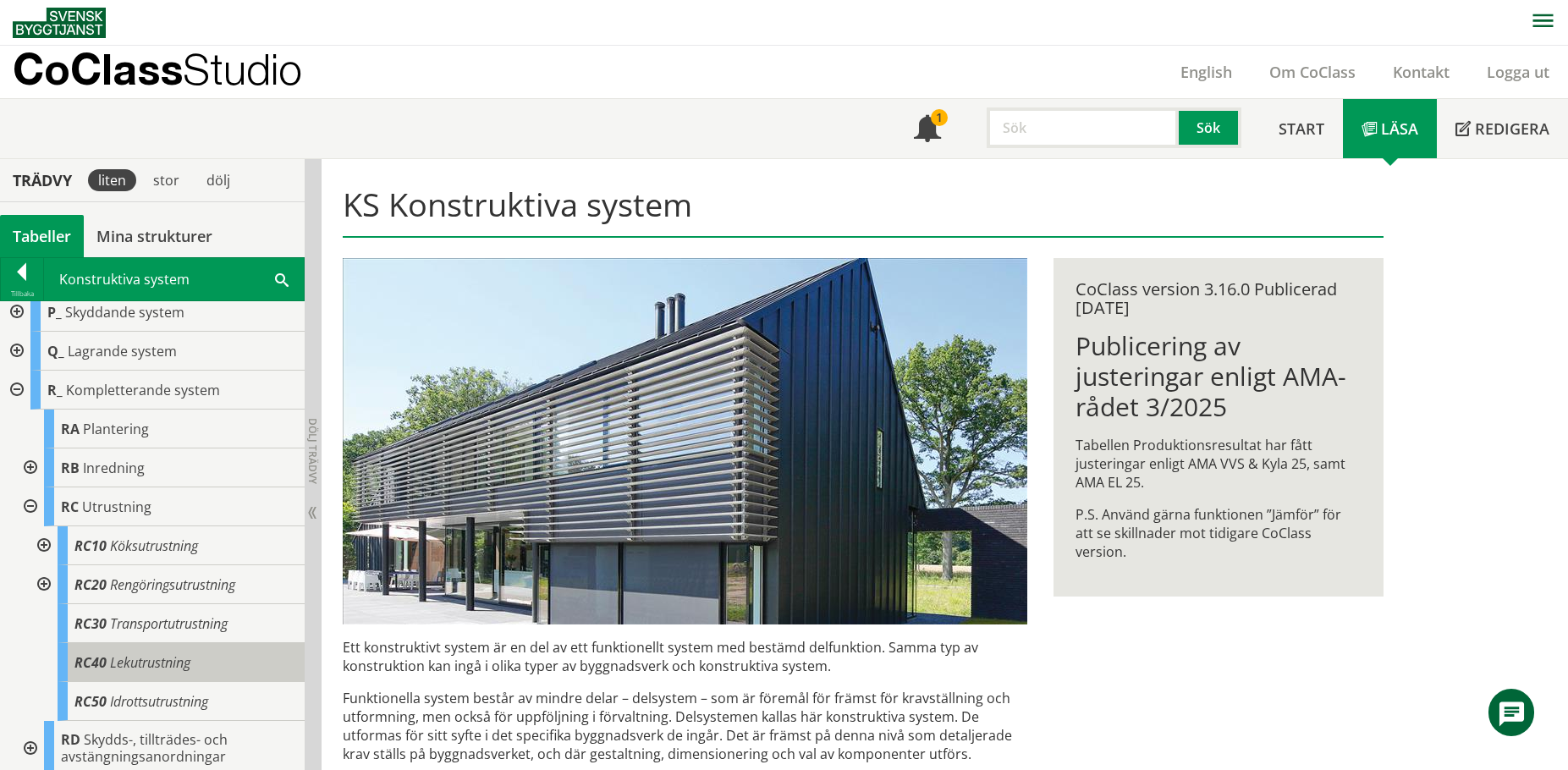
scroll to position [395, 0]
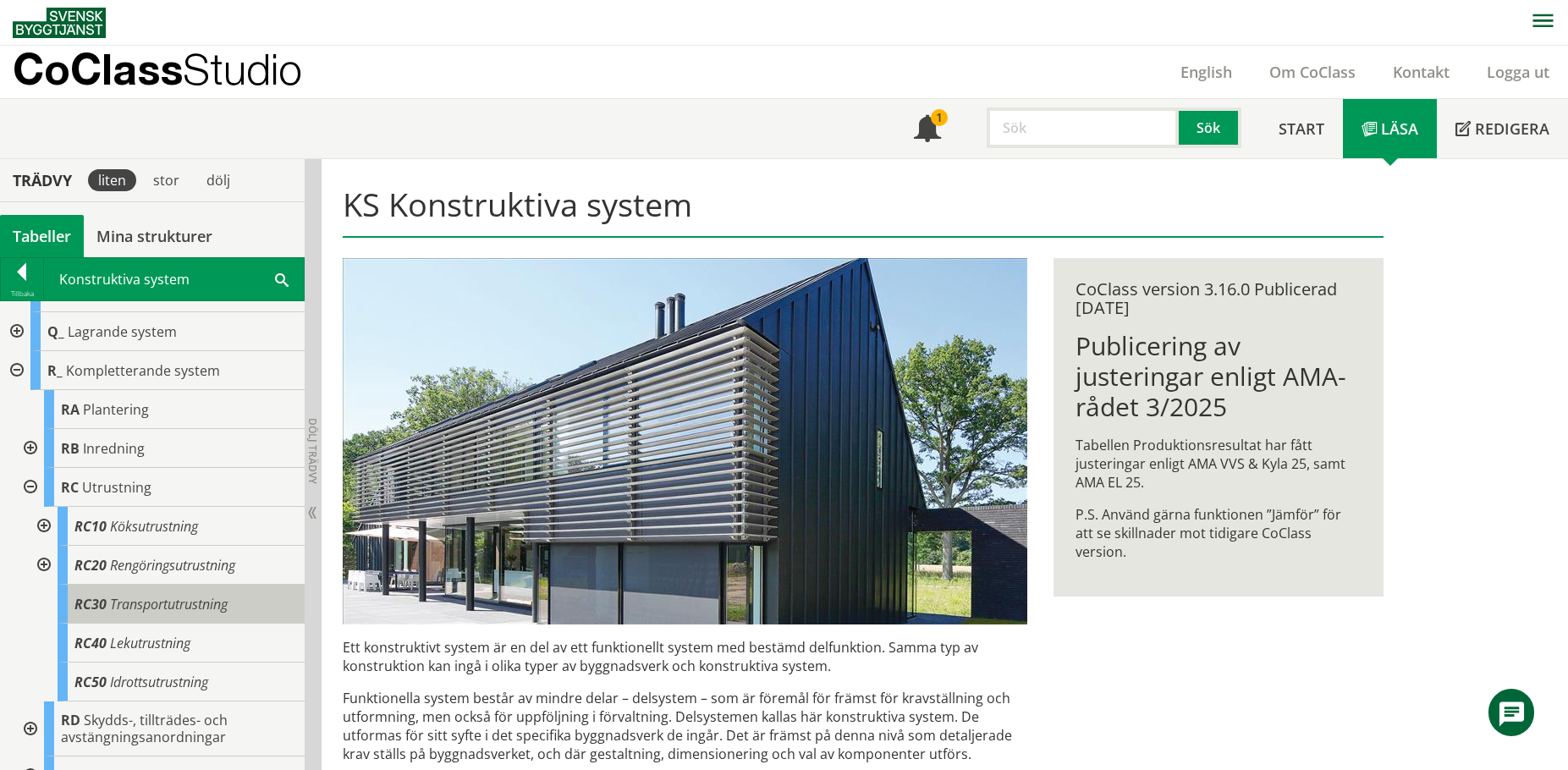
click at [102, 593] on div "RC30 Transportutrustning" at bounding box center [182, 605] width 247 height 39
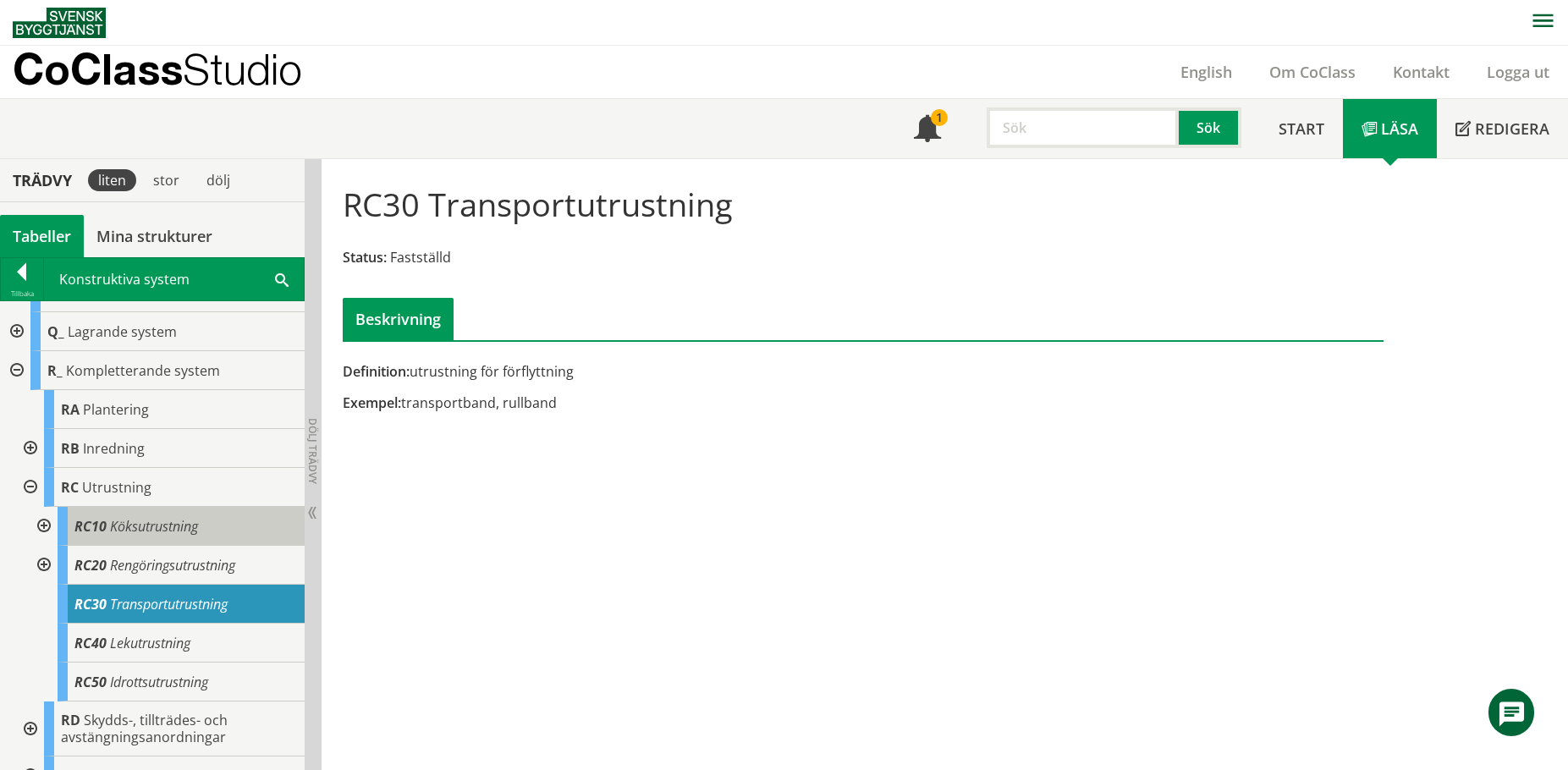
scroll to position [421, 0]
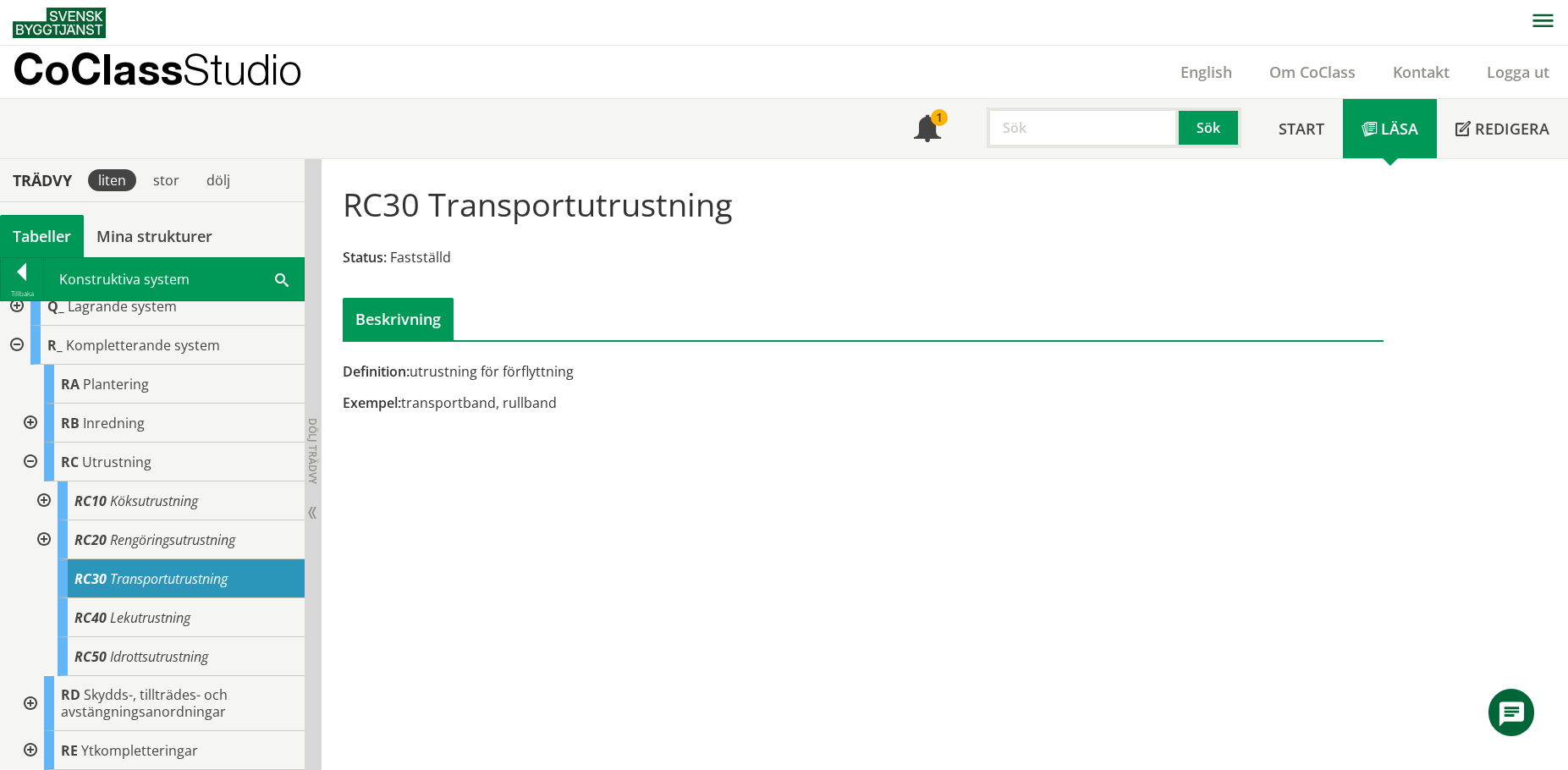
click at [24, 705] on div at bounding box center [29, 703] width 31 height 55
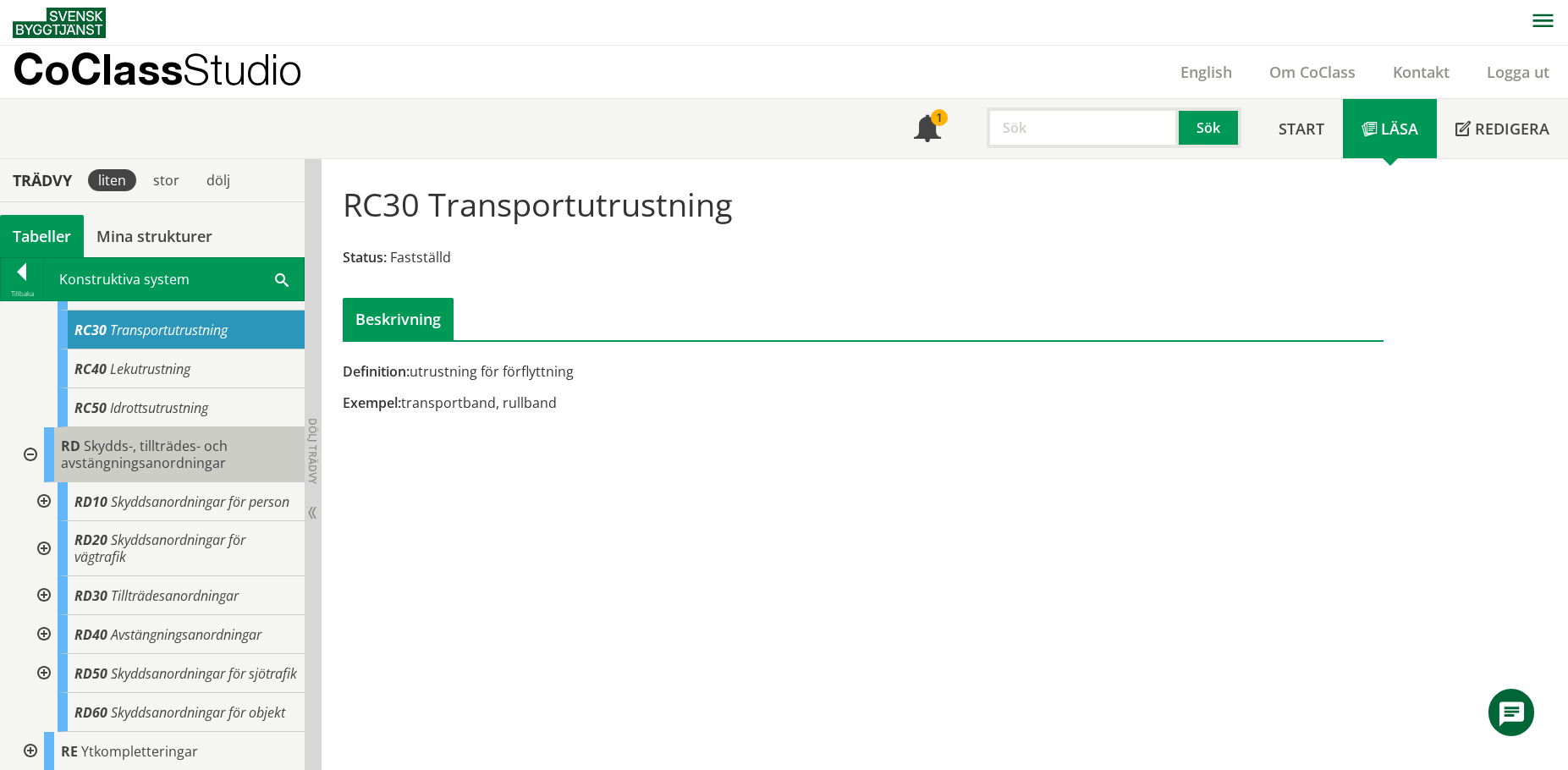
scroll to position [674, 0]
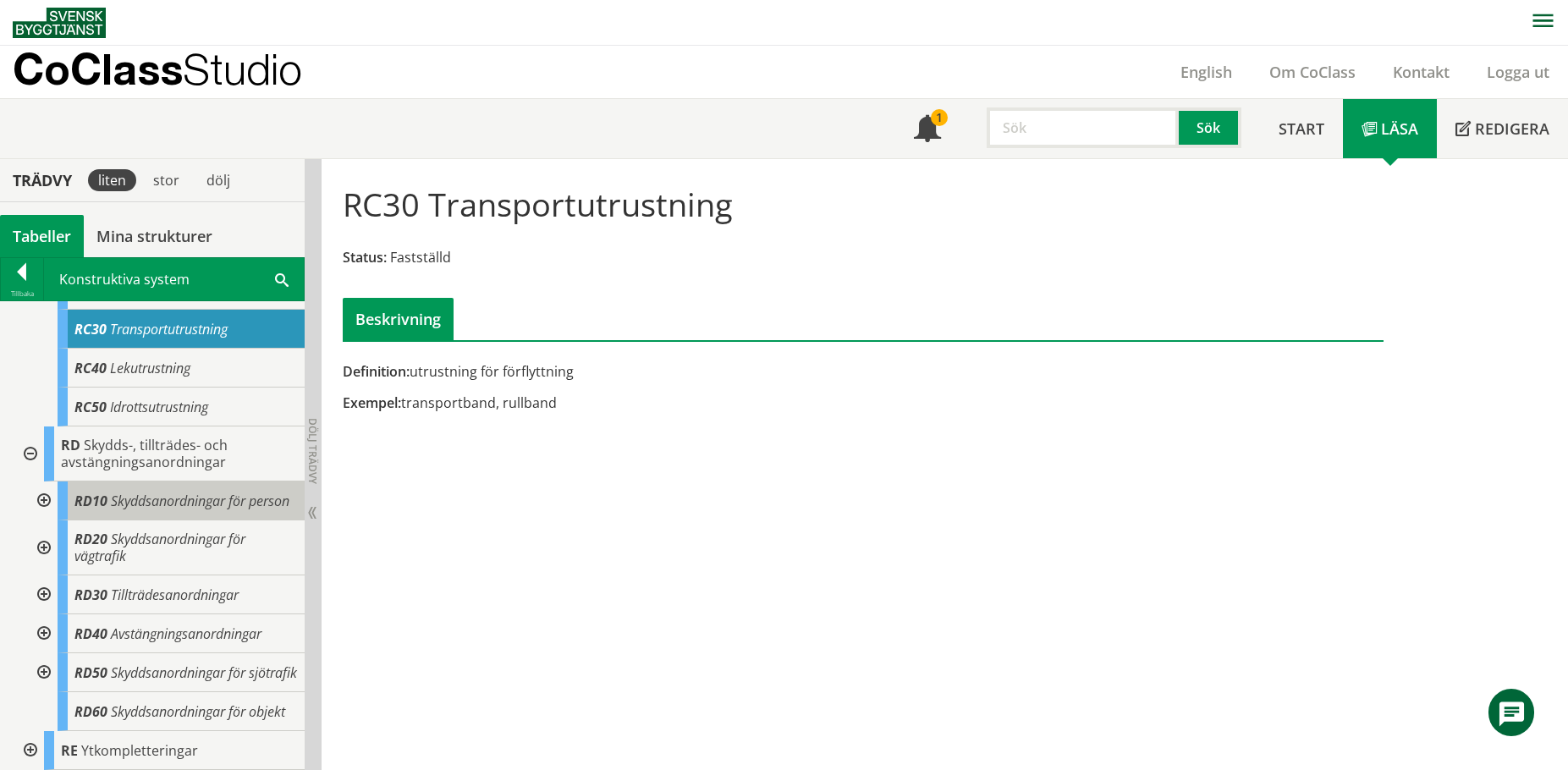
click at [134, 502] on span "Skyddsanordningar för person" at bounding box center [200, 500] width 179 height 18
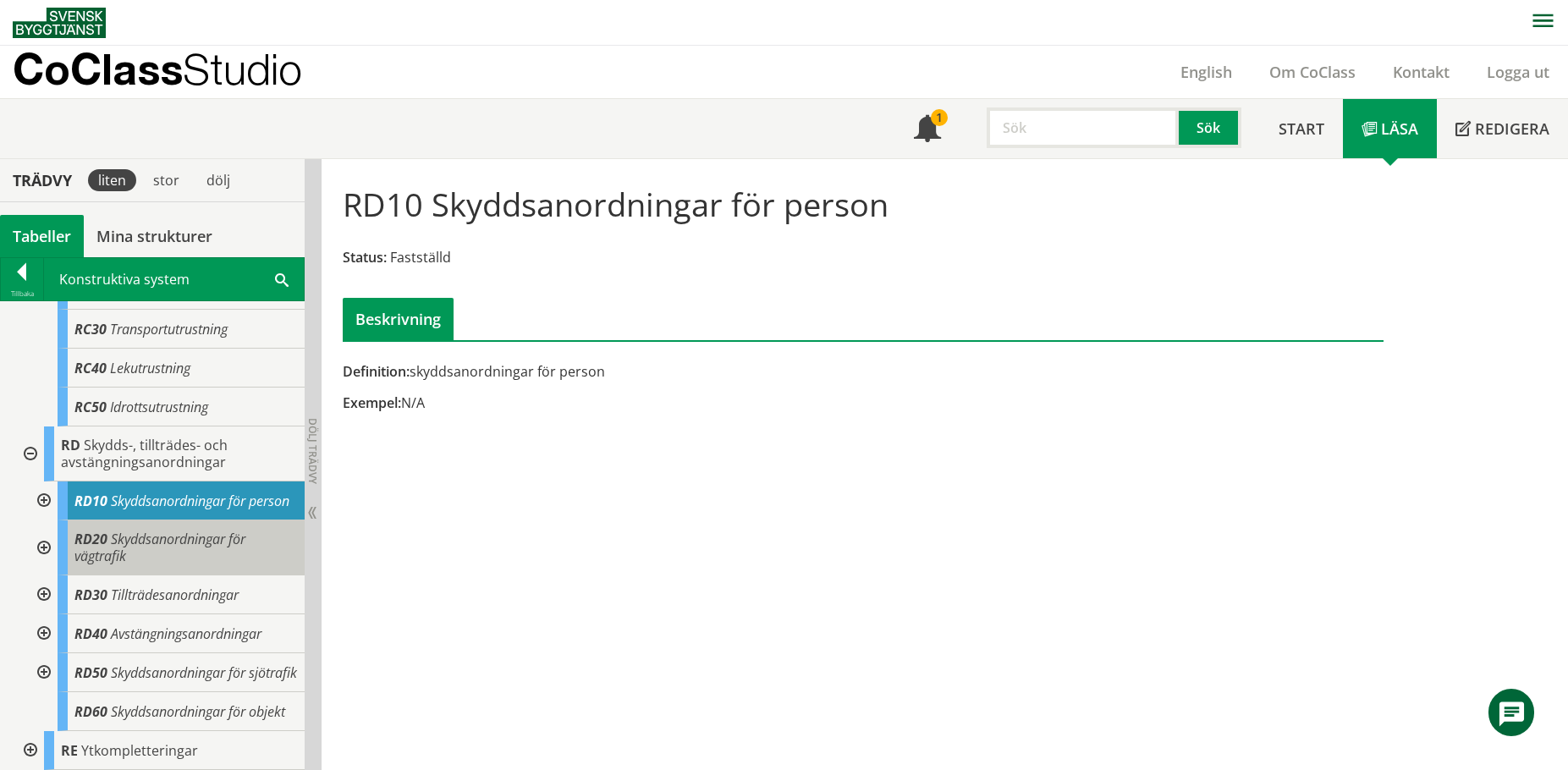
click at [152, 552] on span "Skyddsanordningar för vägtrafik" at bounding box center [159, 548] width 171 height 36
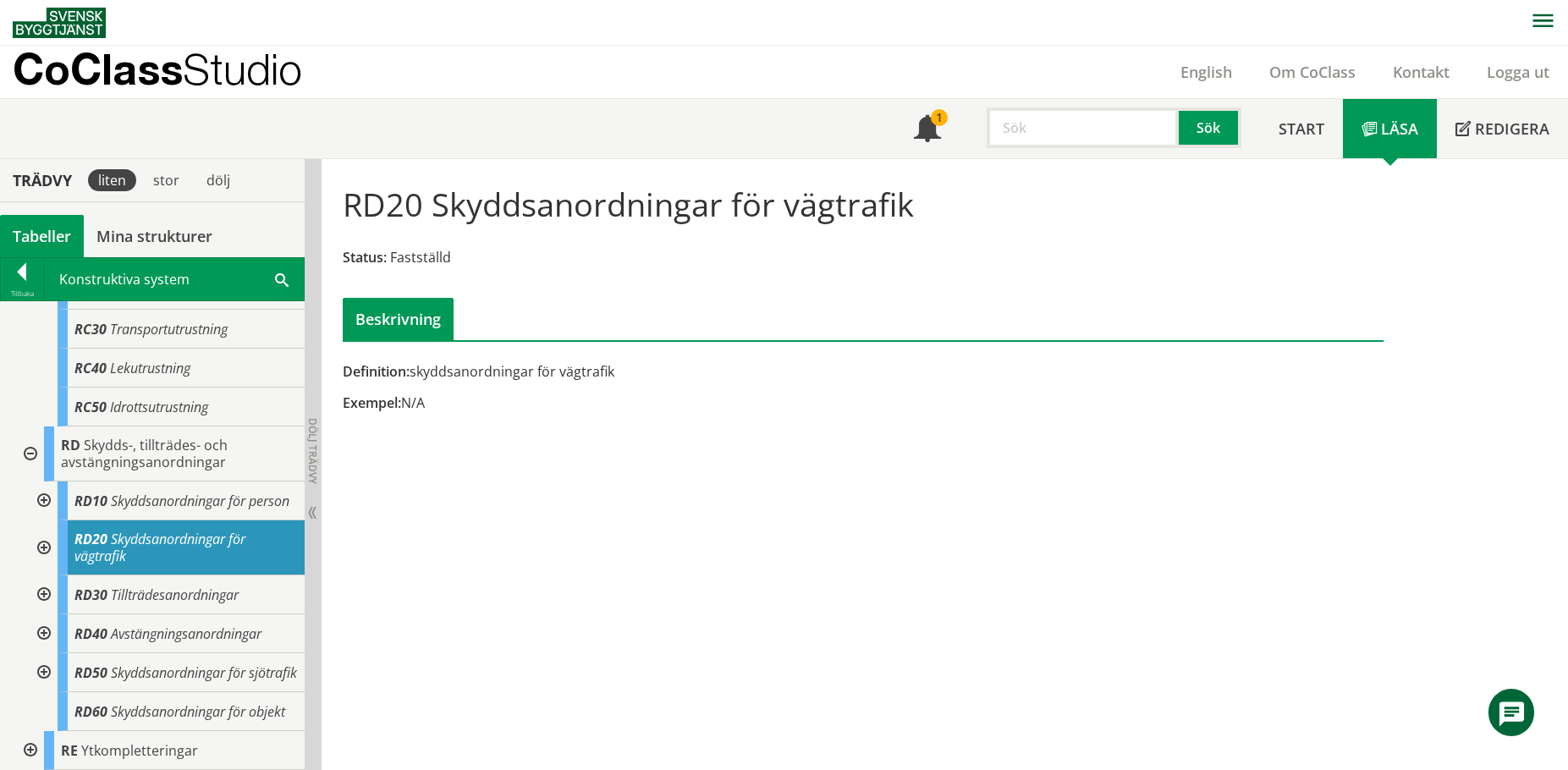
click at [38, 556] on div at bounding box center [42, 548] width 31 height 55
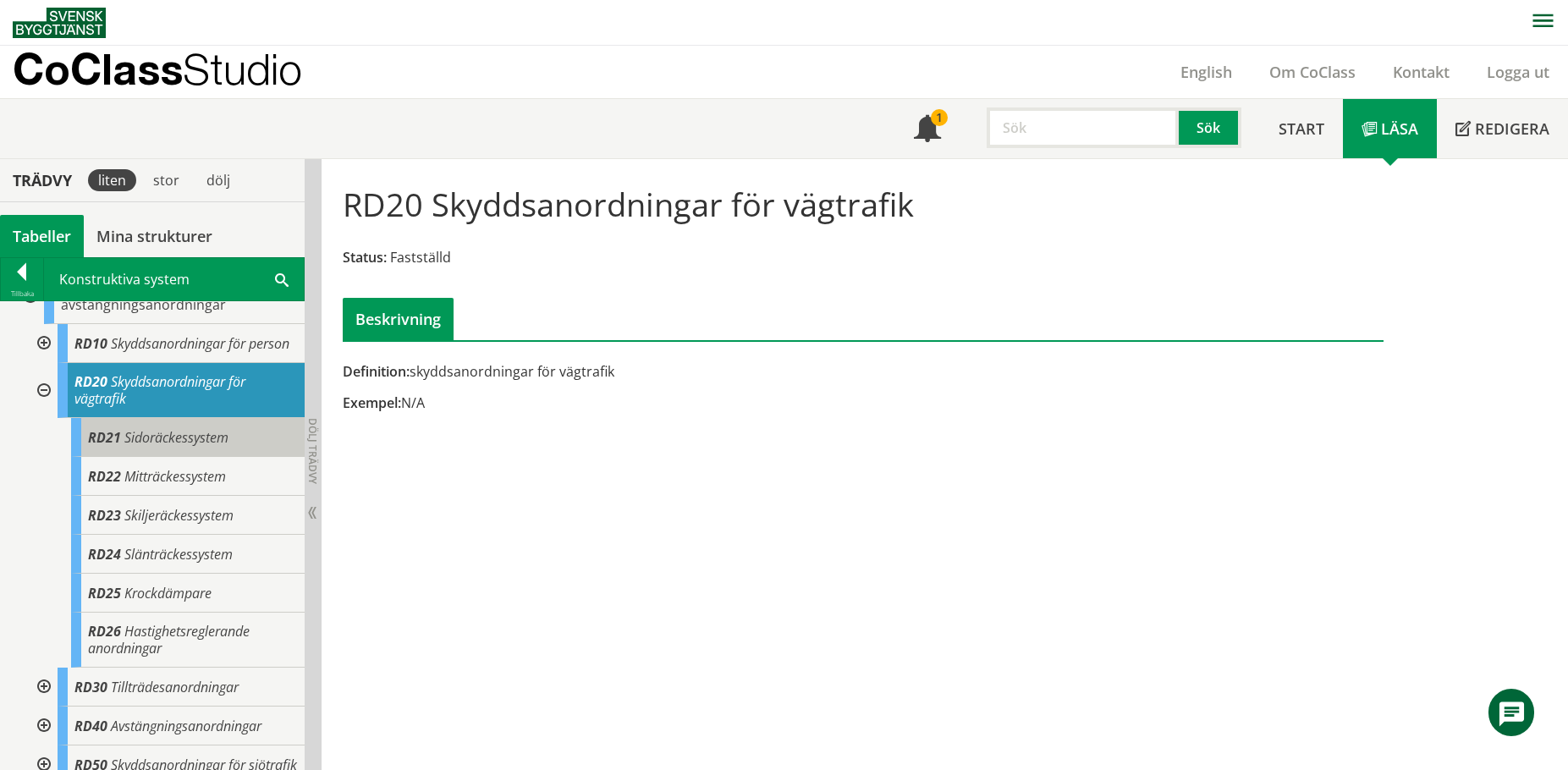
scroll to position [844, 0]
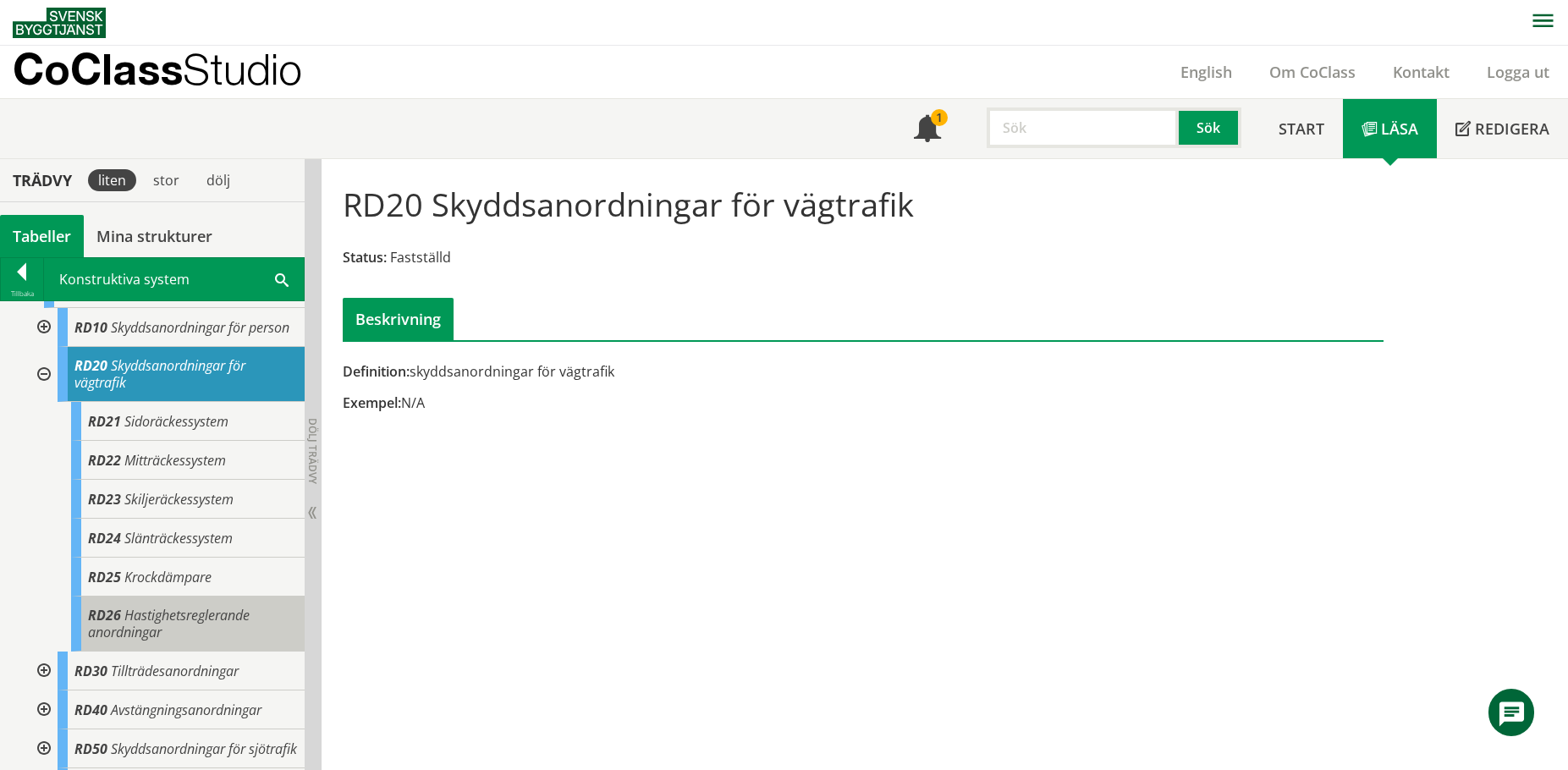
click at [195, 645] on div "RD26 Hastighetsreglerande anordningar" at bounding box center [188, 624] width 234 height 55
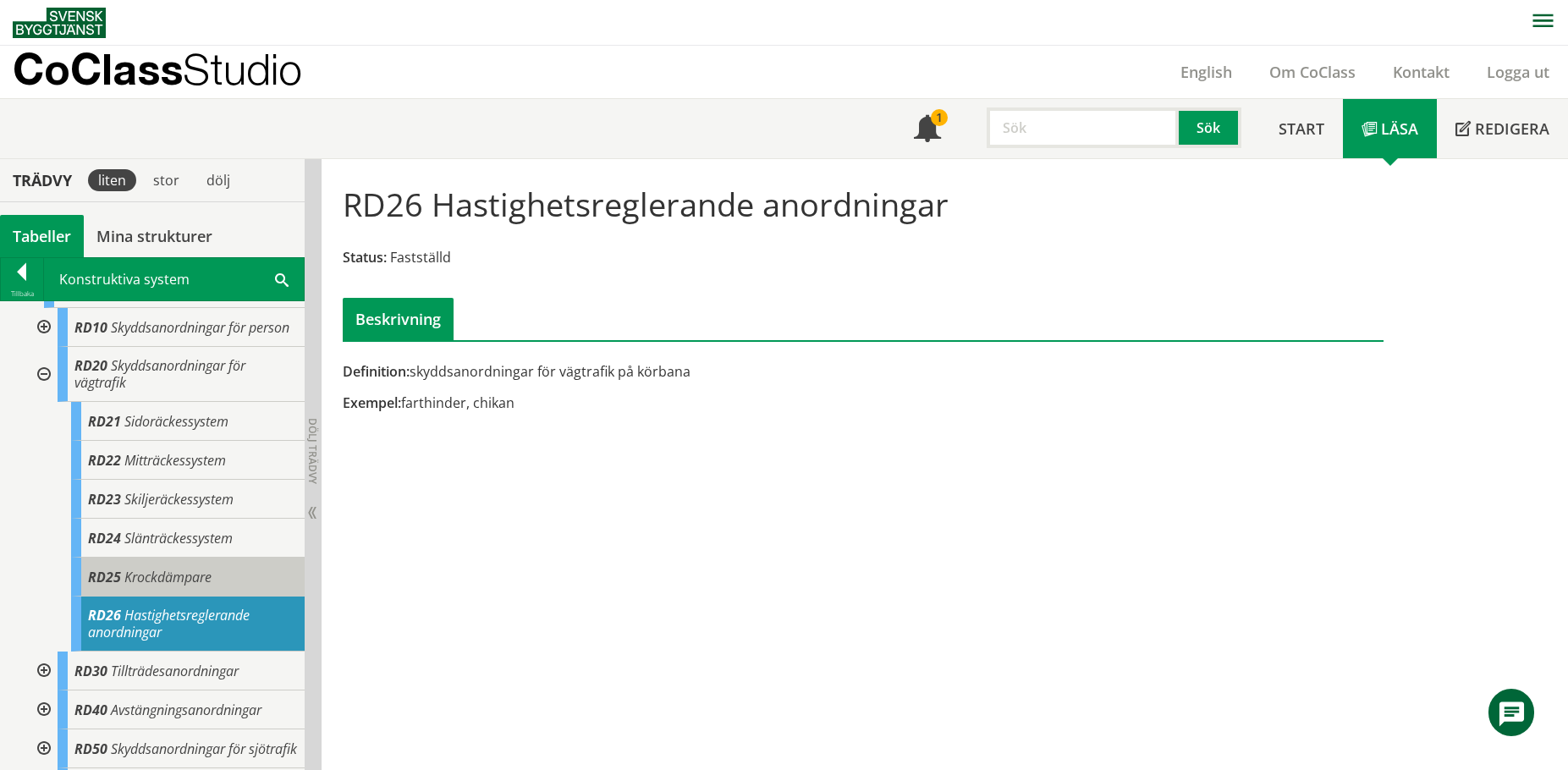
click at [192, 584] on span "Krockdämpare" at bounding box center [168, 577] width 87 height 18
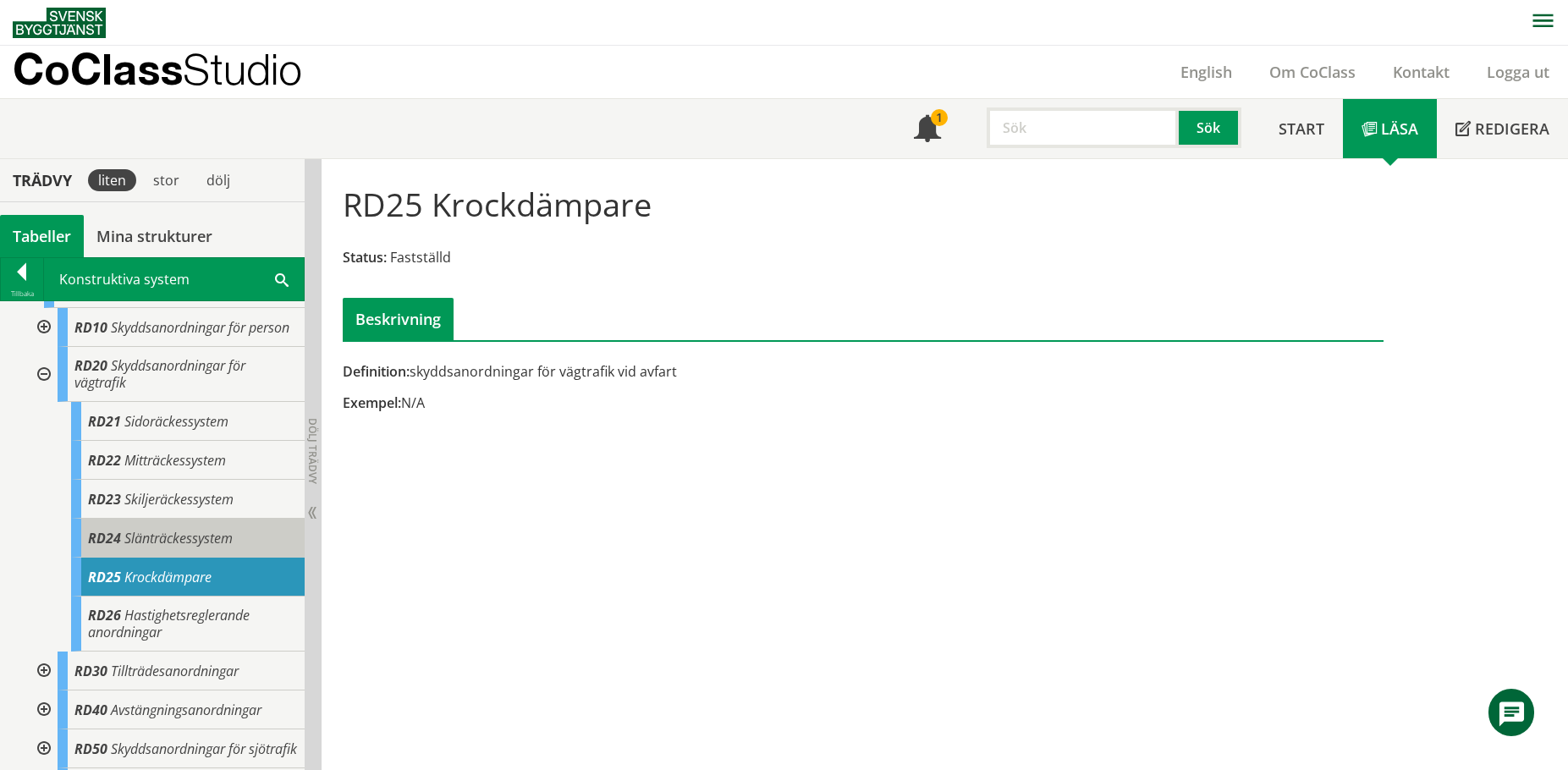
click at [194, 548] on span "Slänträckessystem" at bounding box center [179, 538] width 108 height 18
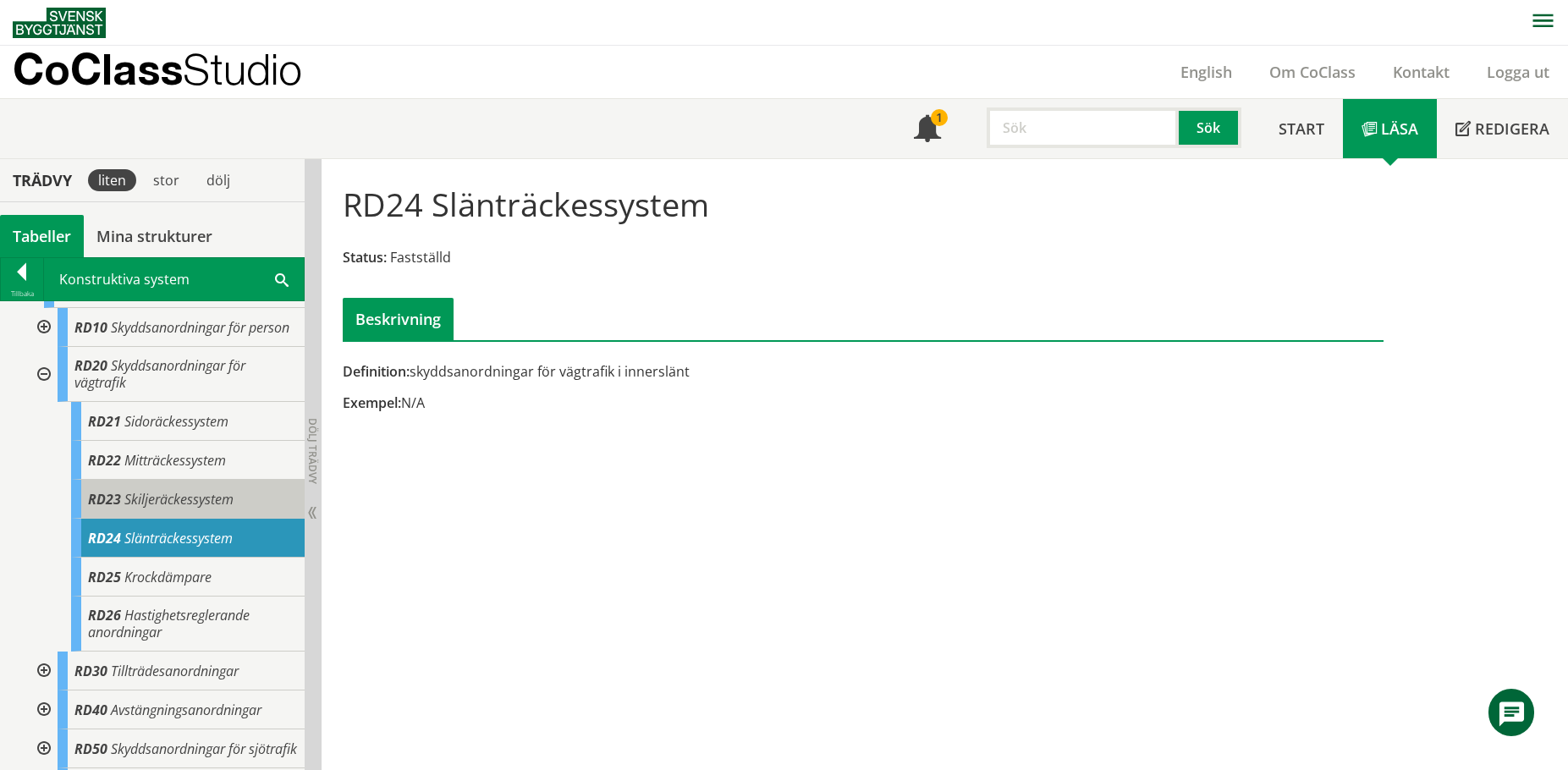
click at [203, 509] on span "Skiljeräckessystem" at bounding box center [179, 499] width 109 height 18
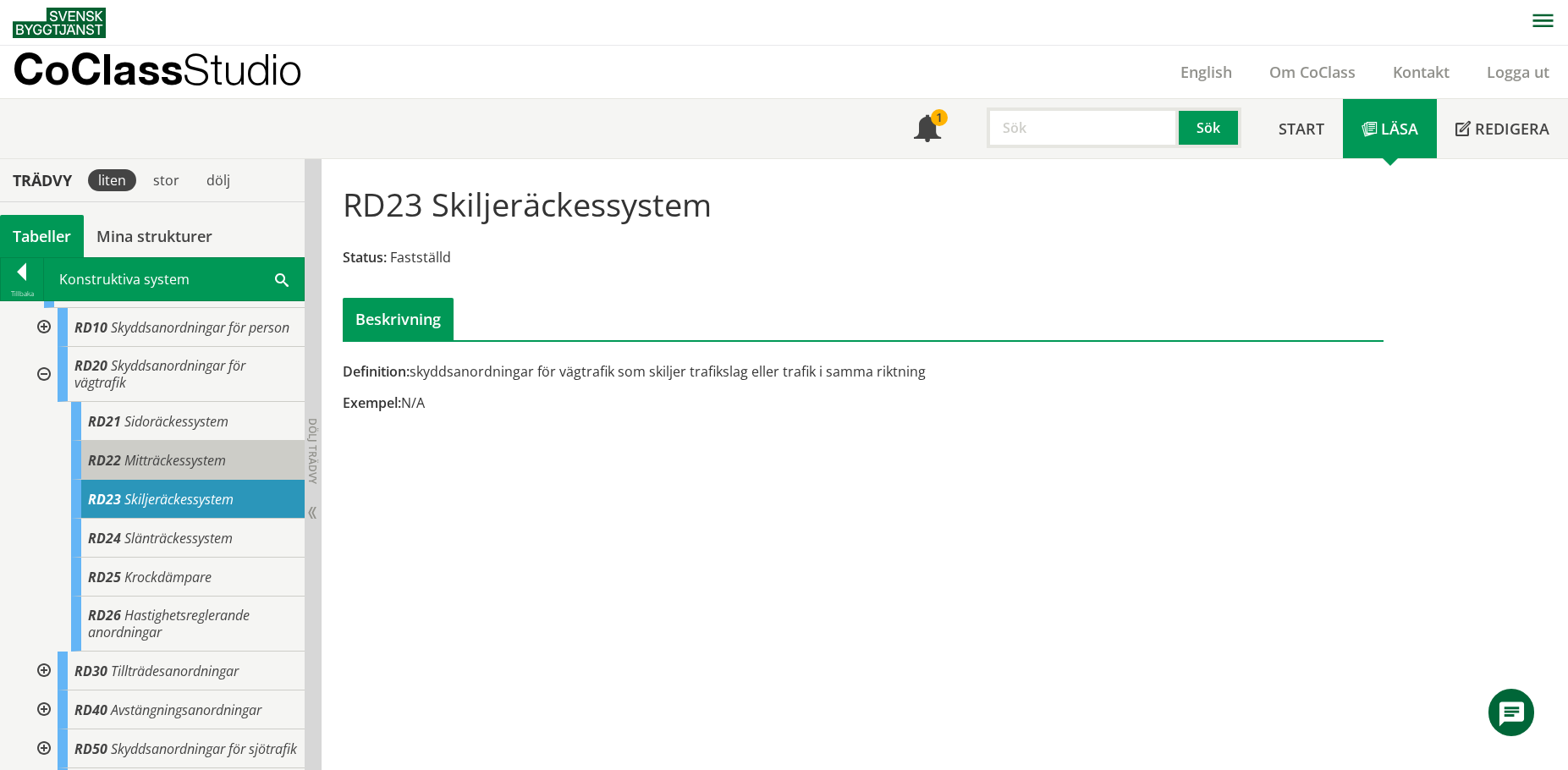
click at [202, 470] on span "Mitträckessystem" at bounding box center [175, 460] width 101 height 18
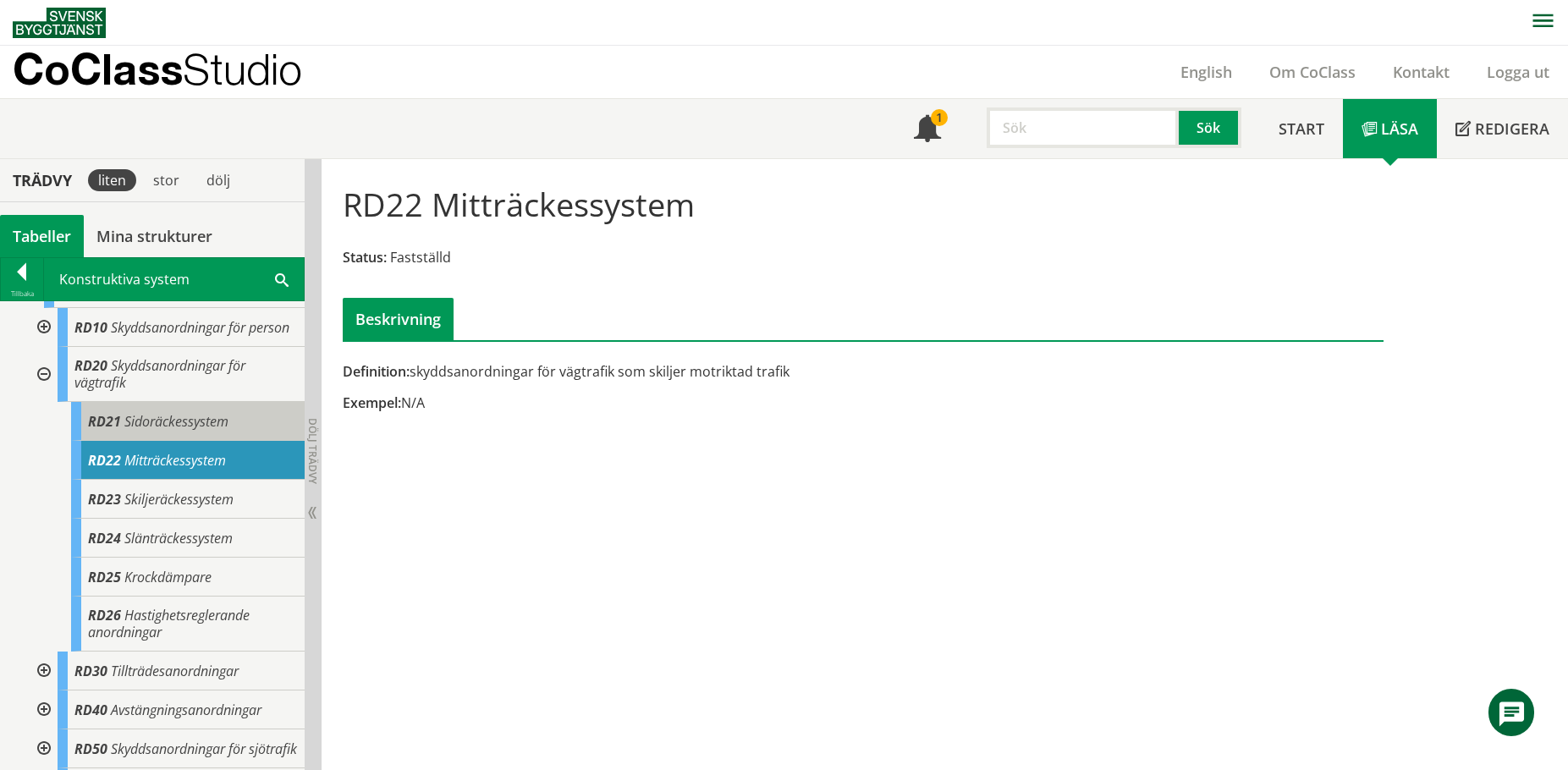
click at [210, 423] on div "RD21 Sidoräckessystem" at bounding box center [188, 421] width 234 height 39
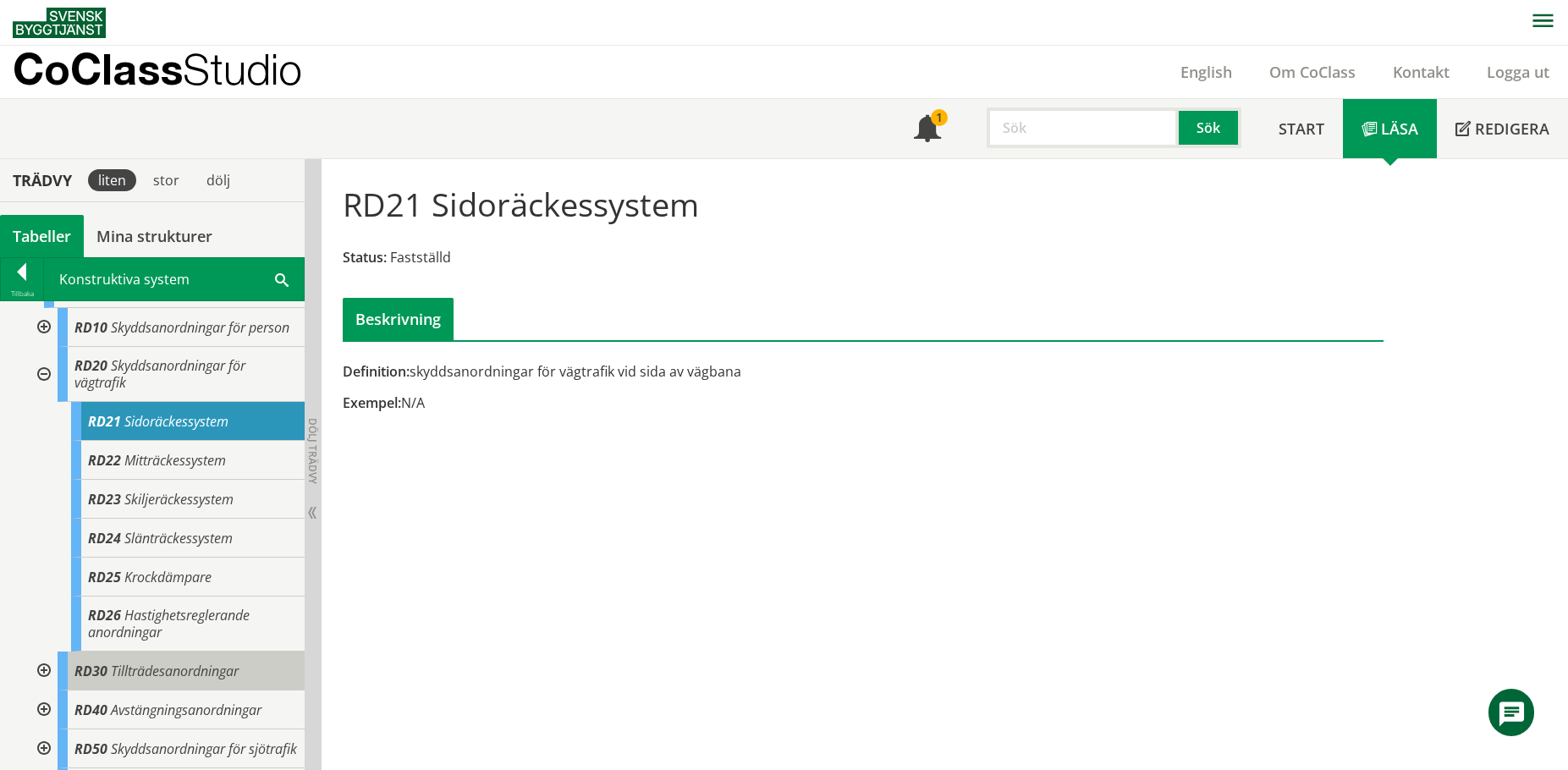
click at [192, 681] on span "Tillträdesanordningar" at bounding box center [175, 670] width 127 height 18
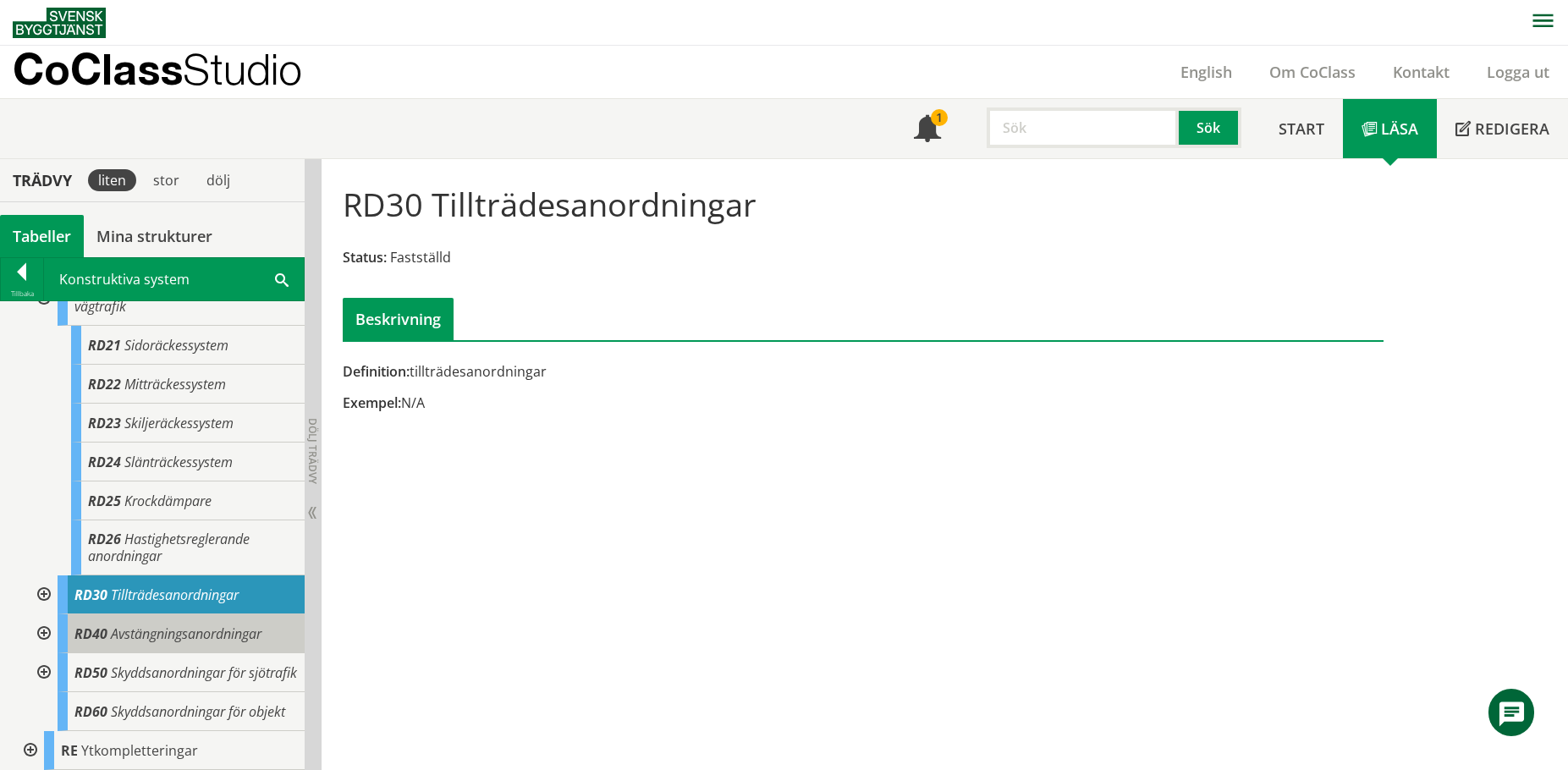
scroll to position [969, 0]
click at [40, 576] on div at bounding box center [42, 595] width 31 height 39
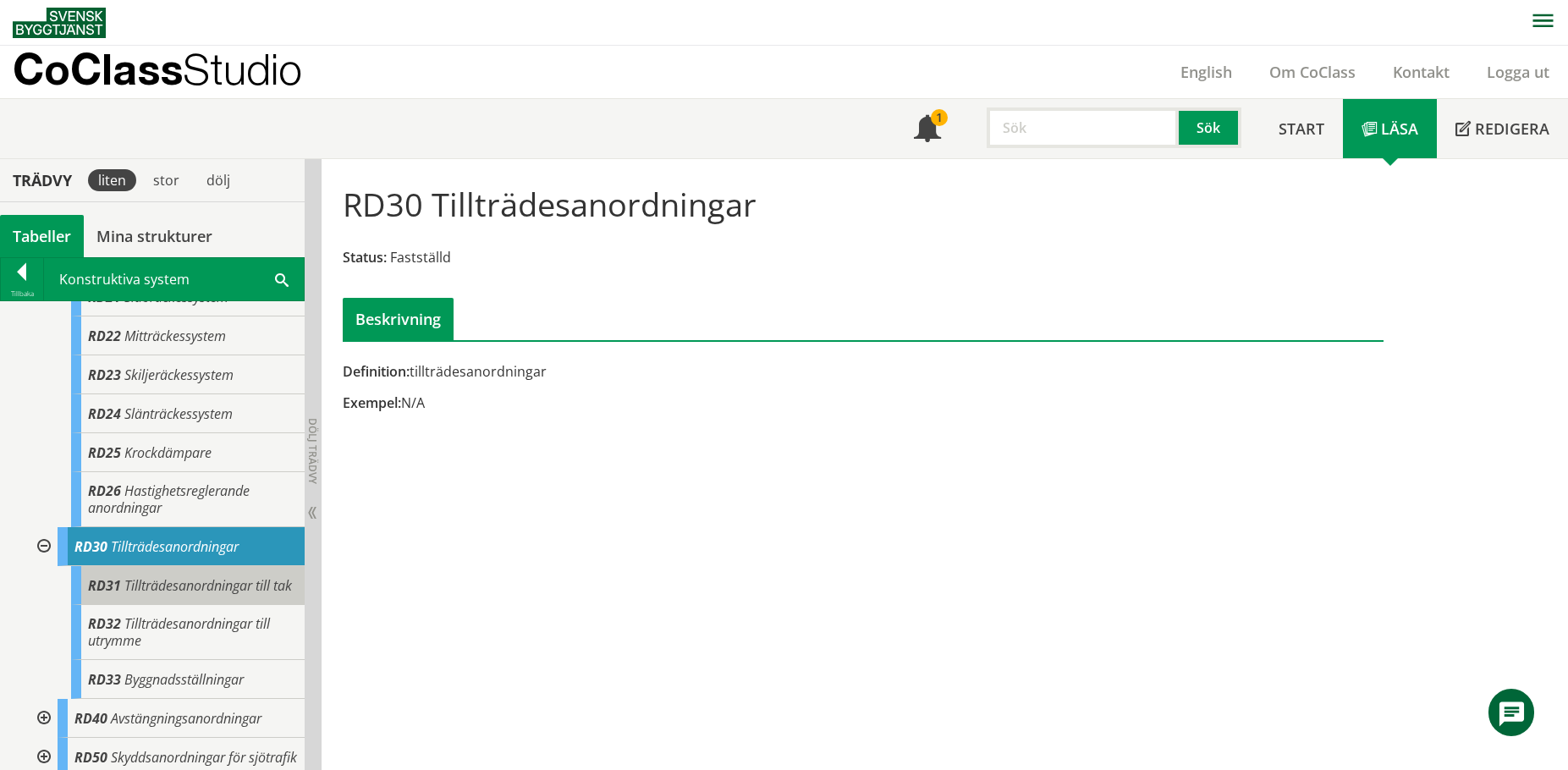
click at [148, 606] on div "RD31 Tillträdesanordningar till tak" at bounding box center [188, 585] width 234 height 39
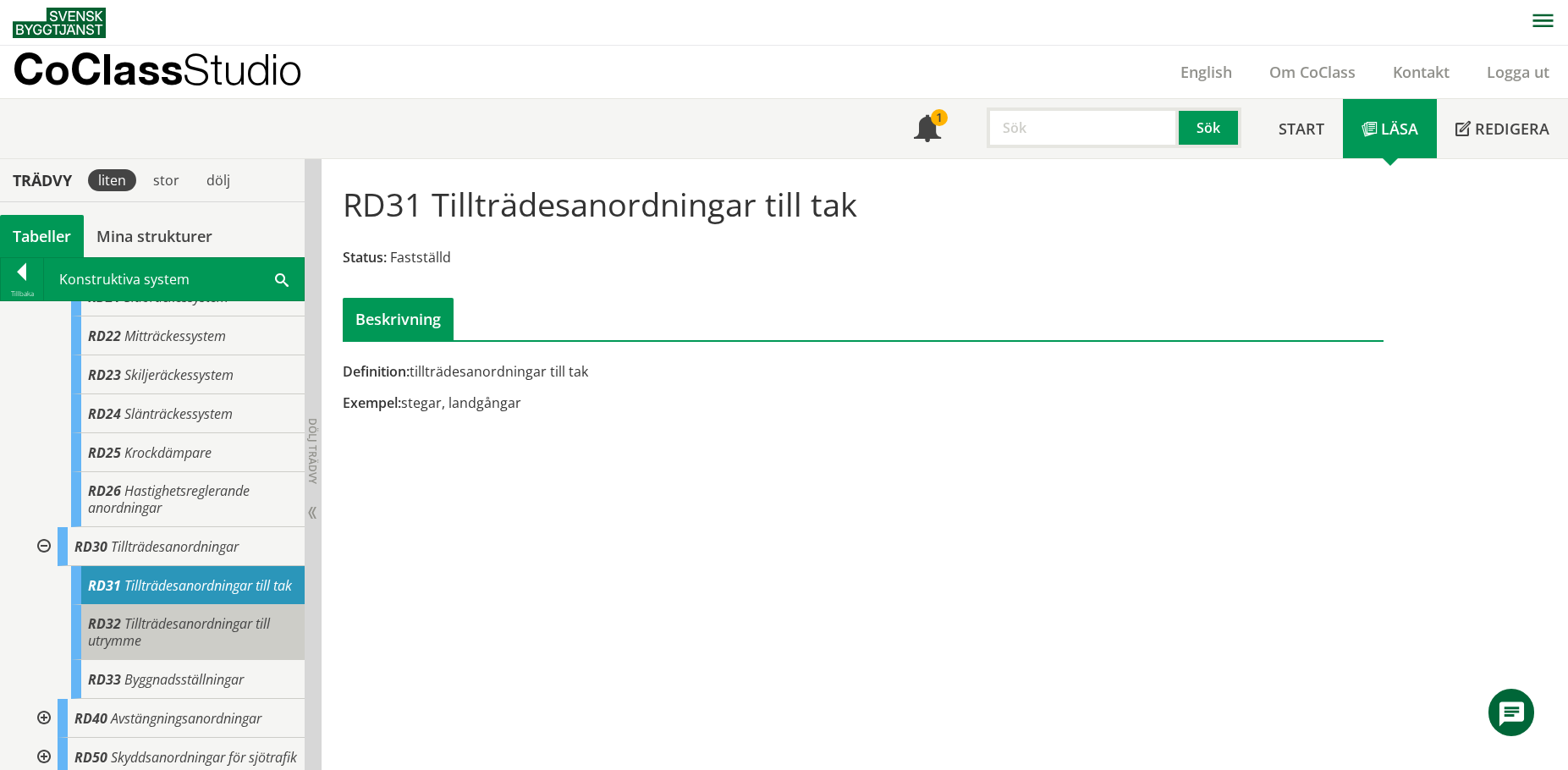
click at [172, 661] on div "RD32 Tillträdesanordningar till utrymme" at bounding box center [188, 633] width 234 height 55
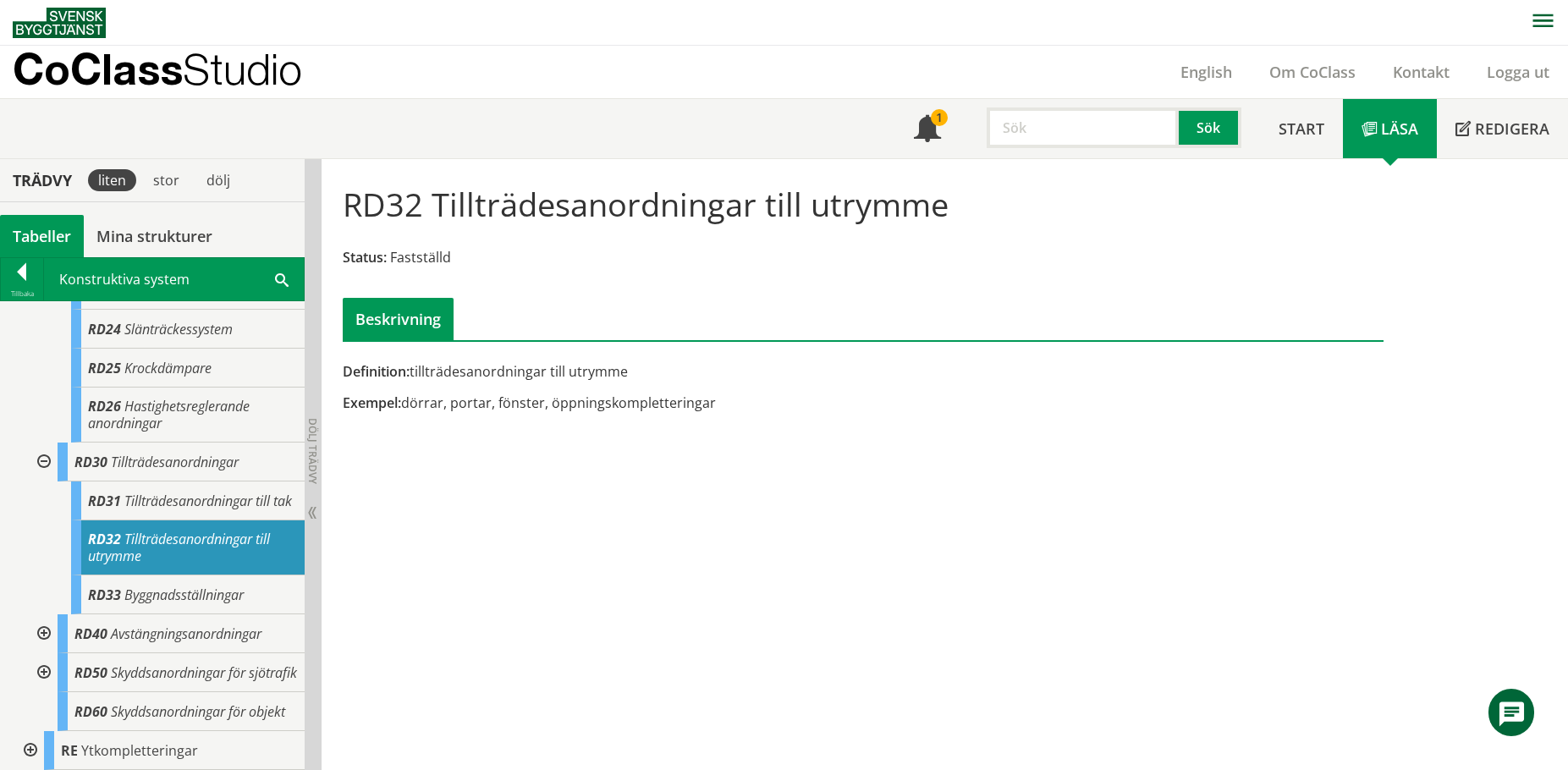
scroll to position [1118, 0]
click at [44, 614] on div at bounding box center [42, 634] width 31 height 39
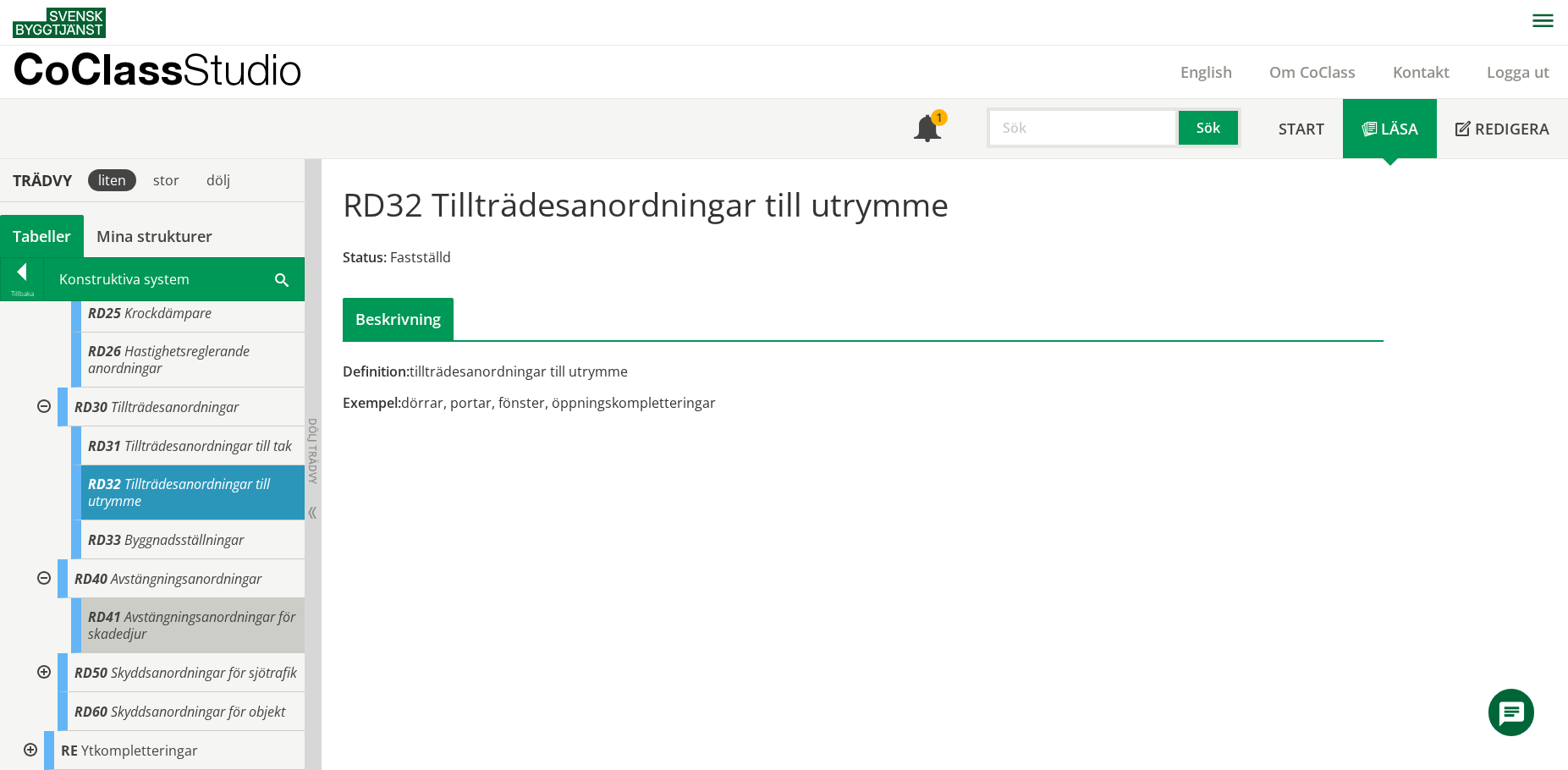
click at [184, 654] on div "RD41 Avstängningsanordningar för skadedjur" at bounding box center [188, 626] width 234 height 55
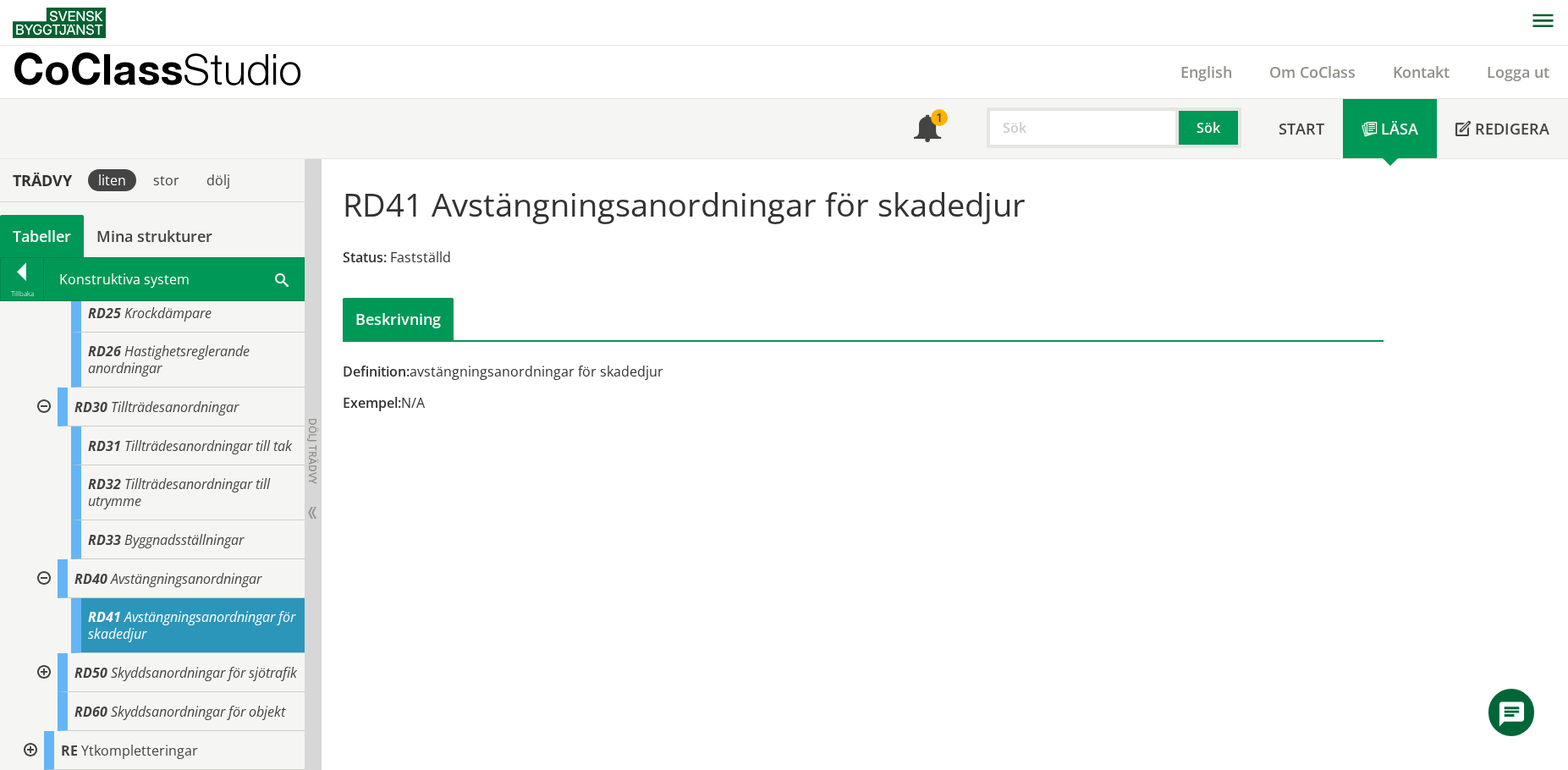
scroll to position [1173, 0]
click at [128, 702] on span "Skyddsanordningar för objekt" at bounding box center [198, 711] width 175 height 18
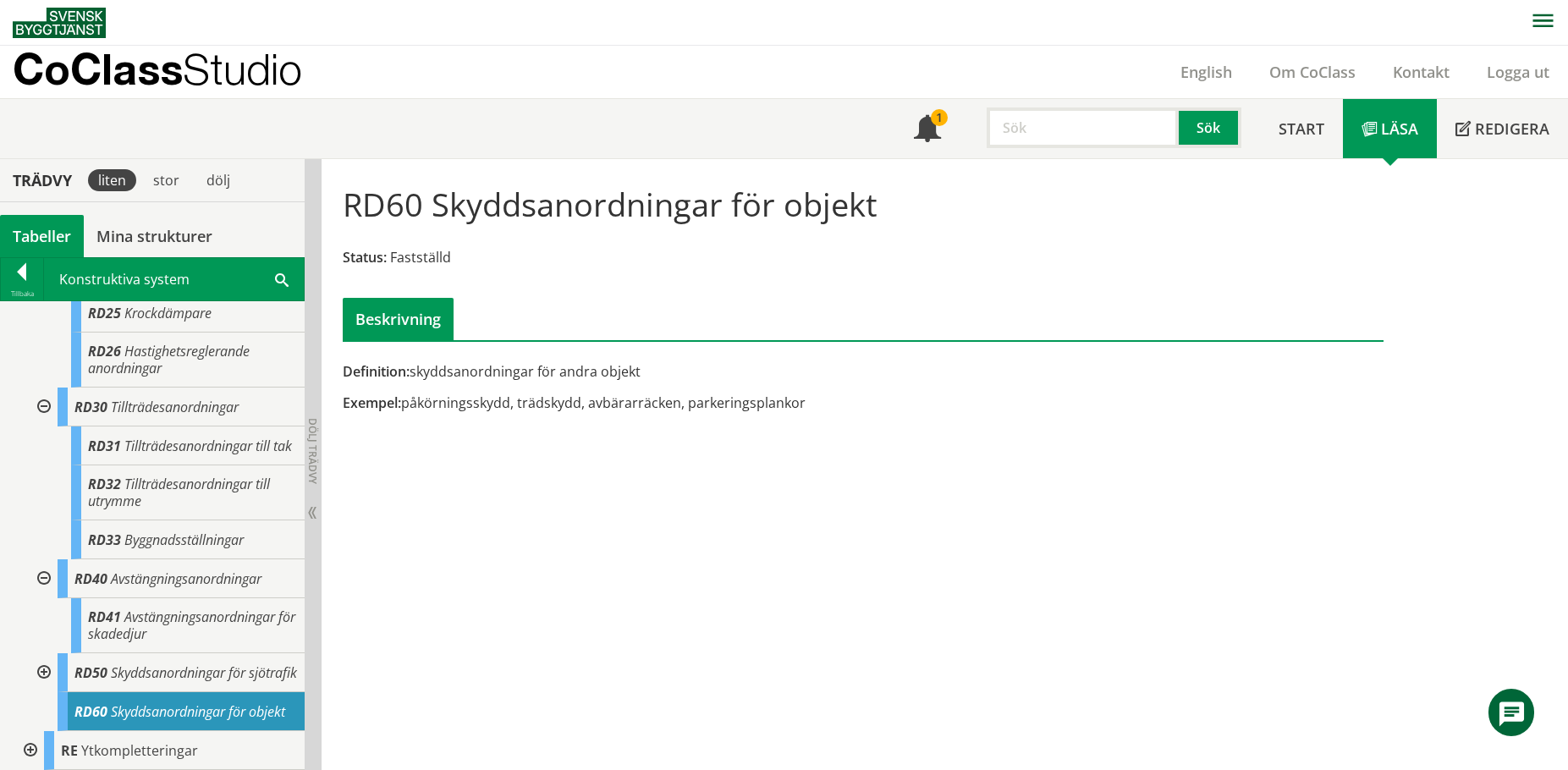
click at [40, 750] on div at bounding box center [29, 751] width 31 height 39
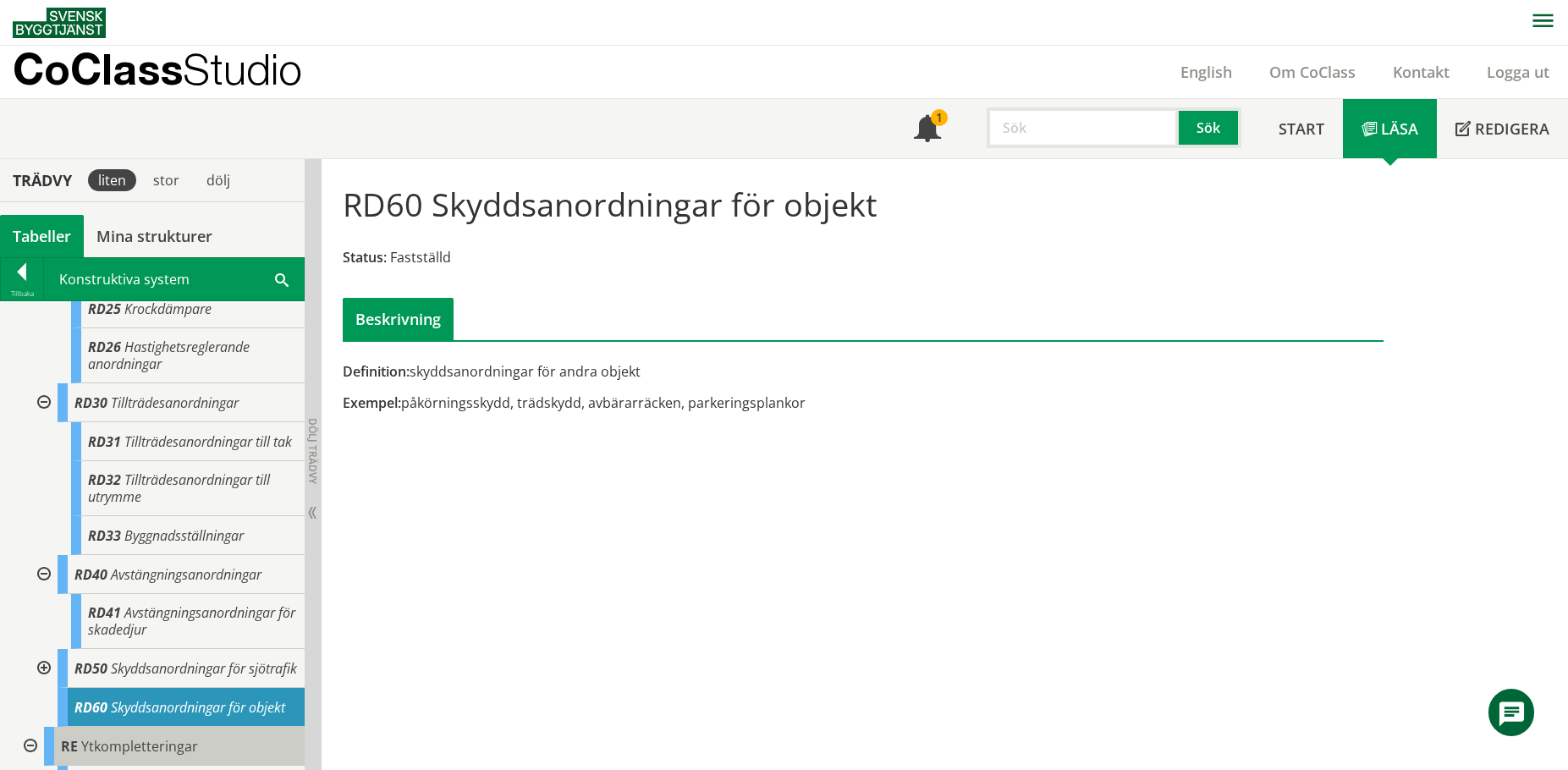
scroll to position [1036, 0]
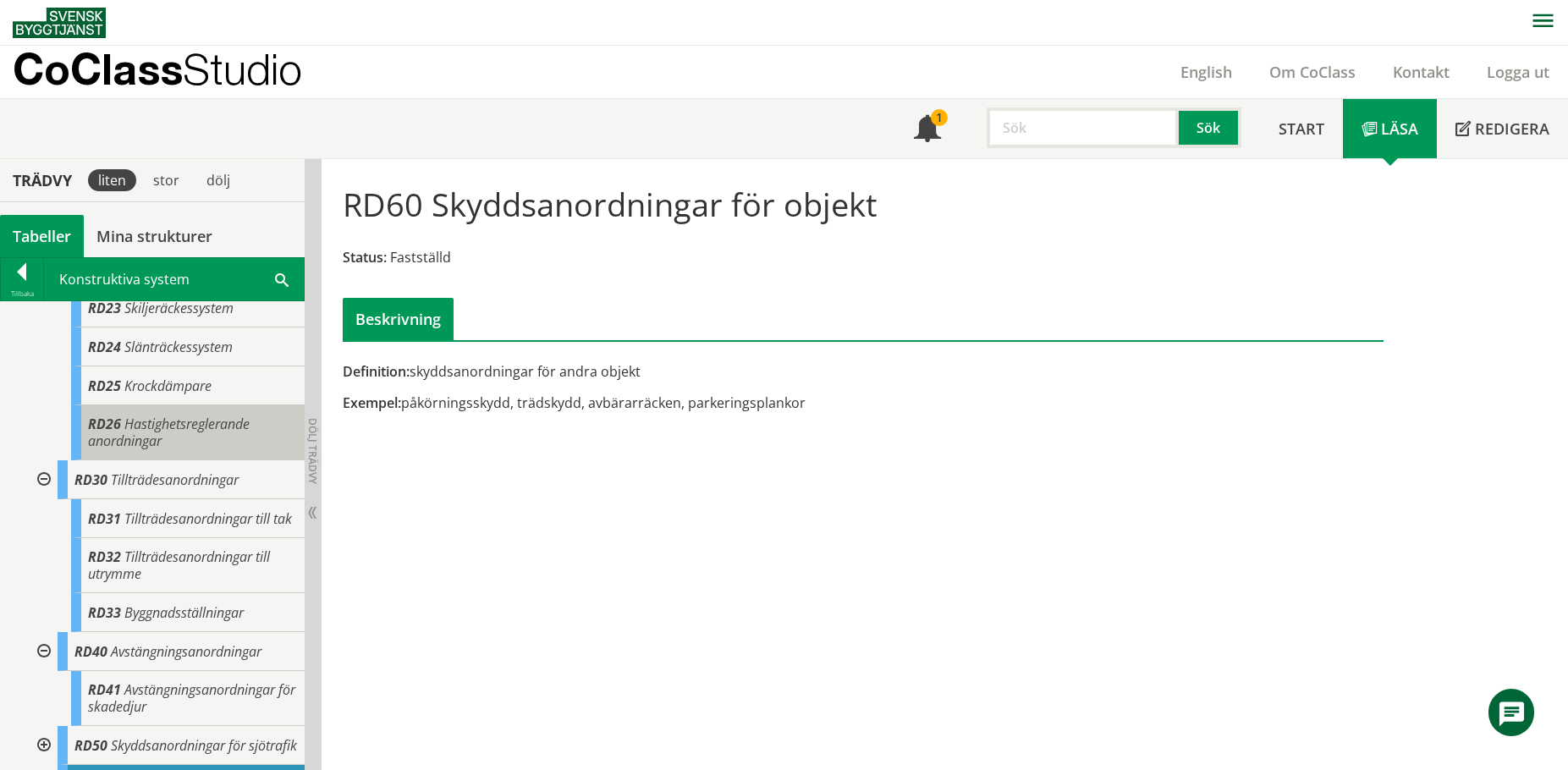
click at [215, 461] on div "RD26 Hastighetsreglerande anordningar" at bounding box center [188, 433] width 234 height 55
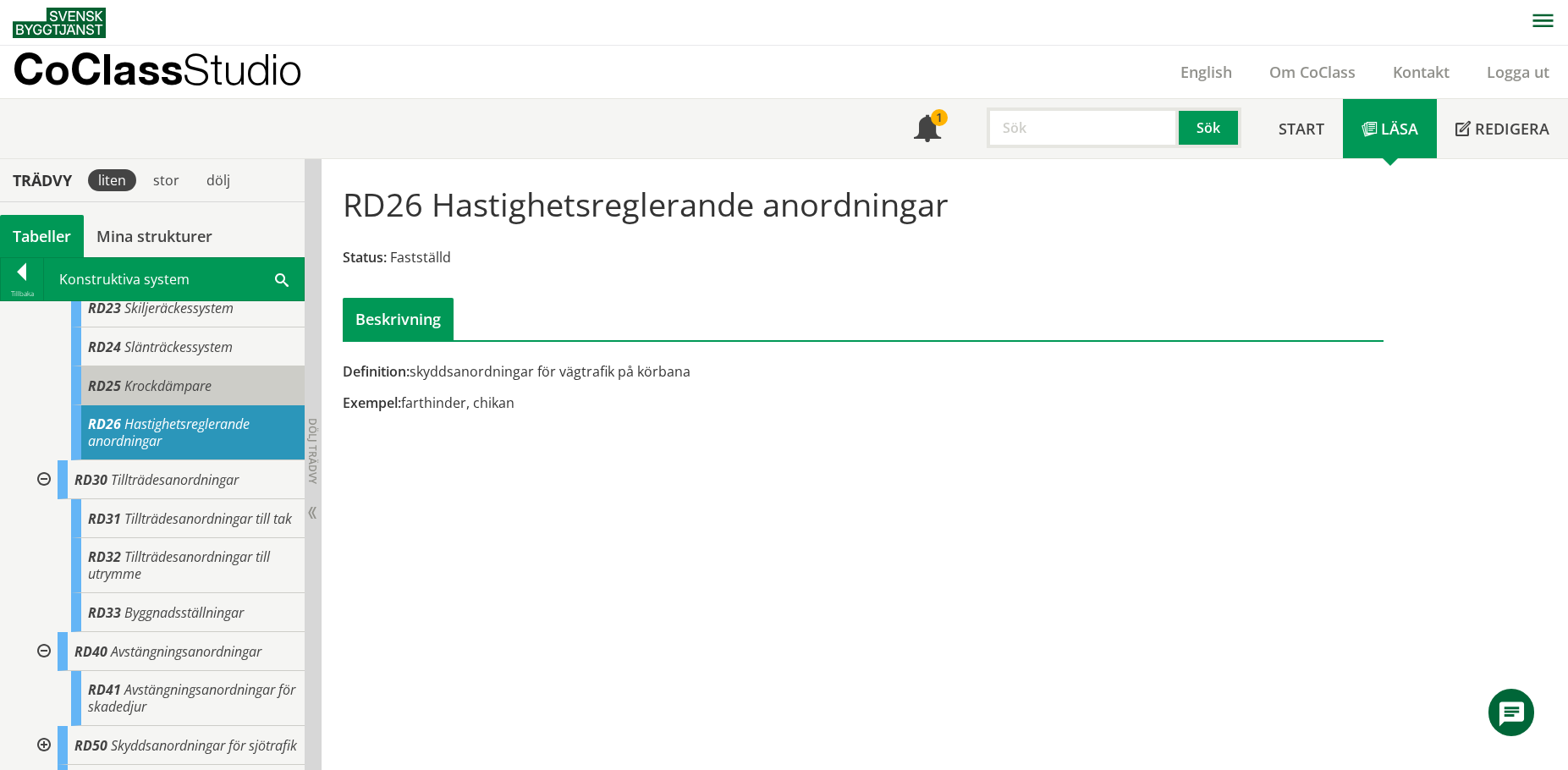
click at [231, 392] on div "RD25 Krockdämpare" at bounding box center [188, 385] width 234 height 39
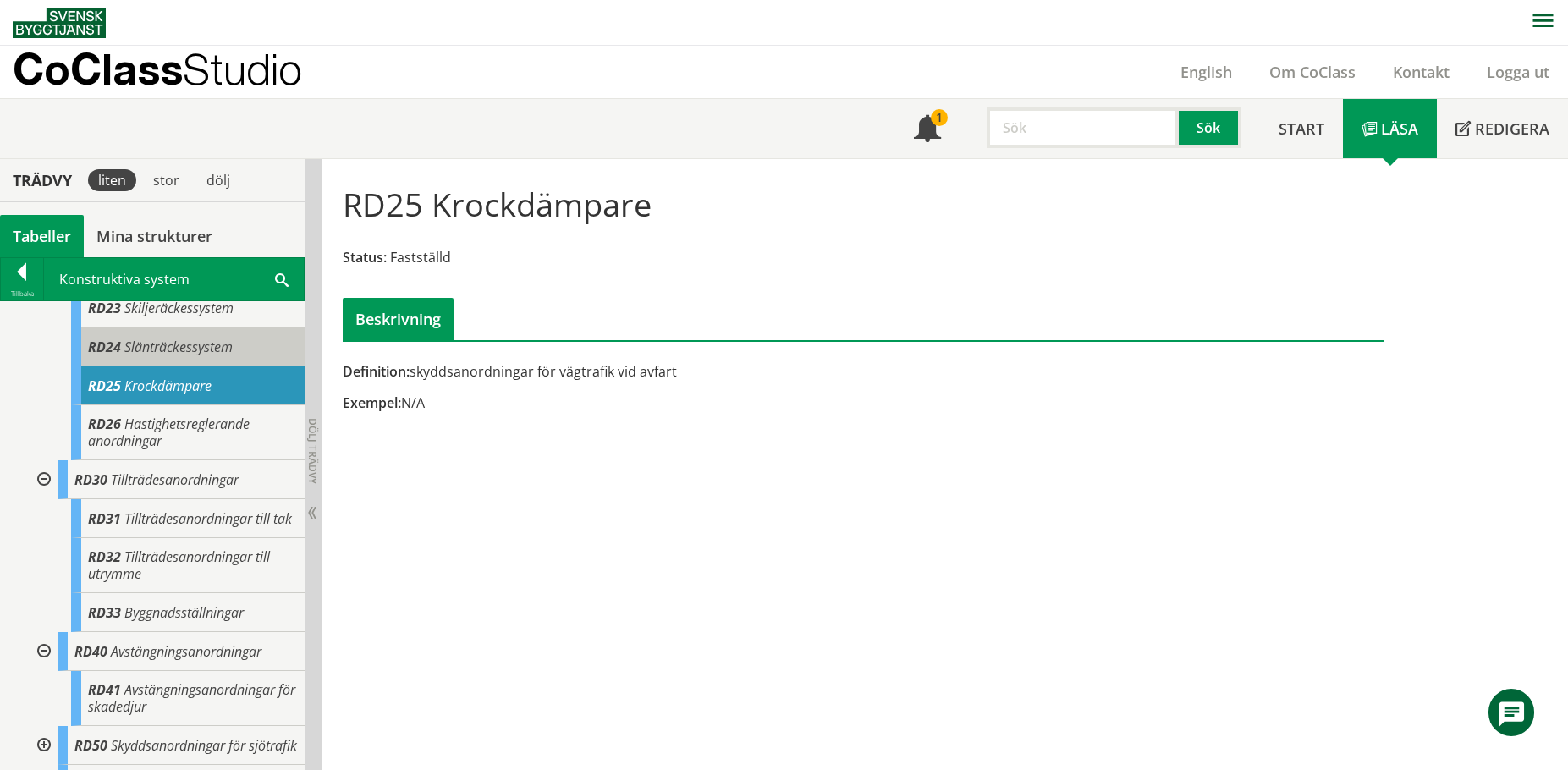
click at [212, 356] on span "Slänträckessystem" at bounding box center [179, 347] width 108 height 18
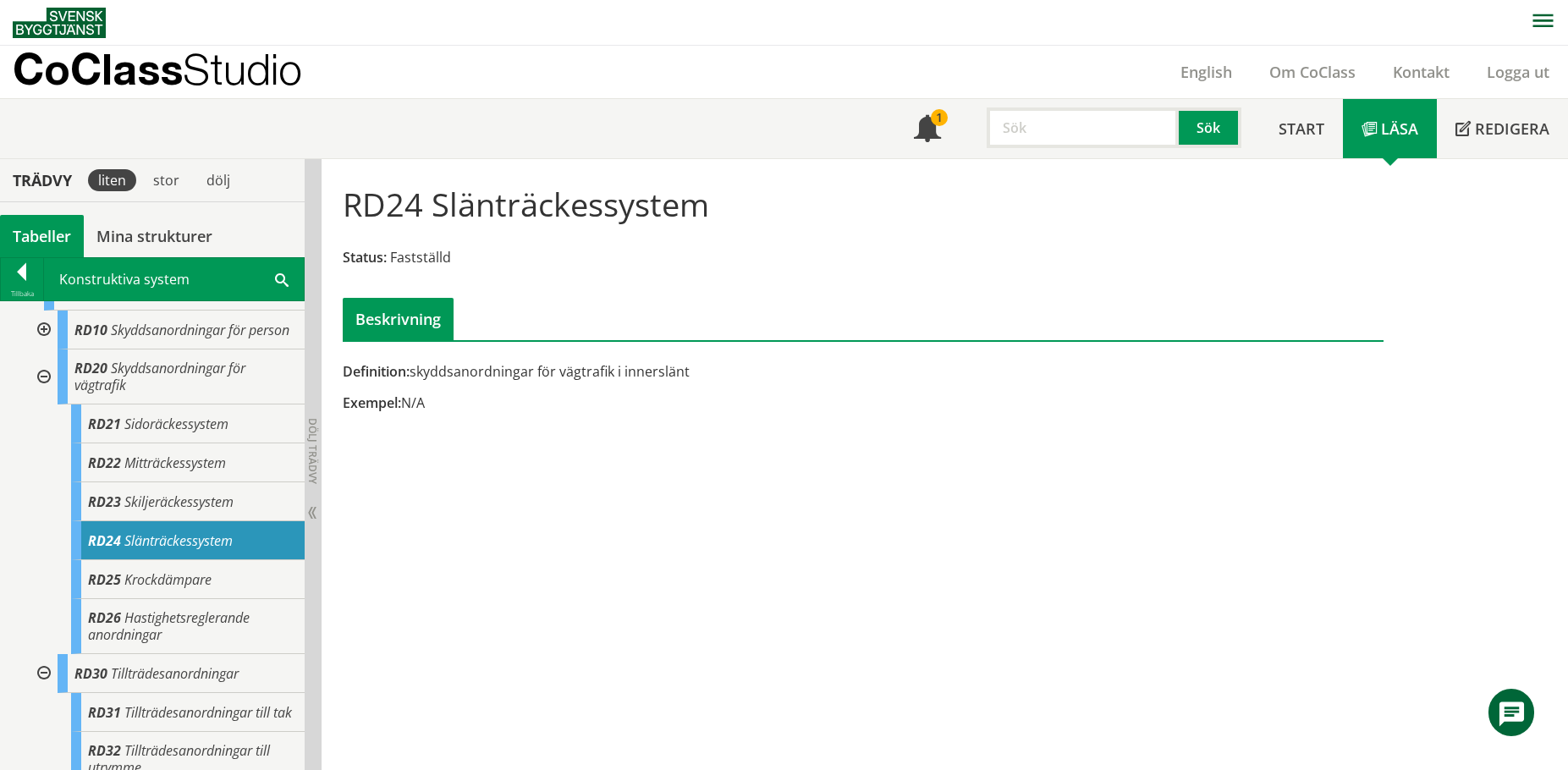
scroll to position [782, 0]
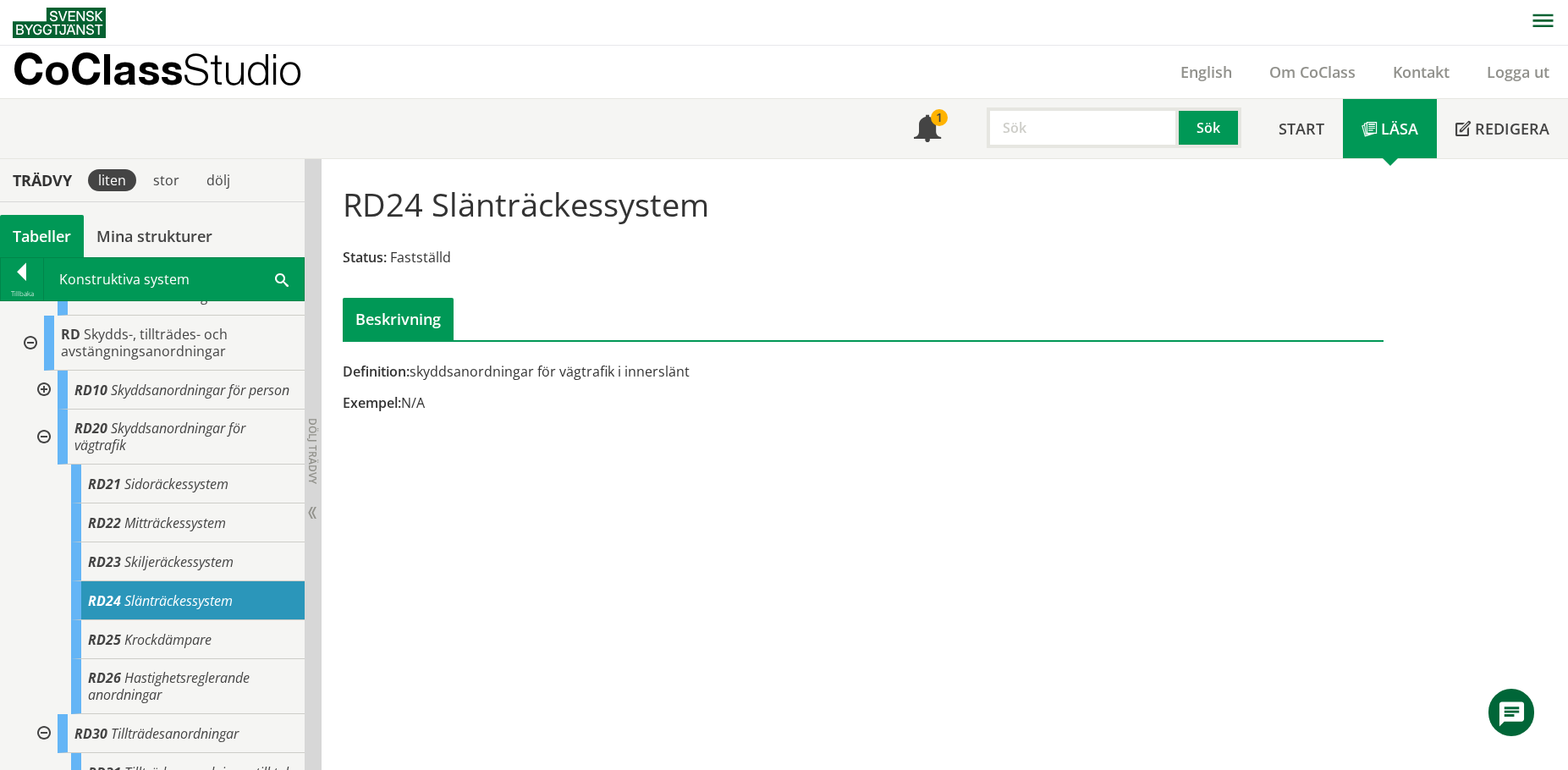
click at [44, 393] on div at bounding box center [42, 390] width 31 height 39
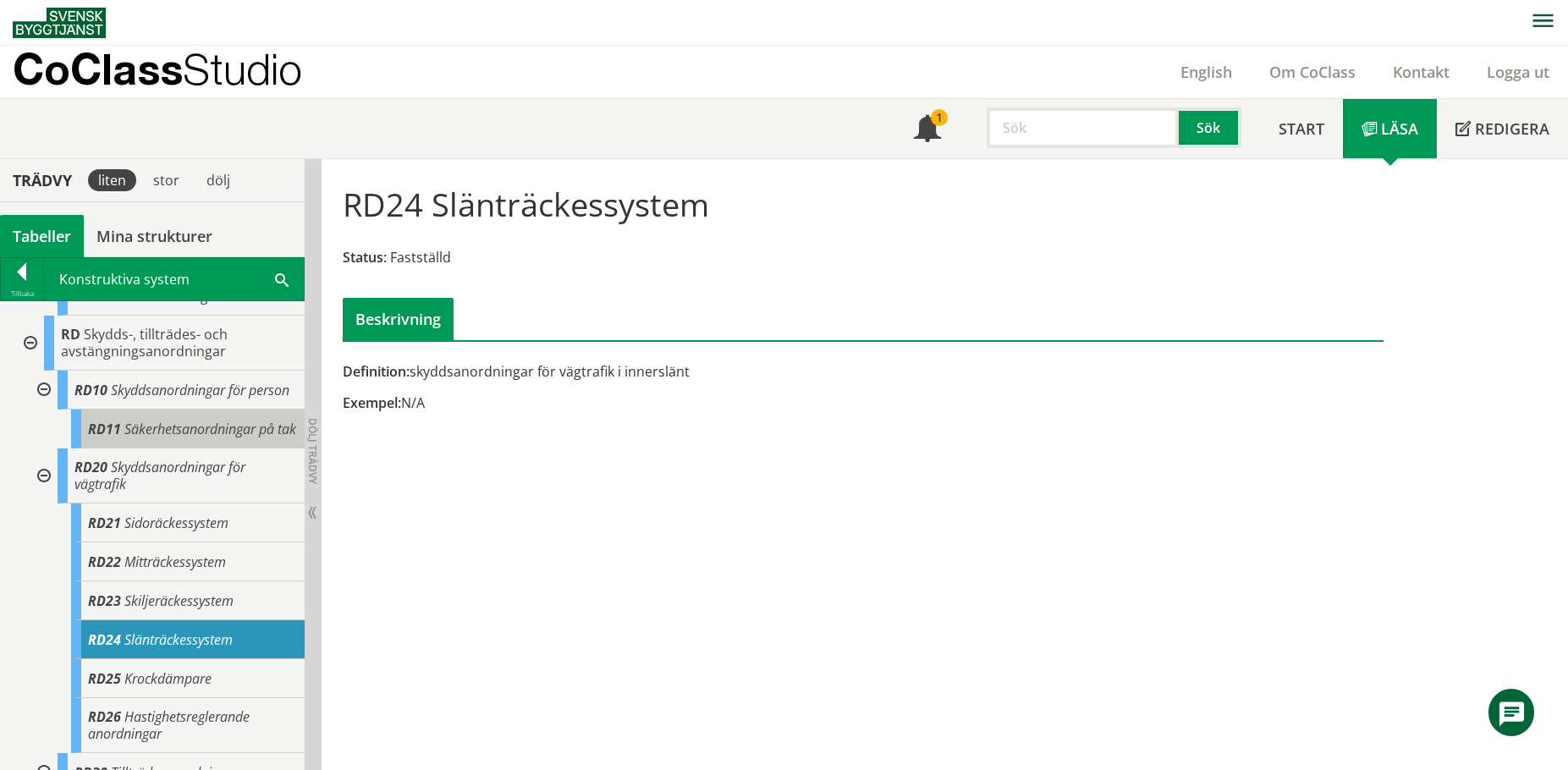
click at [195, 448] on div "RD11 Säkerhetsanordningar på tak" at bounding box center [188, 429] width 234 height 39
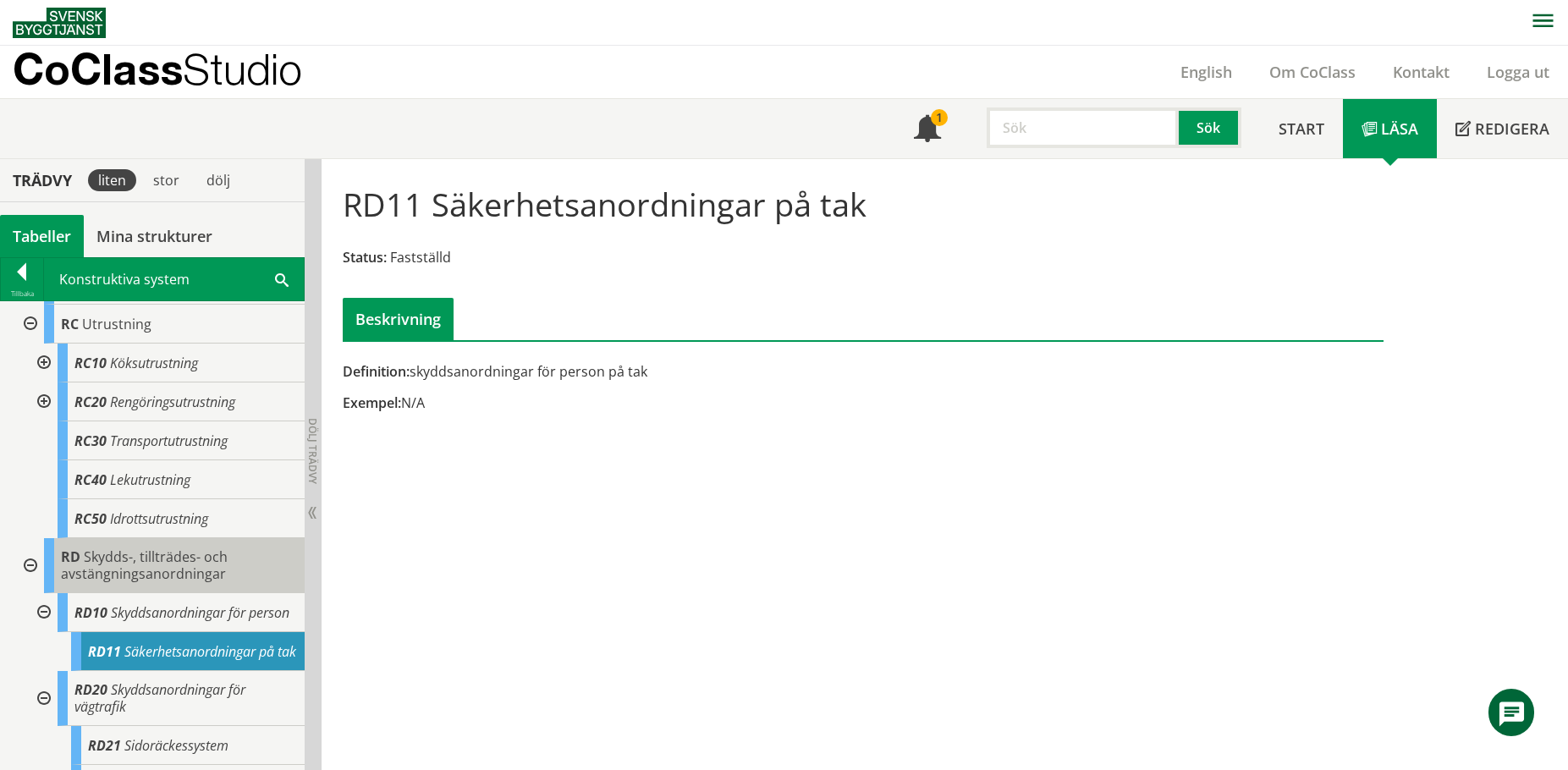
scroll to position [442, 0]
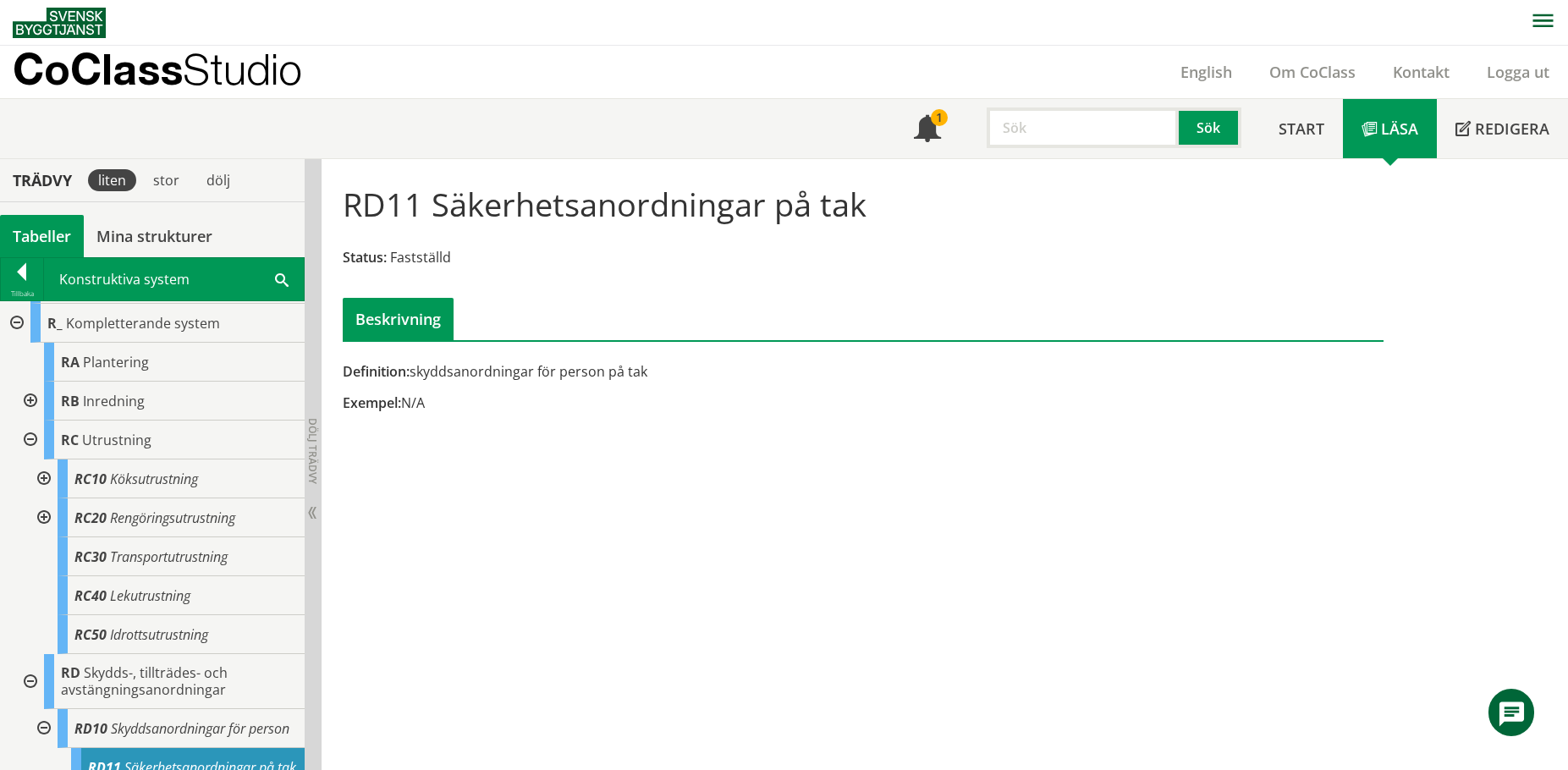
click at [24, 275] on div at bounding box center [22, 275] width 42 height 24
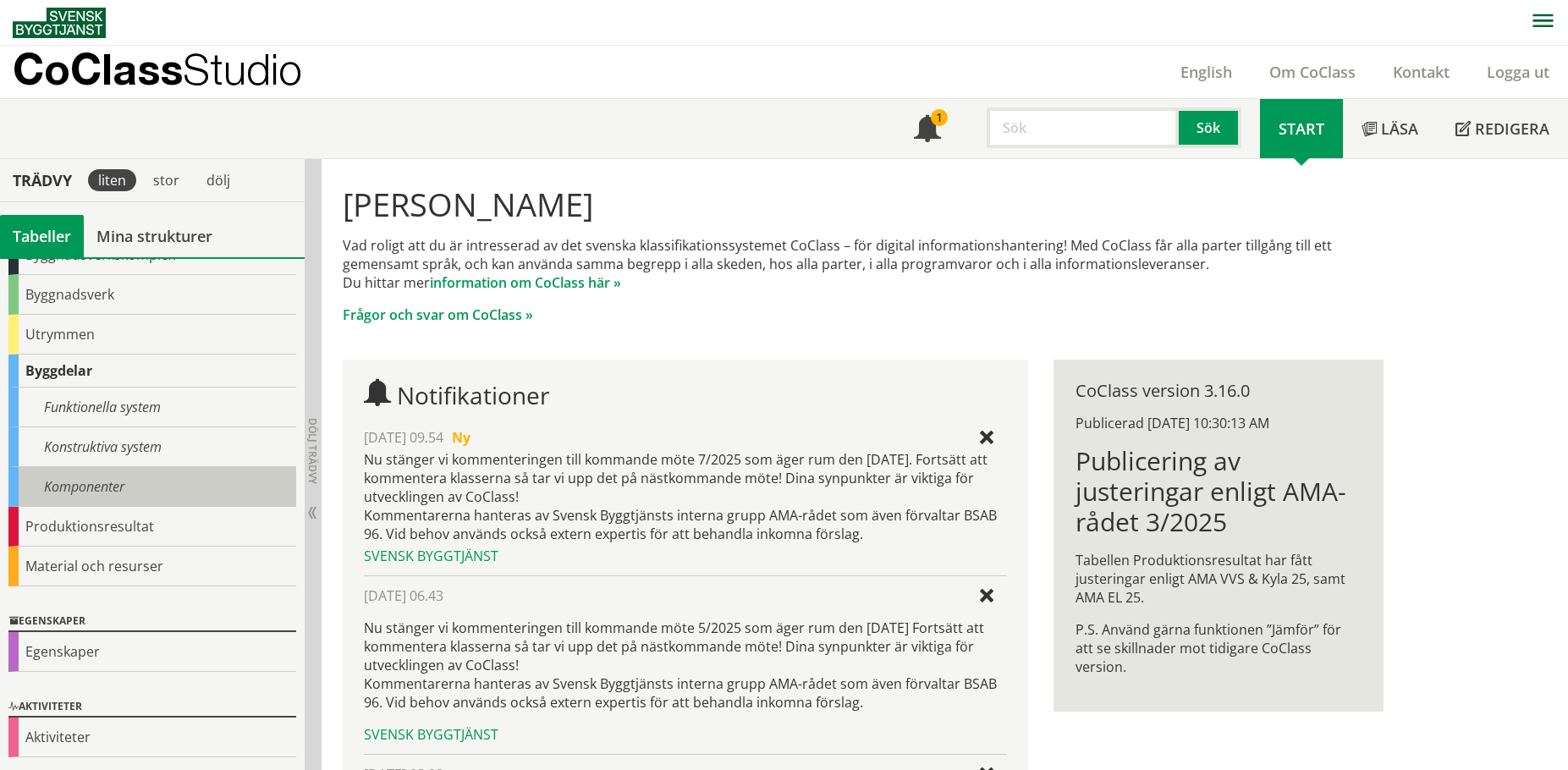
click at [112, 469] on div "Komponenter" at bounding box center [153, 487] width 288 height 40
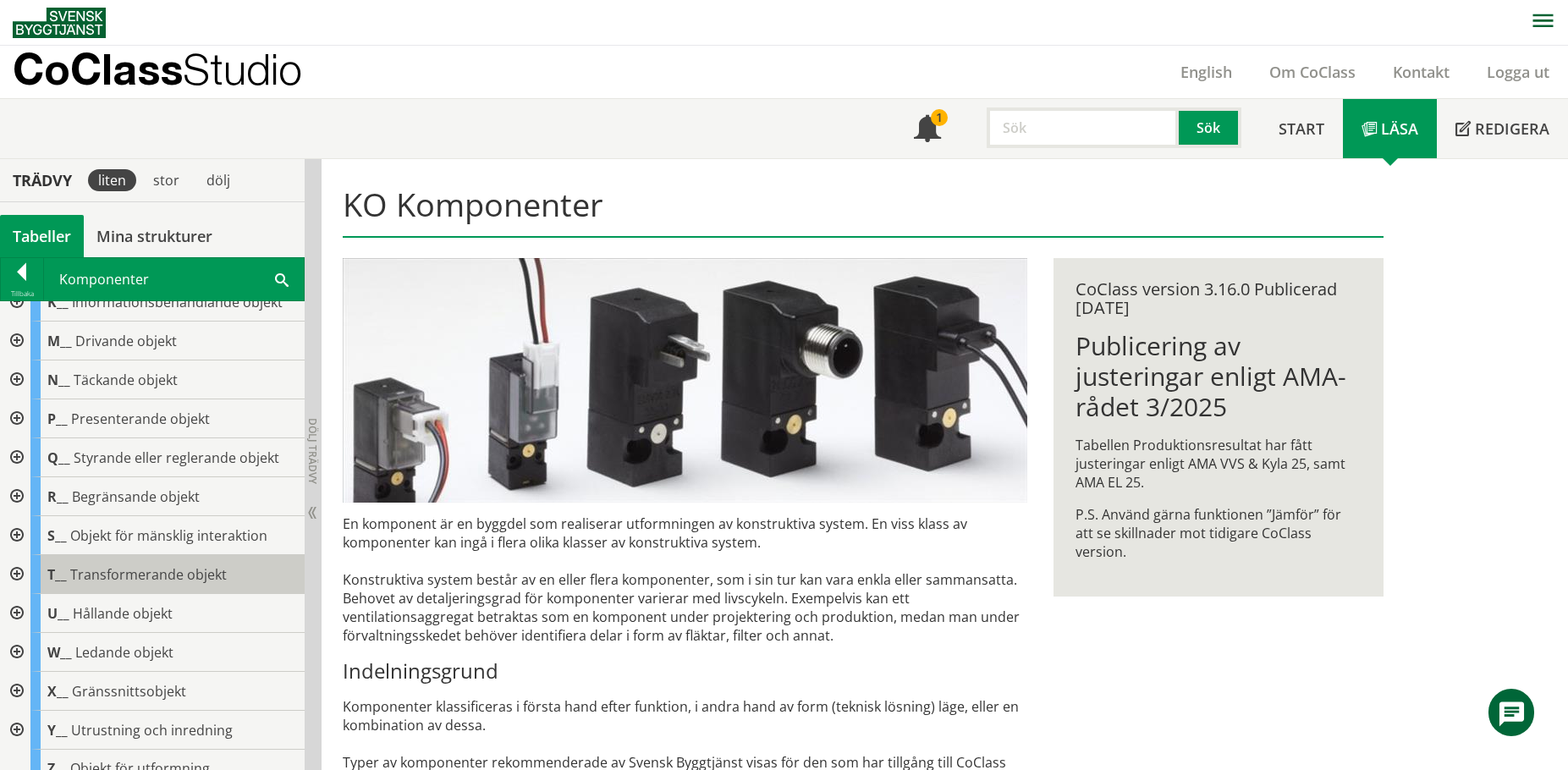
scroll to position [254, 0]
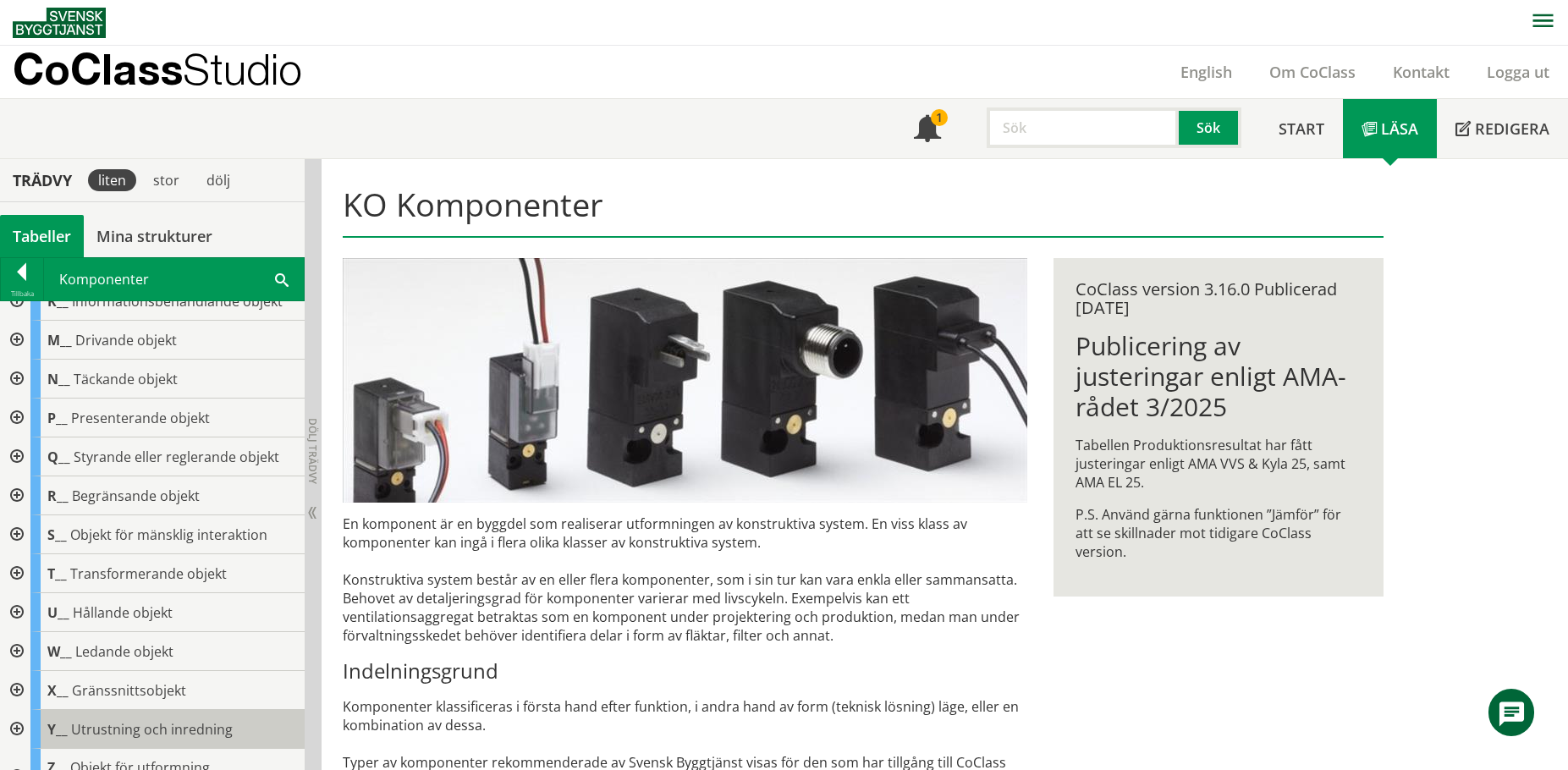
click at [147, 729] on span "Utrustning och inredning" at bounding box center [152, 729] width 161 height 18
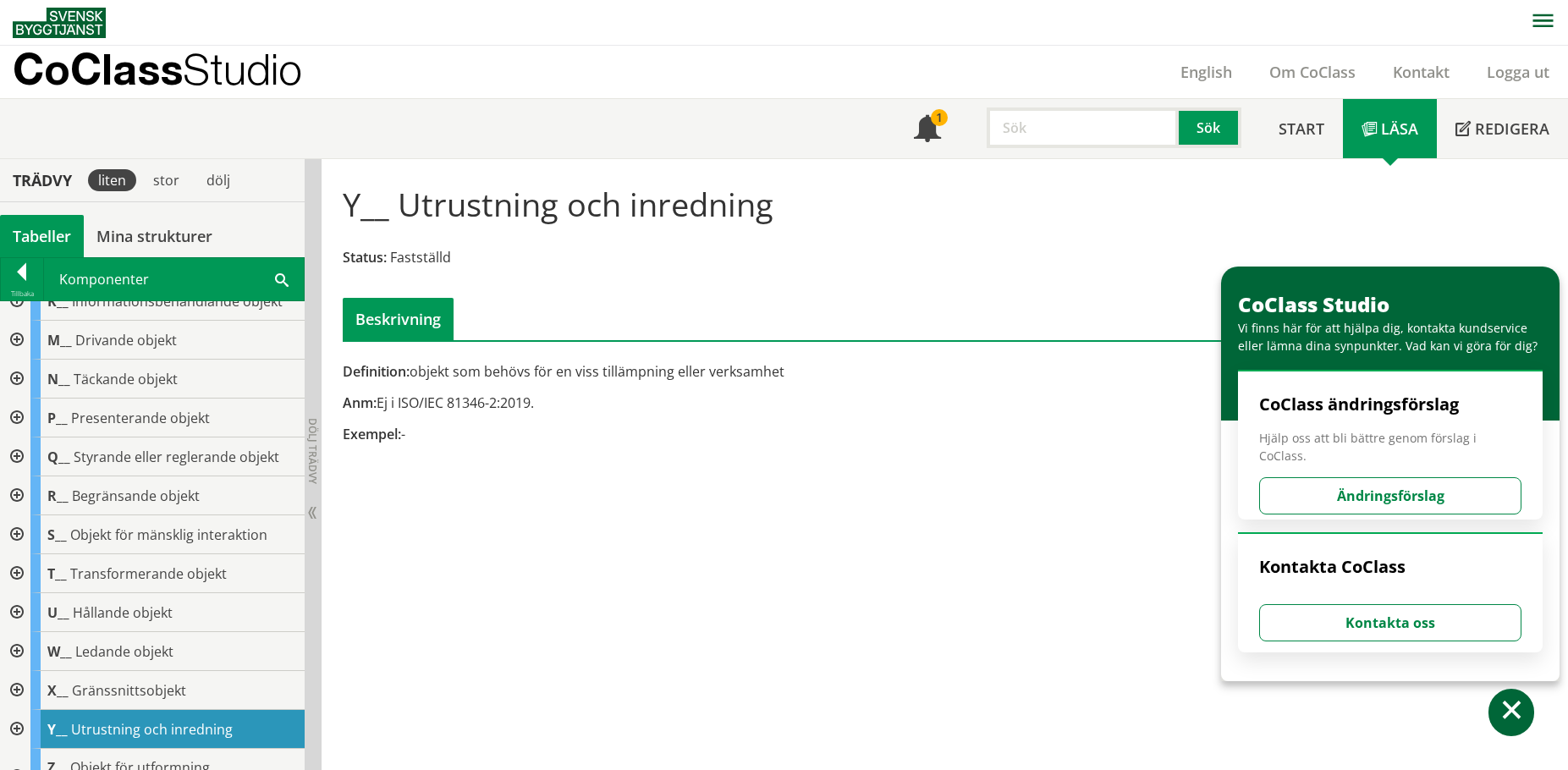
click at [17, 727] on div at bounding box center [15, 729] width 31 height 39
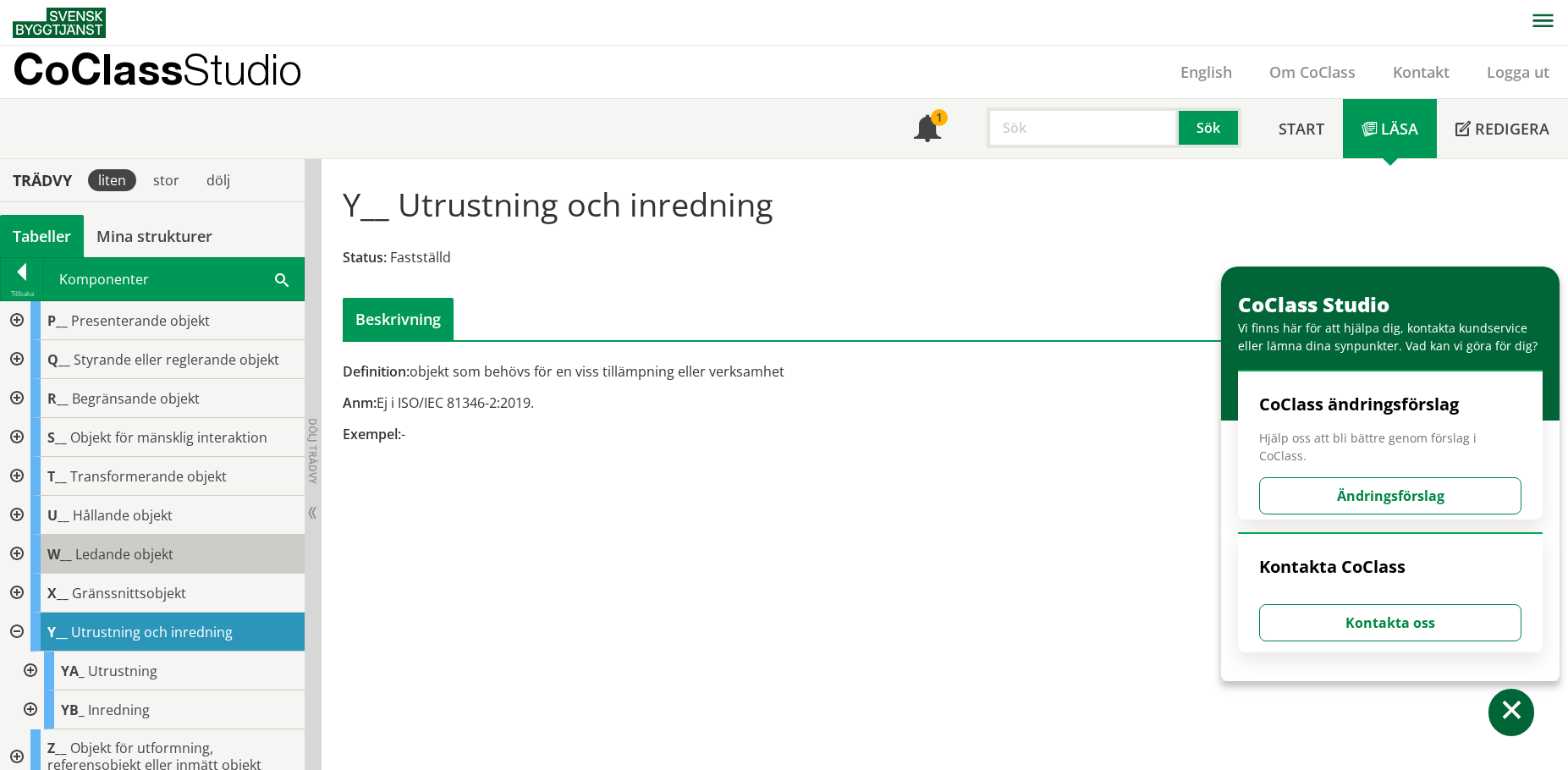
scroll to position [366, 0]
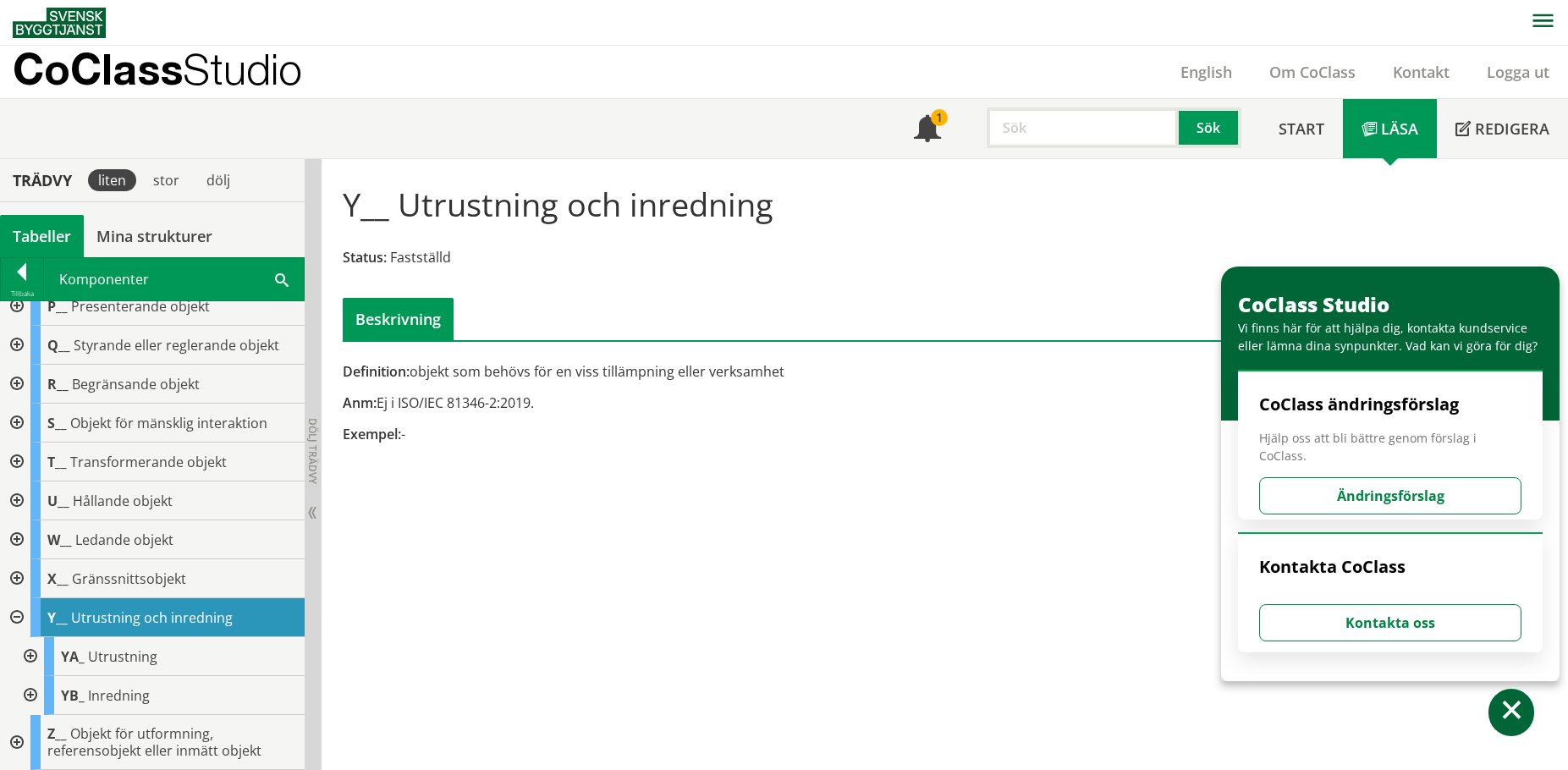
click at [35, 656] on div at bounding box center [29, 657] width 31 height 39
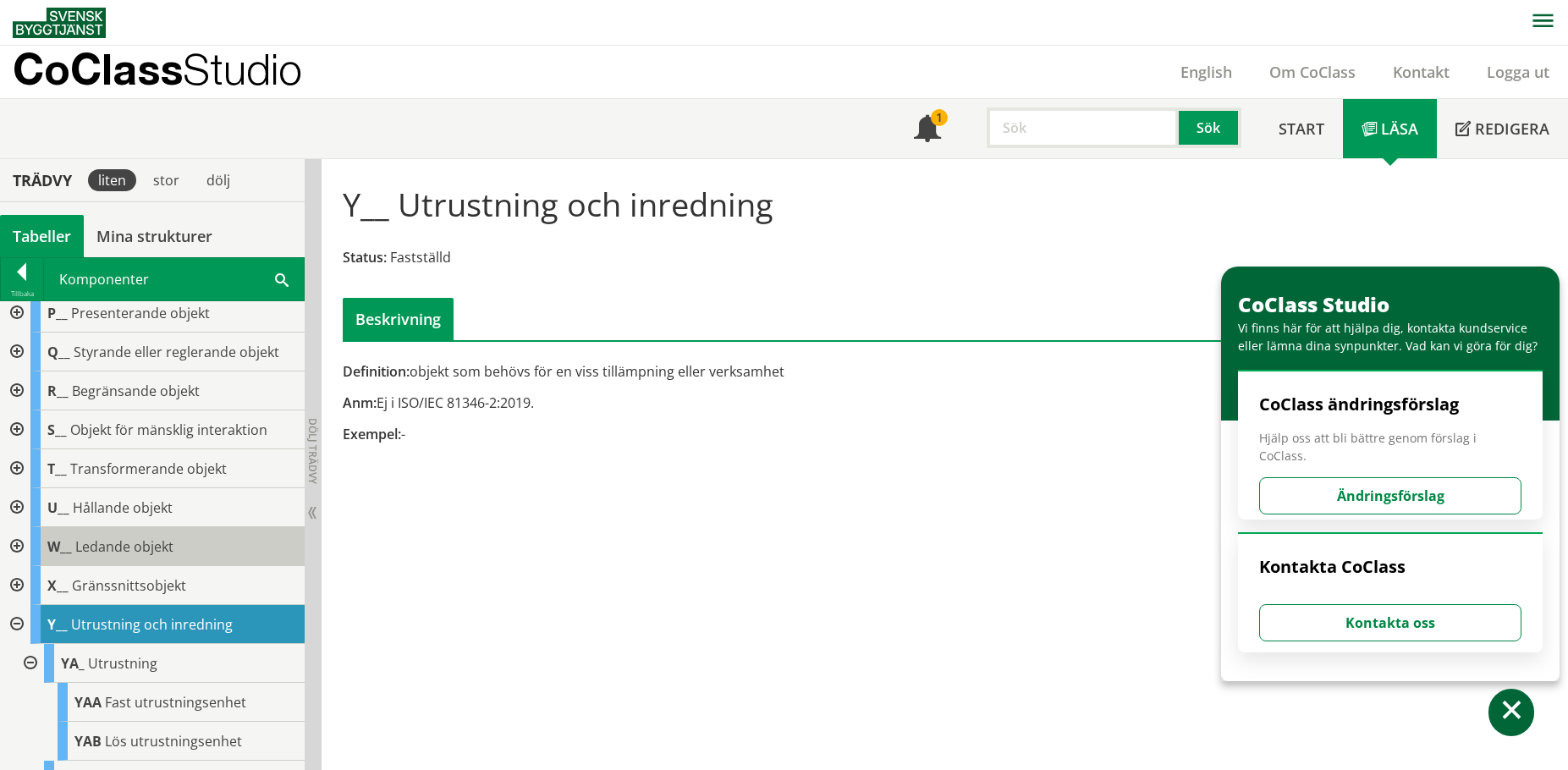
scroll to position [274, 0]
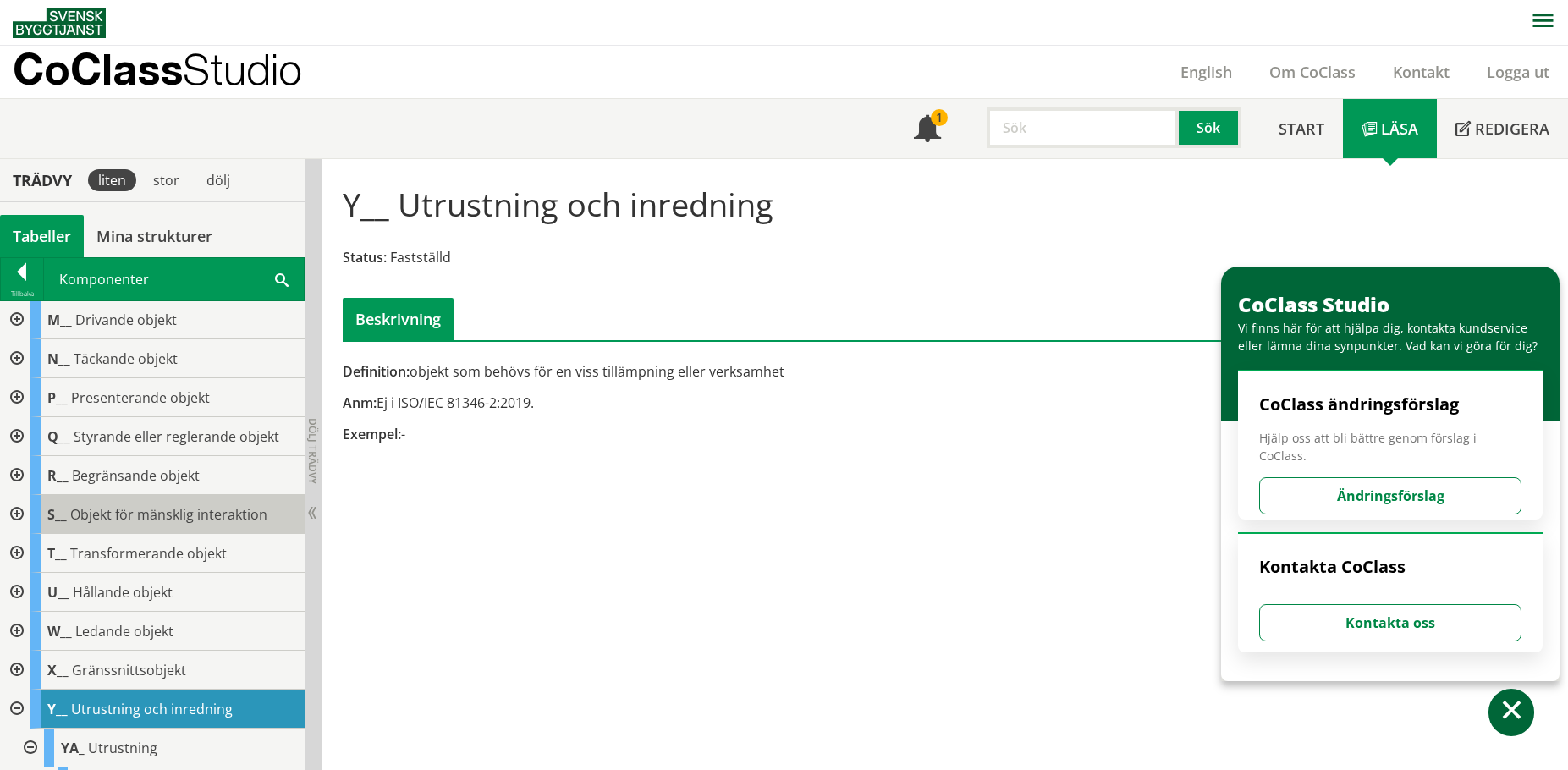
click at [140, 506] on body "AMA AMA Beskrivningsverktyg AMA Funktion BSAB Bygginfo Byggjura Byggkatalogen […" at bounding box center [784, 385] width 1568 height 770
click at [19, 518] on div at bounding box center [15, 515] width 31 height 39
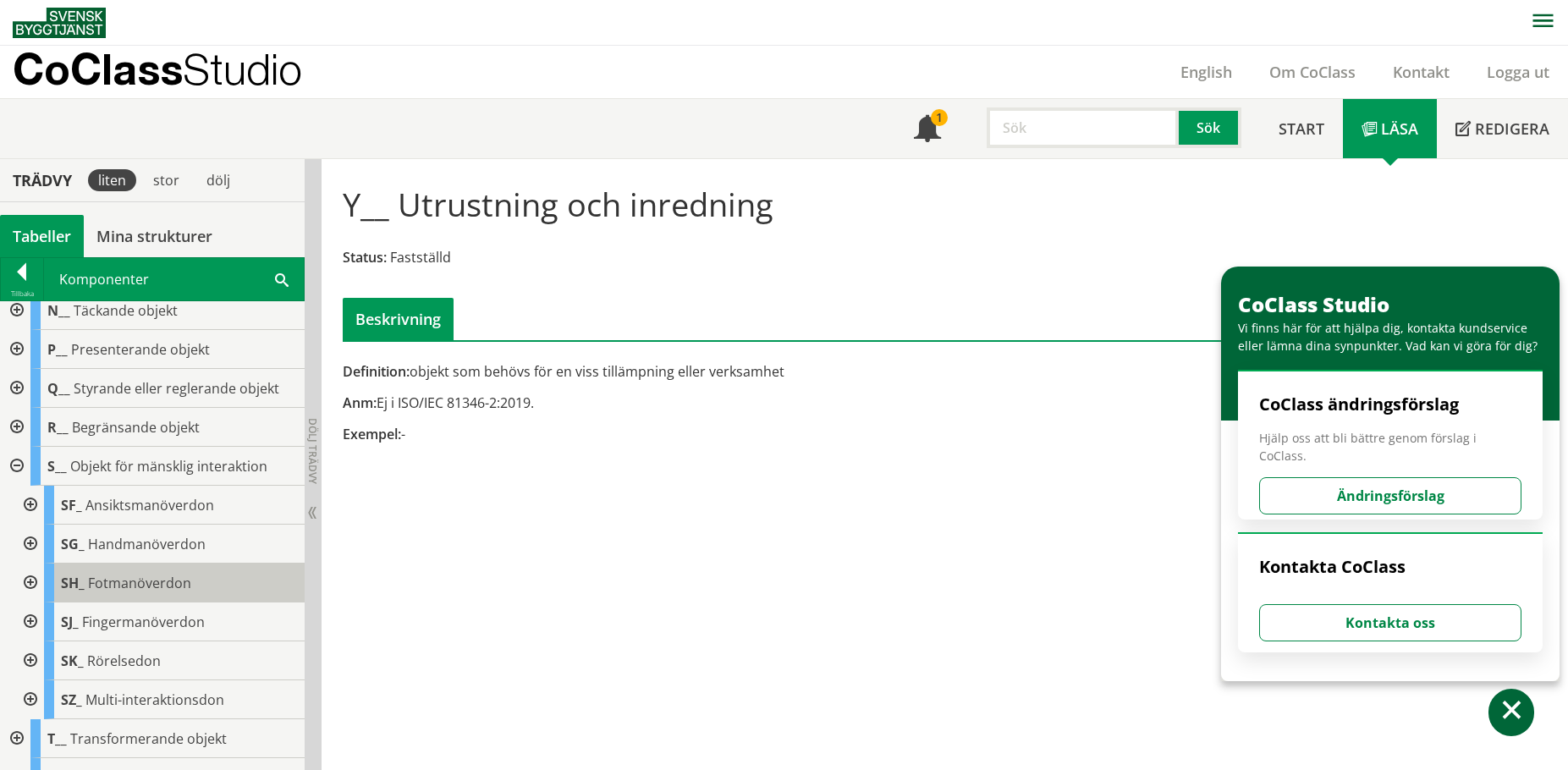
scroll to position [359, 0]
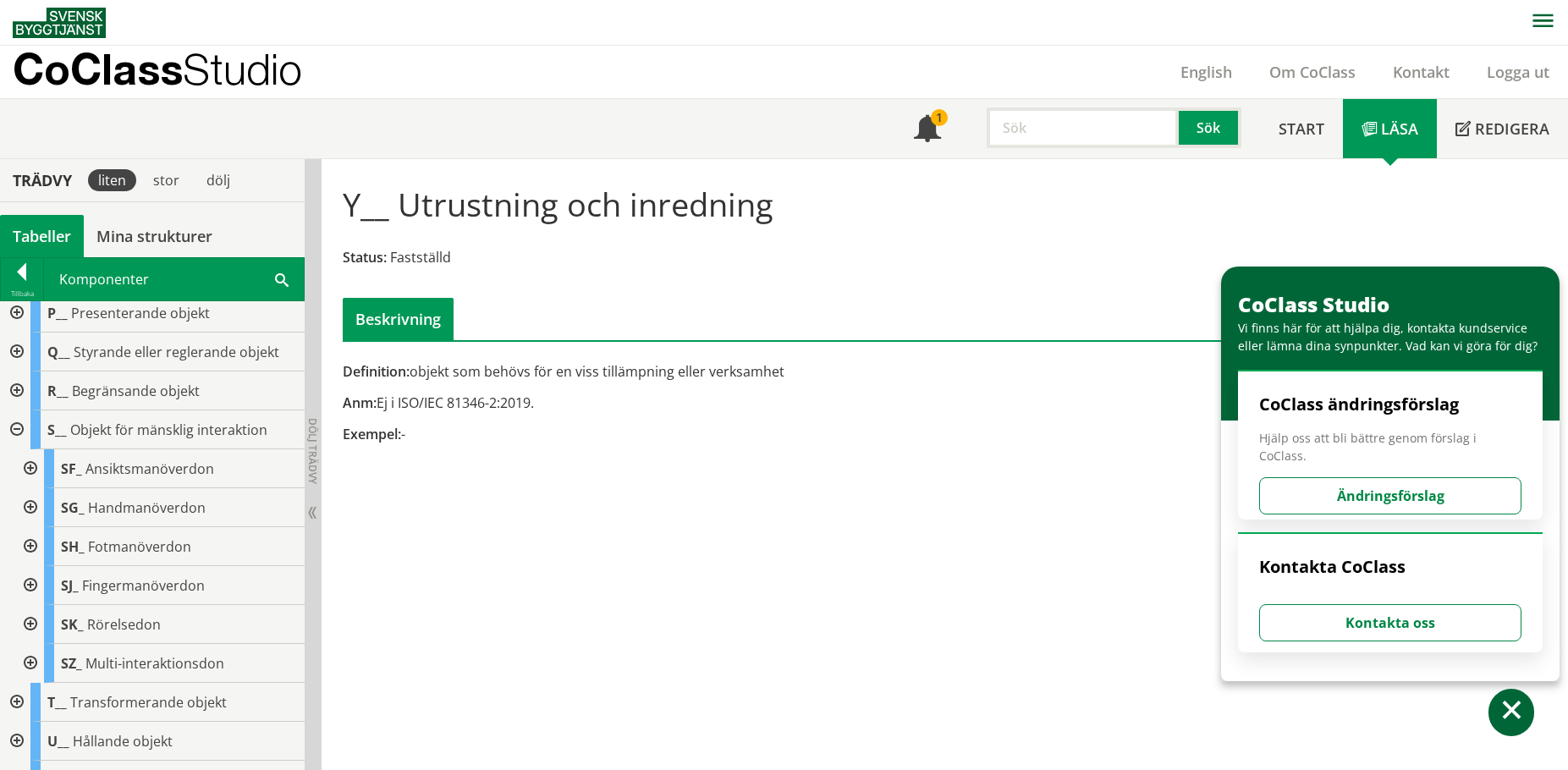
click at [42, 662] on div at bounding box center [29, 664] width 31 height 39
click at [35, 630] on div at bounding box center [29, 625] width 31 height 39
click at [34, 585] on div at bounding box center [29, 585] width 31 height 39
click at [35, 544] on div at bounding box center [29, 547] width 31 height 39
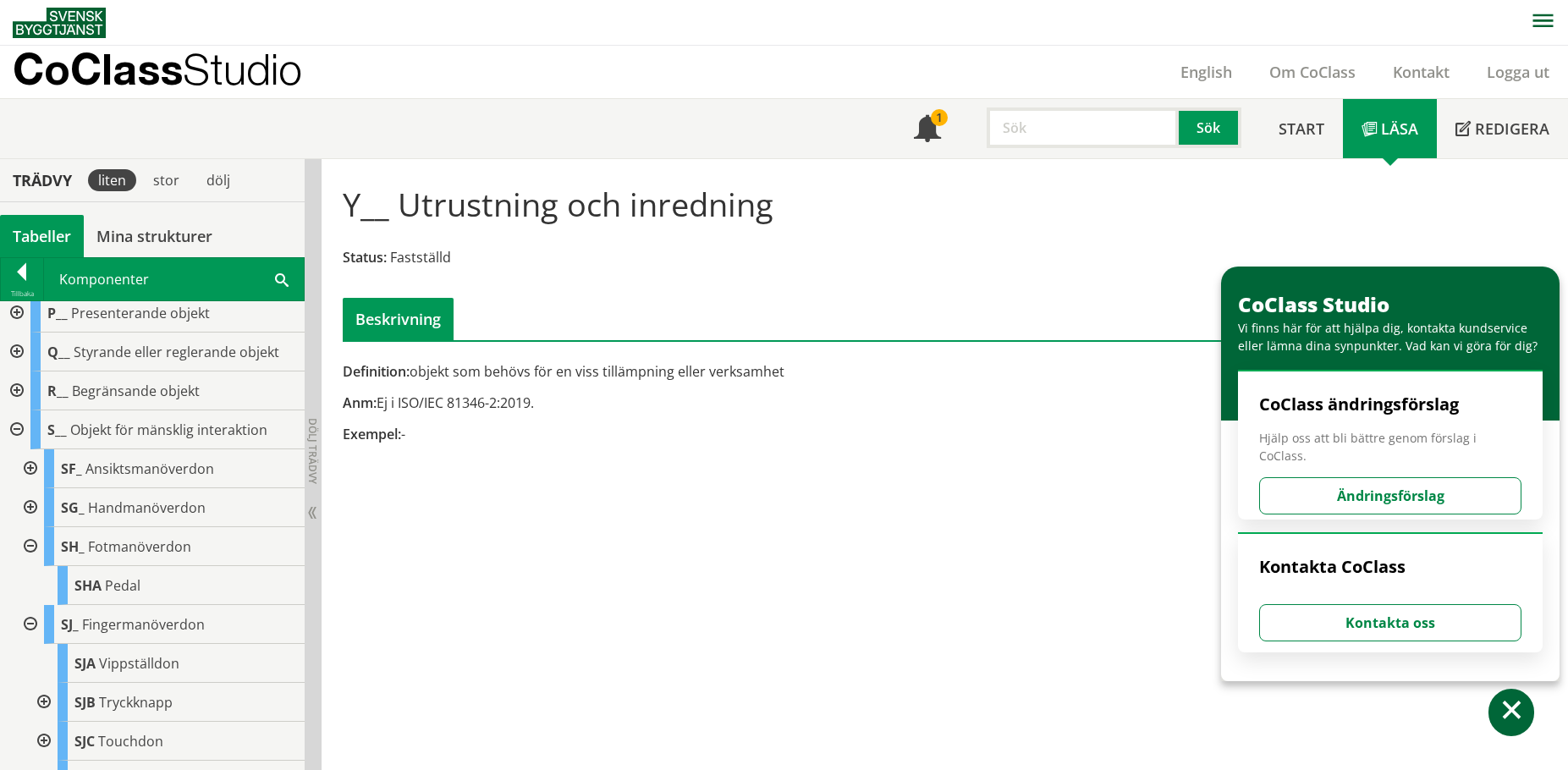
click at [41, 502] on div at bounding box center [29, 508] width 31 height 39
click at [20, 423] on div at bounding box center [15, 430] width 31 height 39
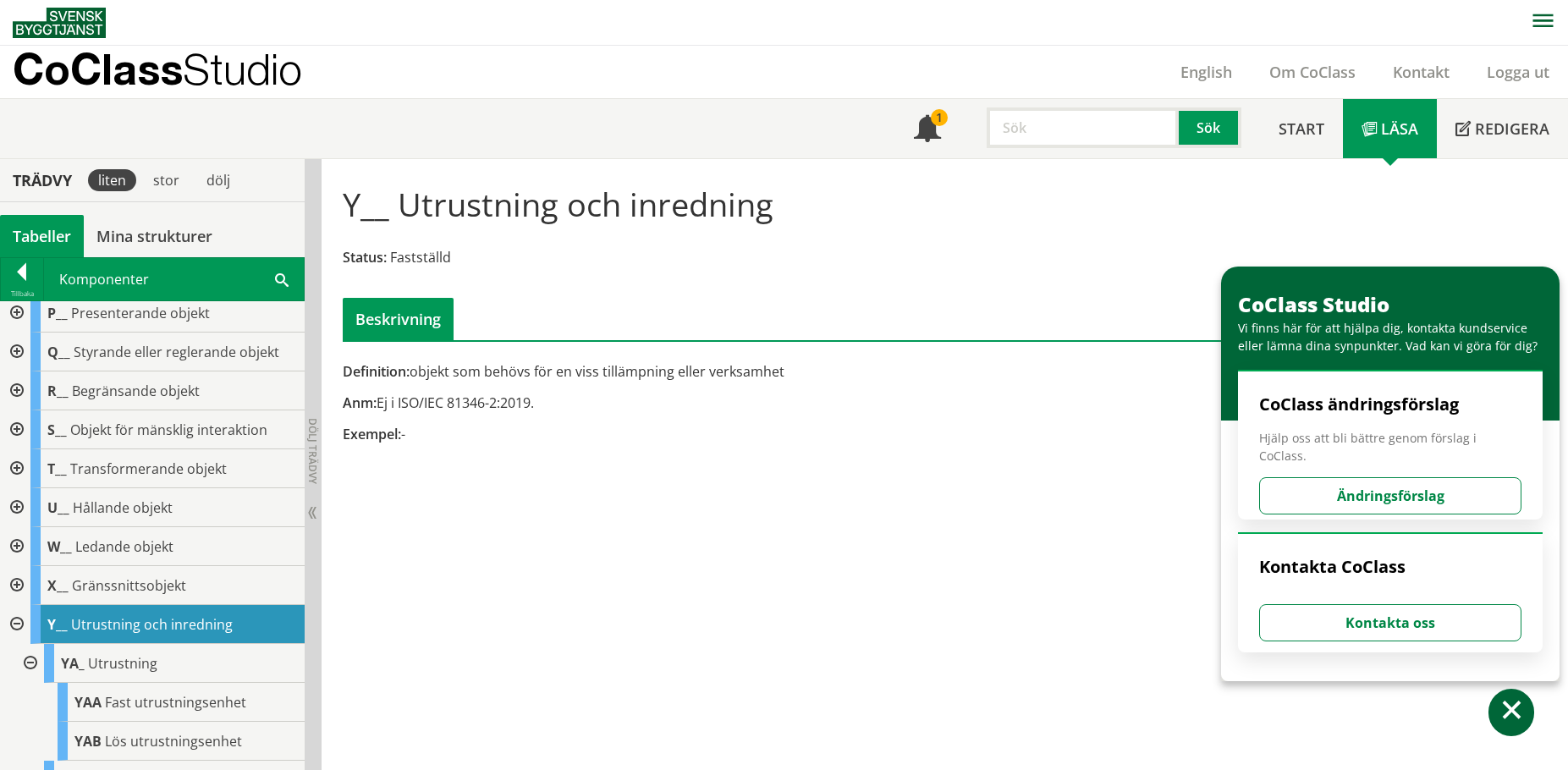
click at [11, 391] on div at bounding box center [15, 391] width 31 height 39
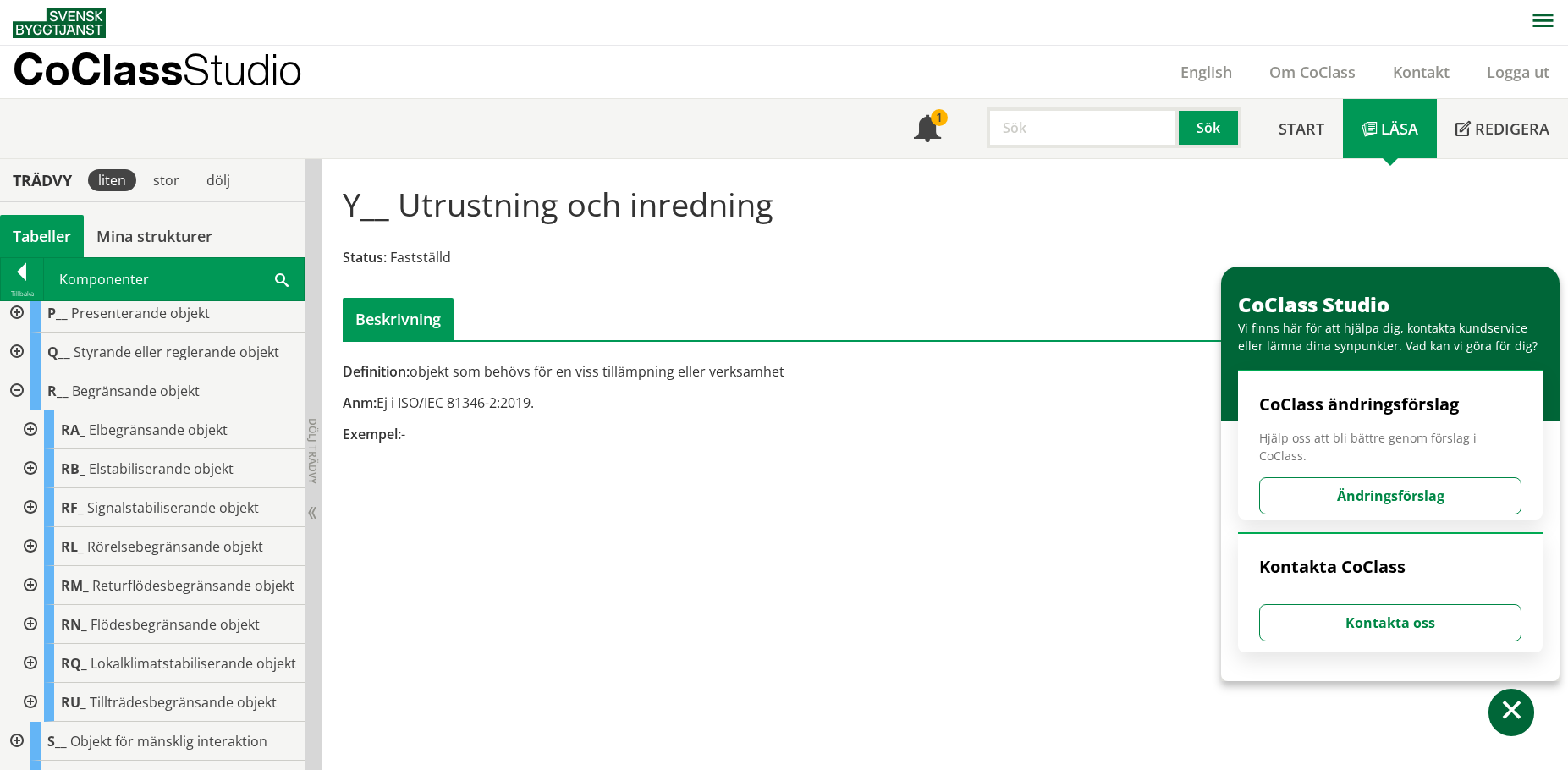
click at [26, 635] on div at bounding box center [29, 625] width 31 height 39
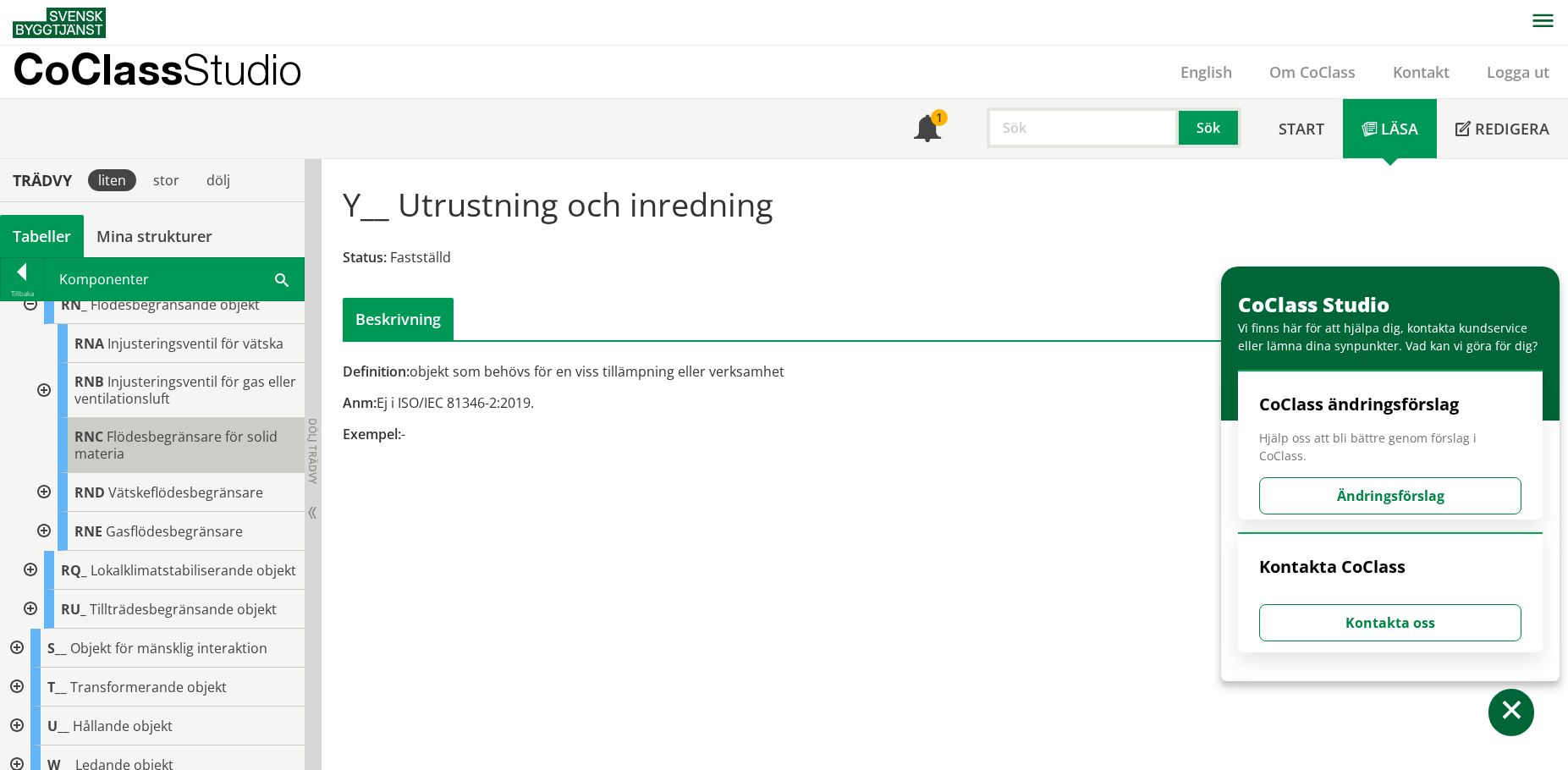
scroll to position [698, 0]
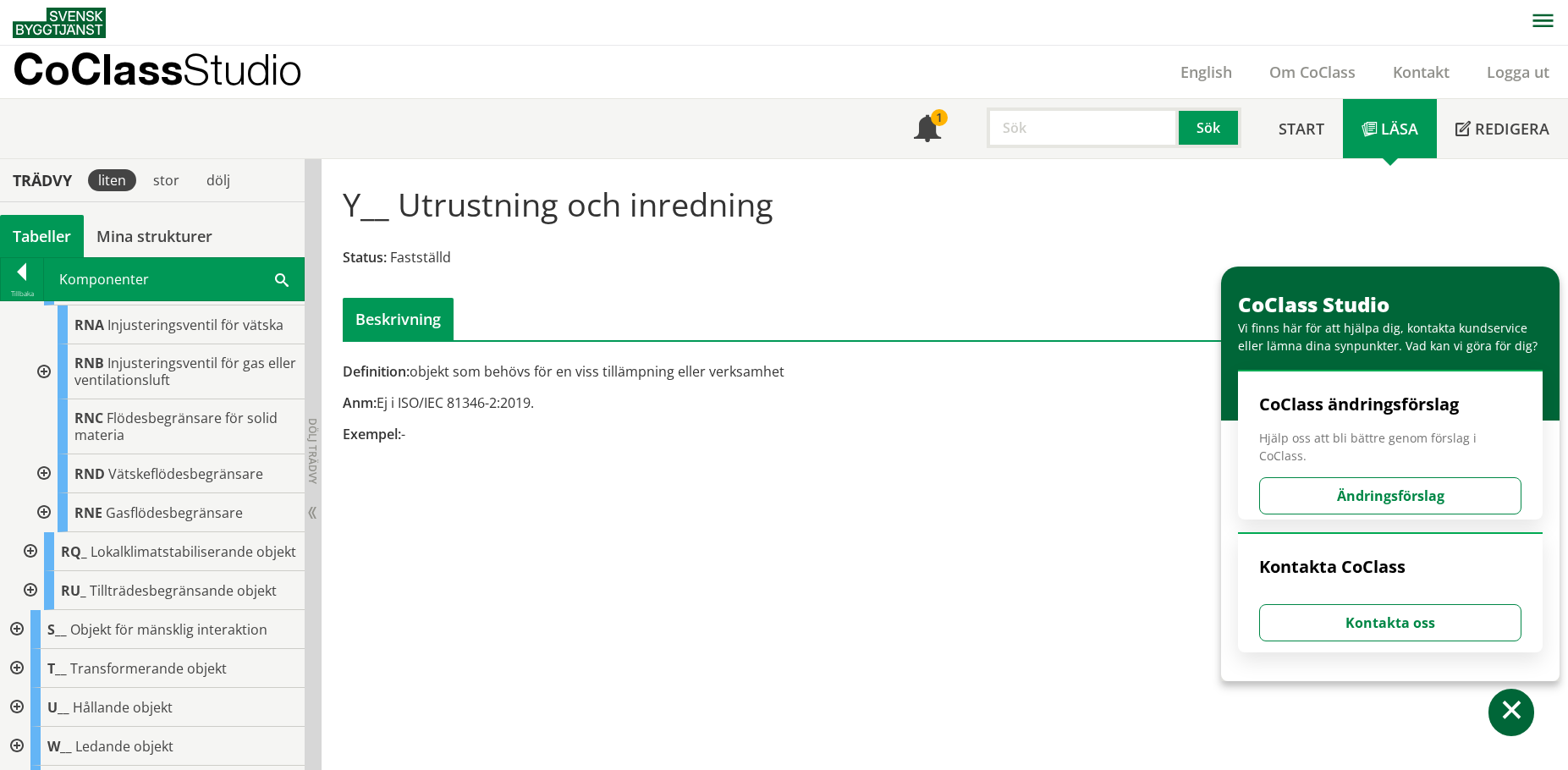
click at [19, 611] on div at bounding box center [29, 591] width 31 height 39
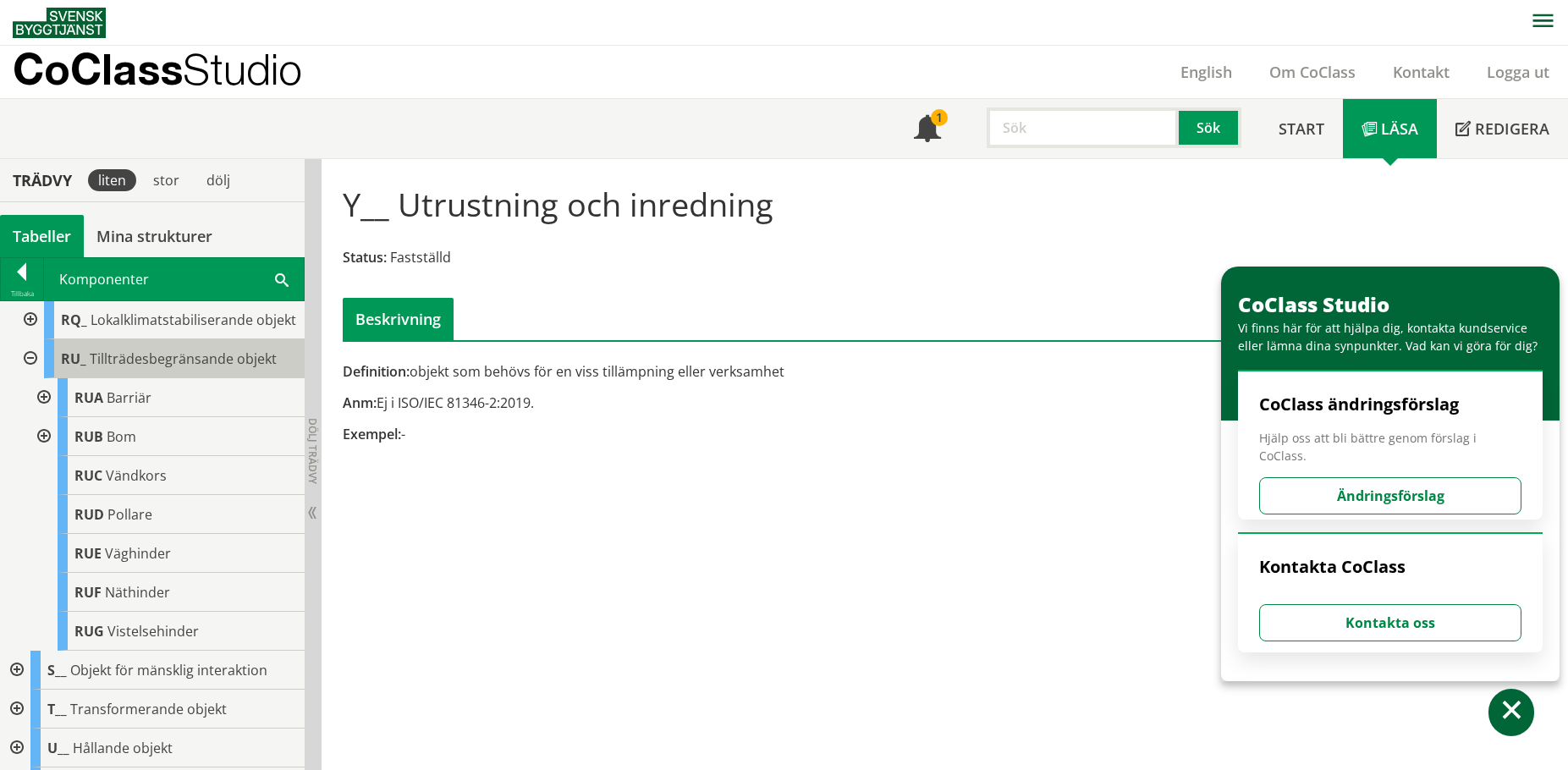
scroll to position [952, 0]
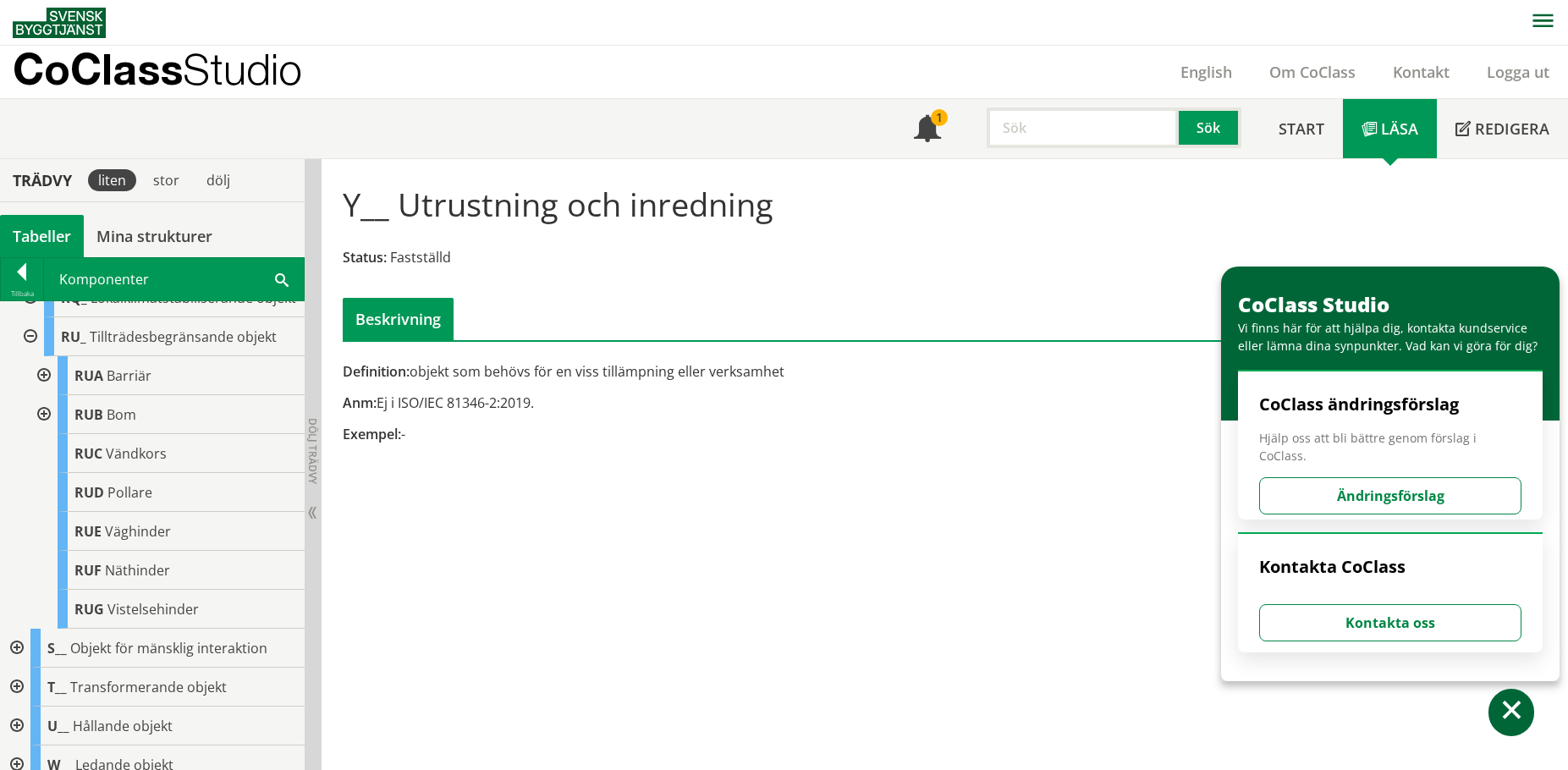
click at [46, 435] on div at bounding box center [42, 414] width 31 height 39
click at [785, 266] on div "Status: Fastställd" at bounding box center [862, 257] width 1040 height 18
